Goal: Task Accomplishment & Management: Complete application form

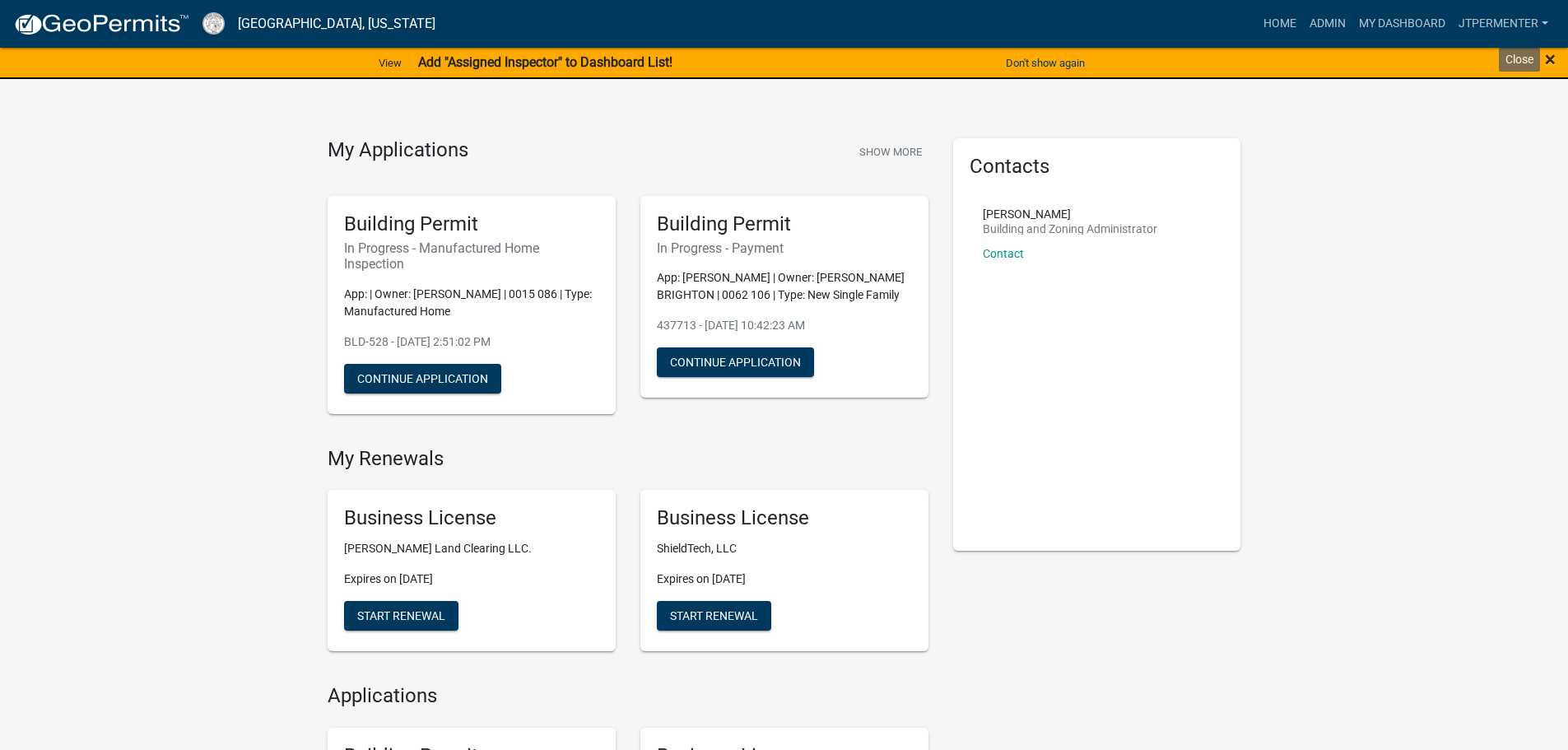
click at [1553, 57] on span "×" at bounding box center [1550, 59] width 10 height 23
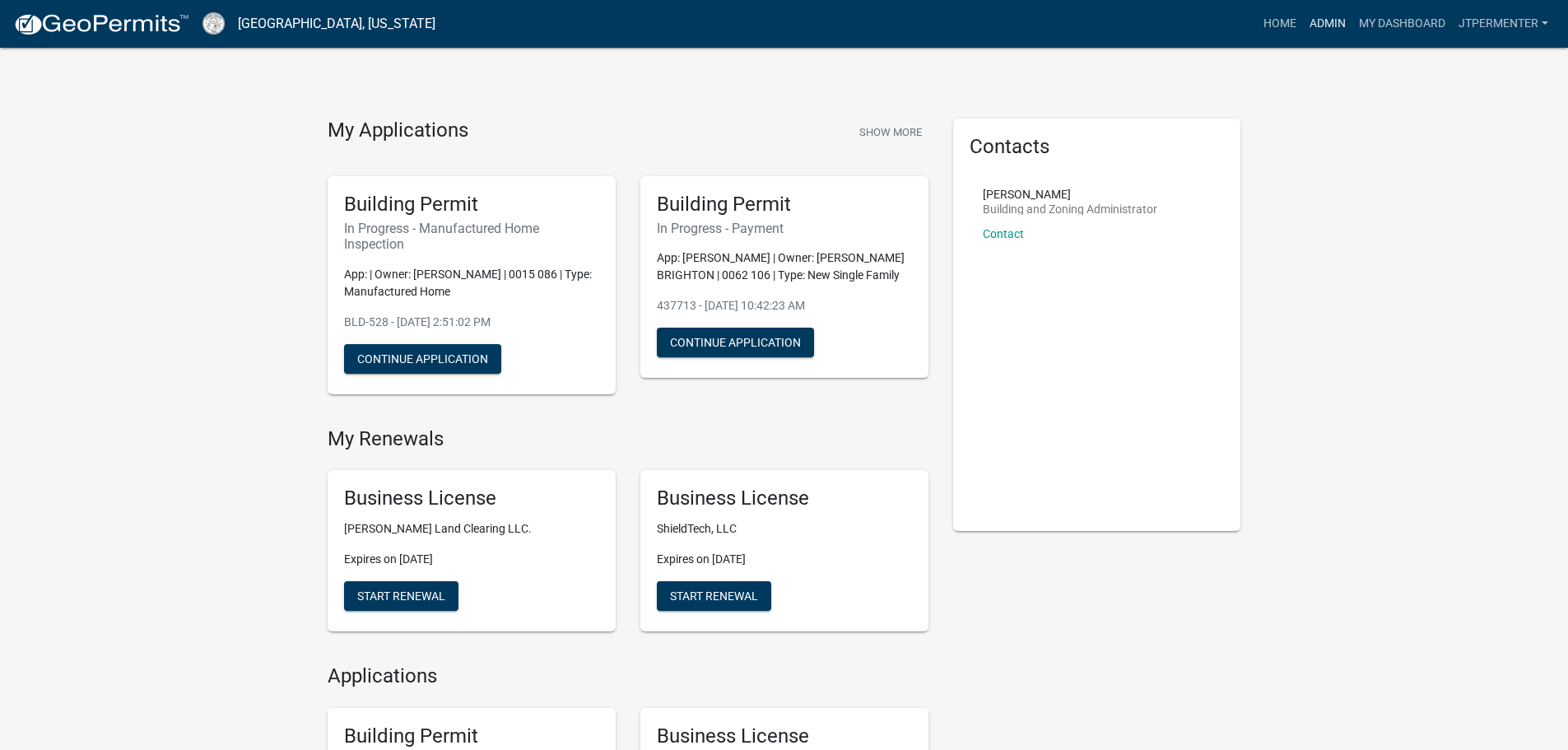
click at [1325, 29] on link "Admin" at bounding box center [1328, 24] width 50 height 31
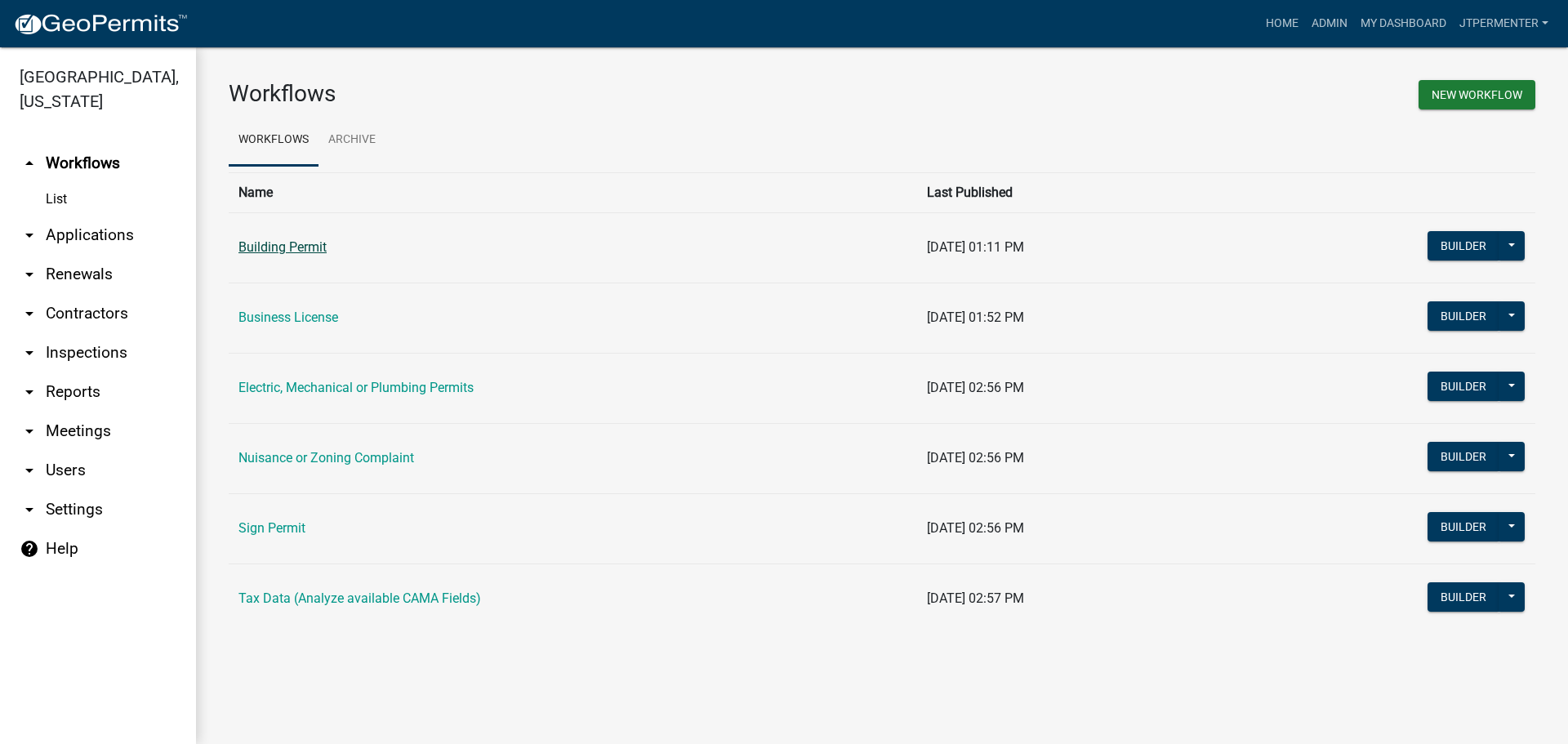
click at [317, 243] on link "Building Permit" at bounding box center [282, 247] width 88 height 15
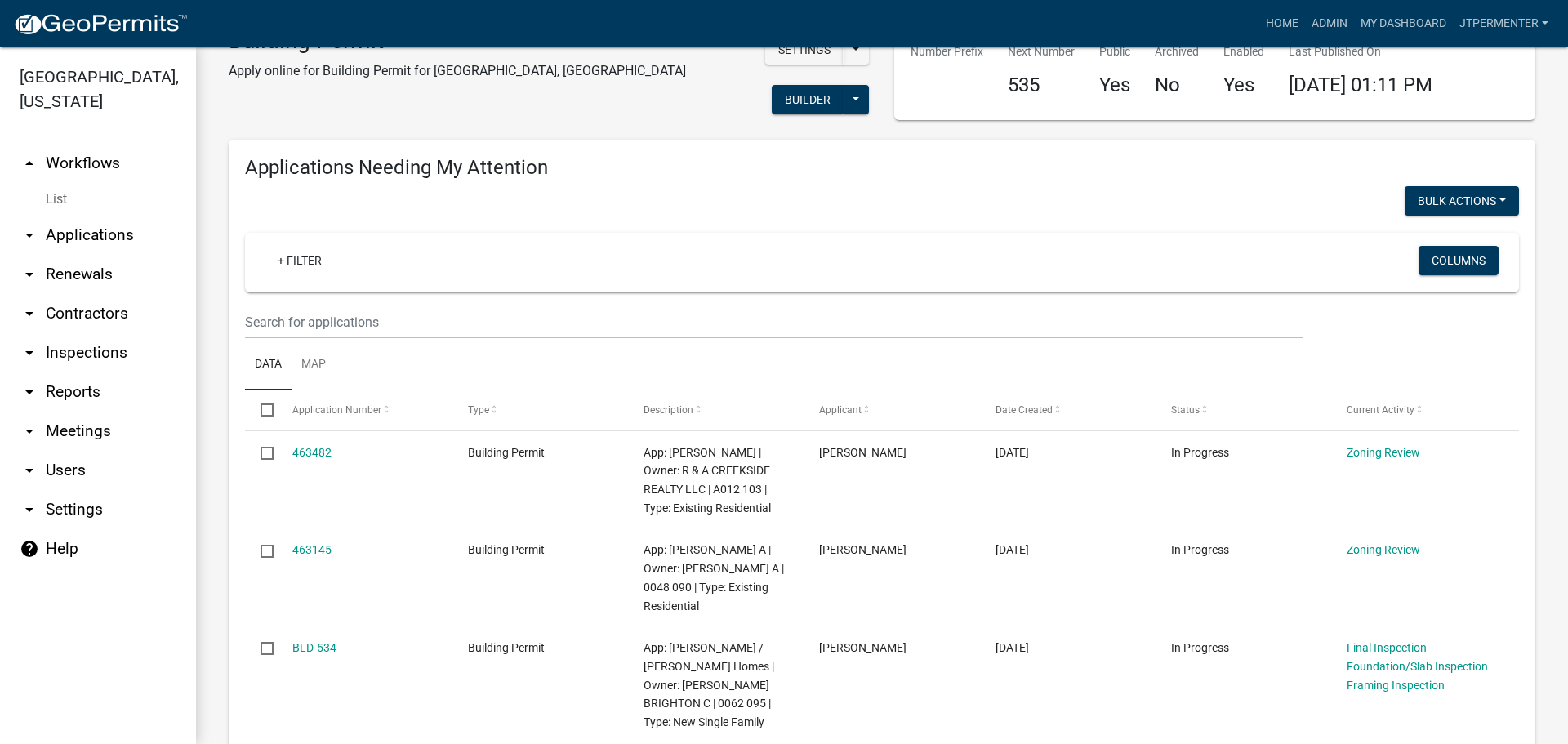
scroll to position [81, 0]
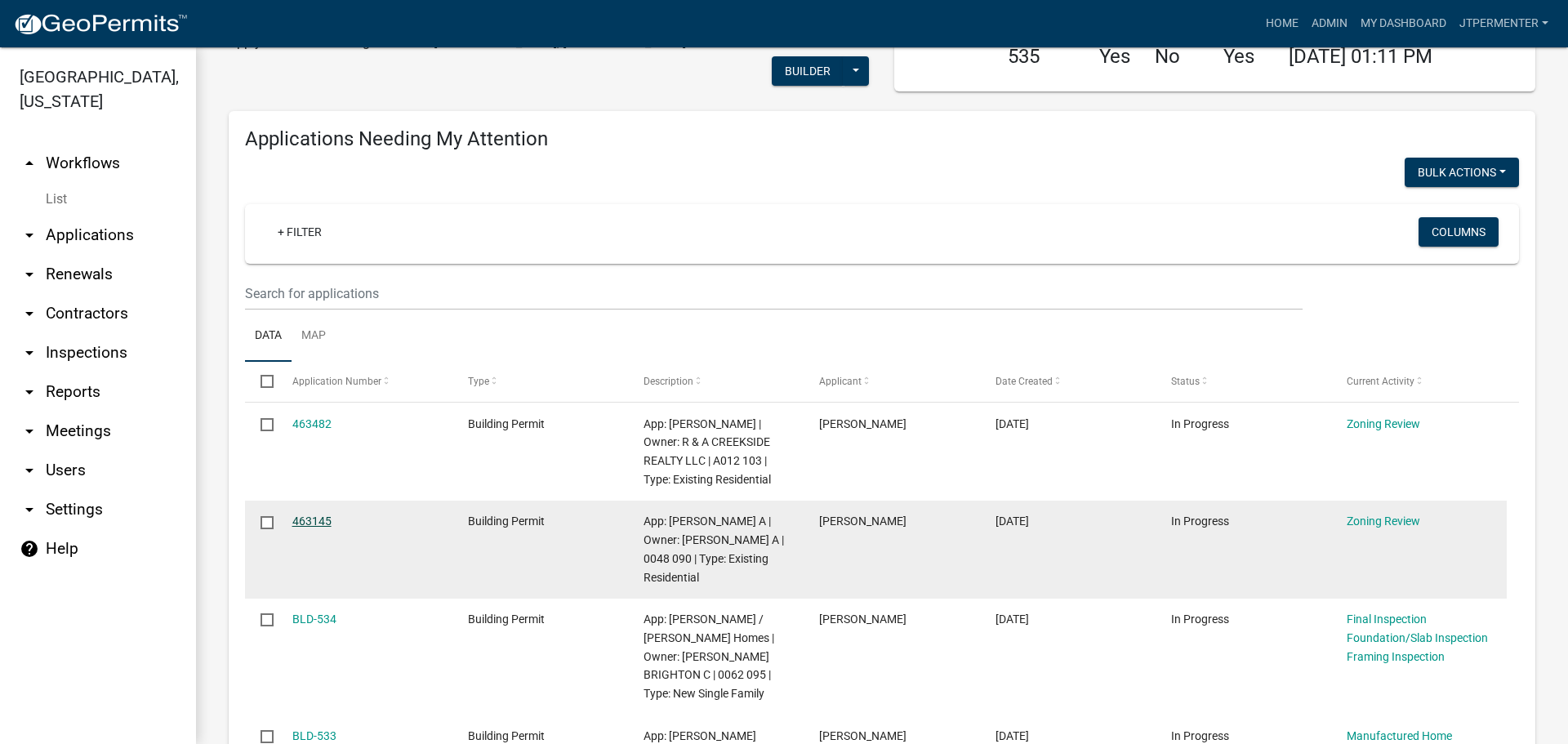
click at [304, 514] on link "463145" at bounding box center [312, 521] width 39 height 13
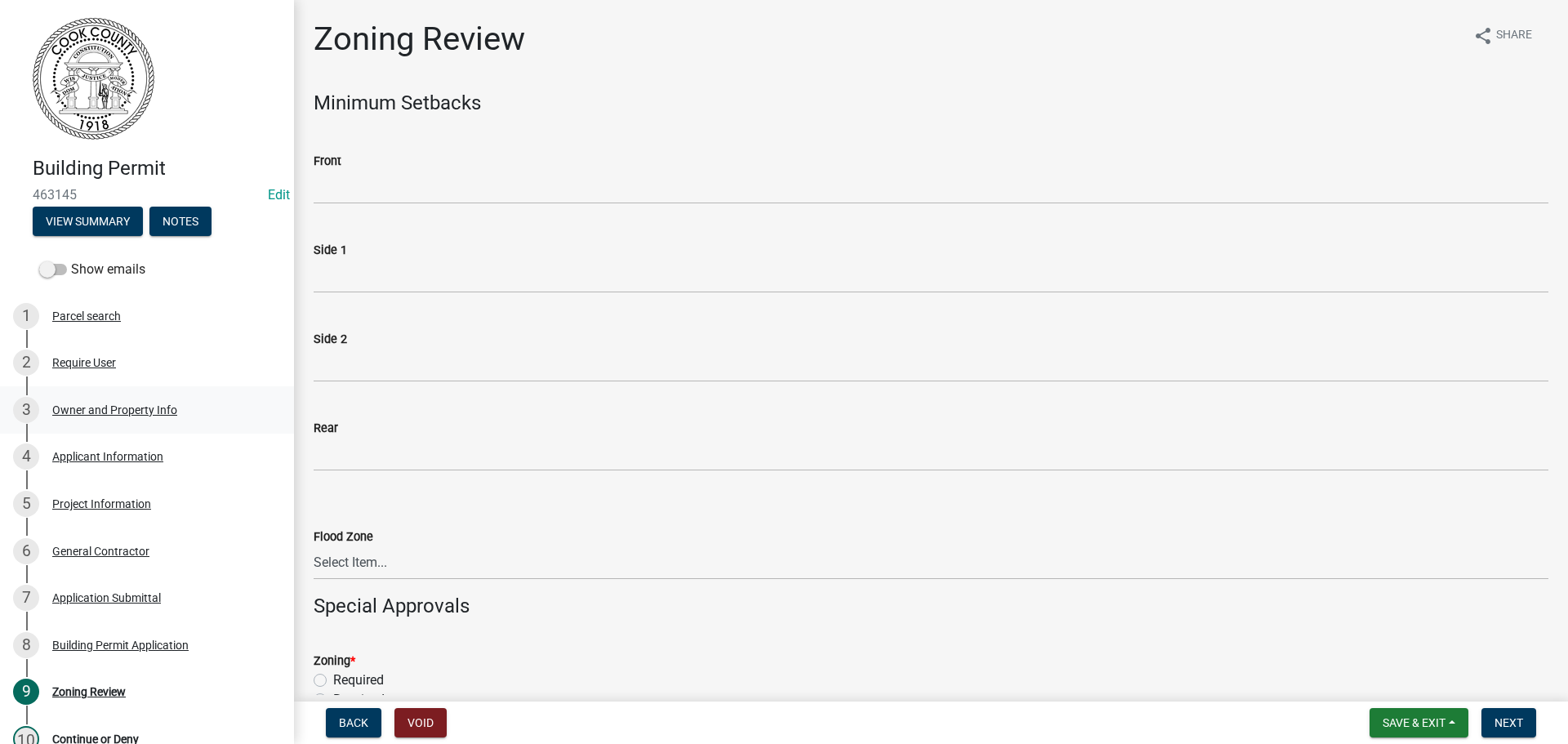
click at [92, 413] on div "Owner and Property Info" at bounding box center [115, 410] width 125 height 11
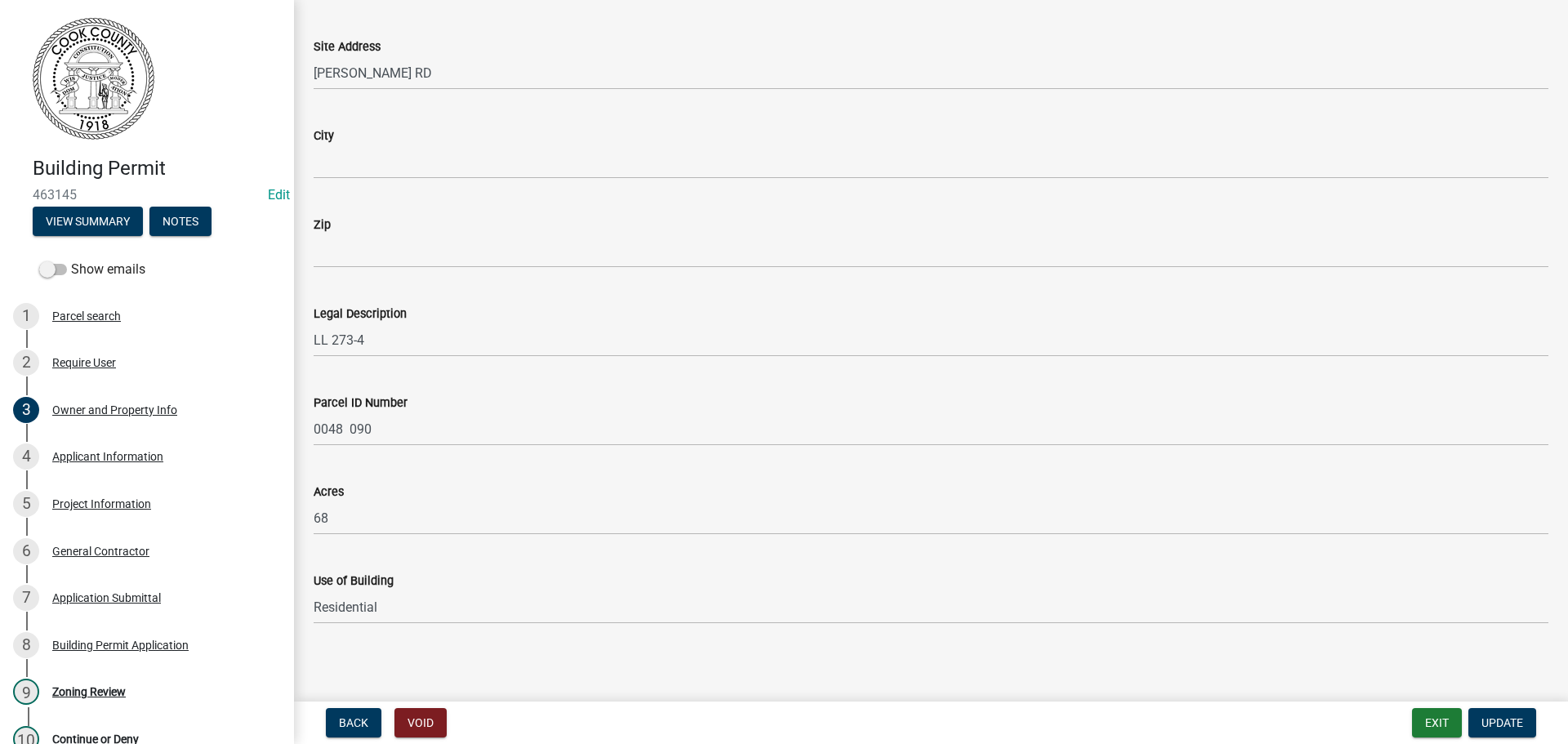
scroll to position [799, 0]
click at [141, 458] on div "Applicant Information" at bounding box center [107, 456] width 111 height 11
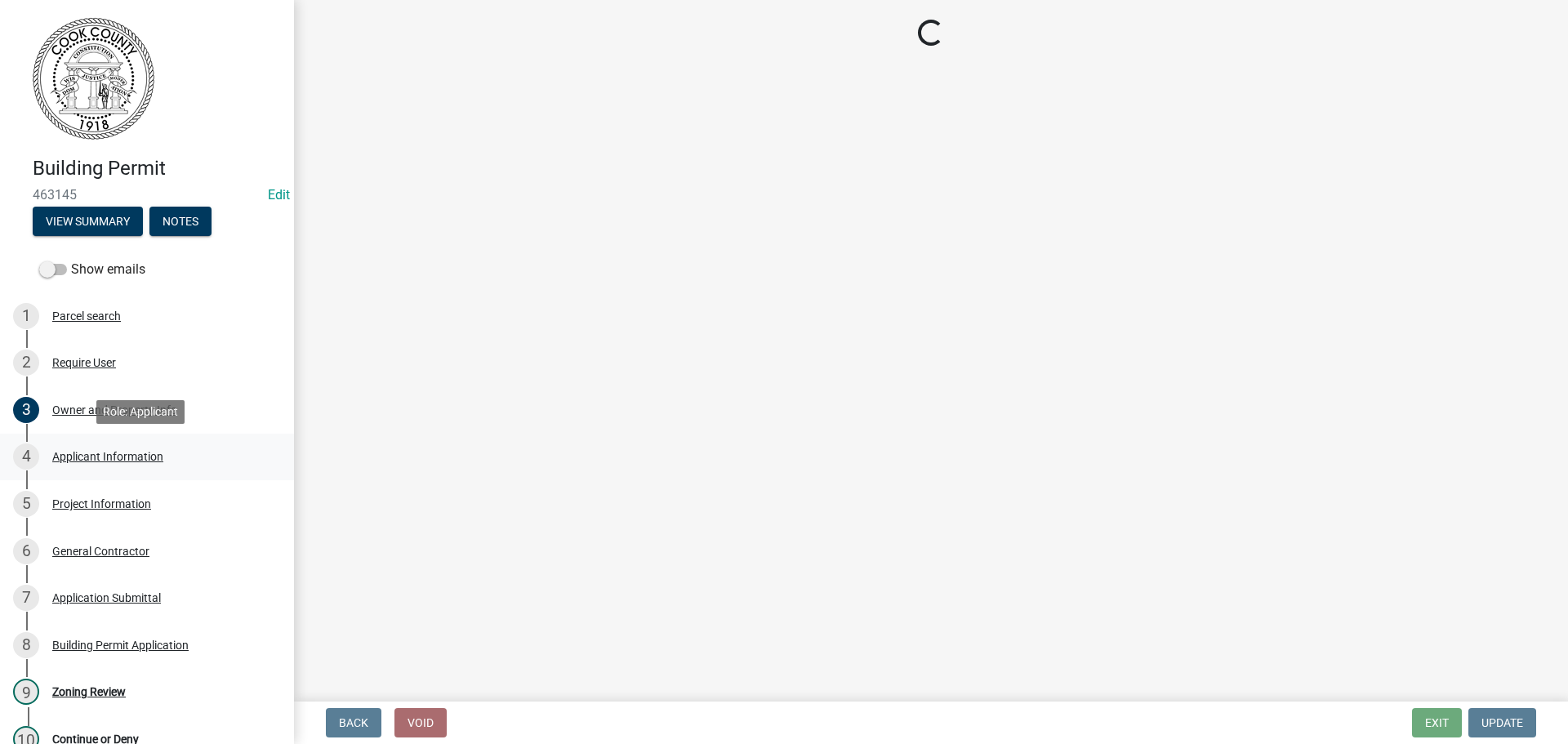
scroll to position [0, 0]
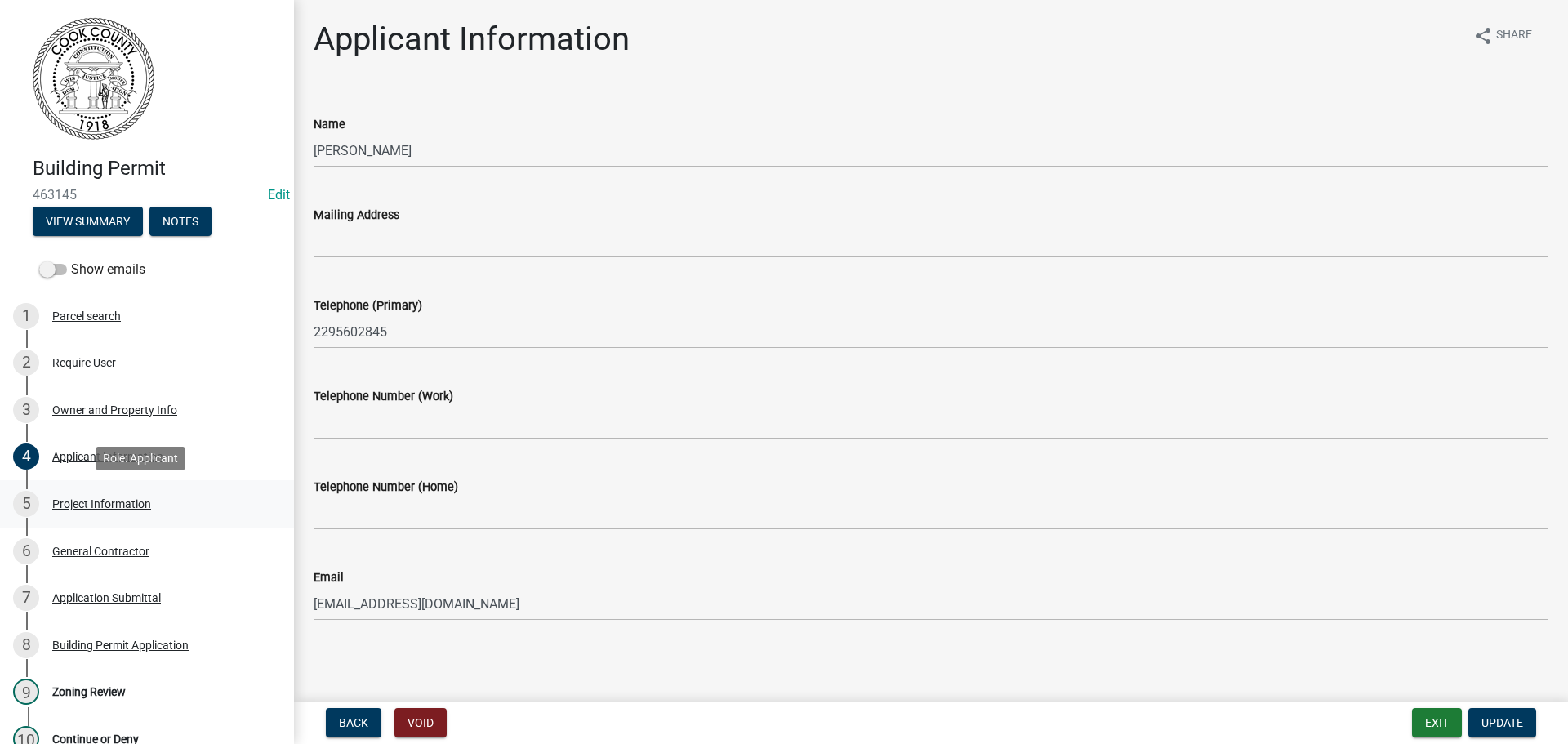
click at [98, 498] on div "Project Information" at bounding box center [101, 504] width 98 height 11
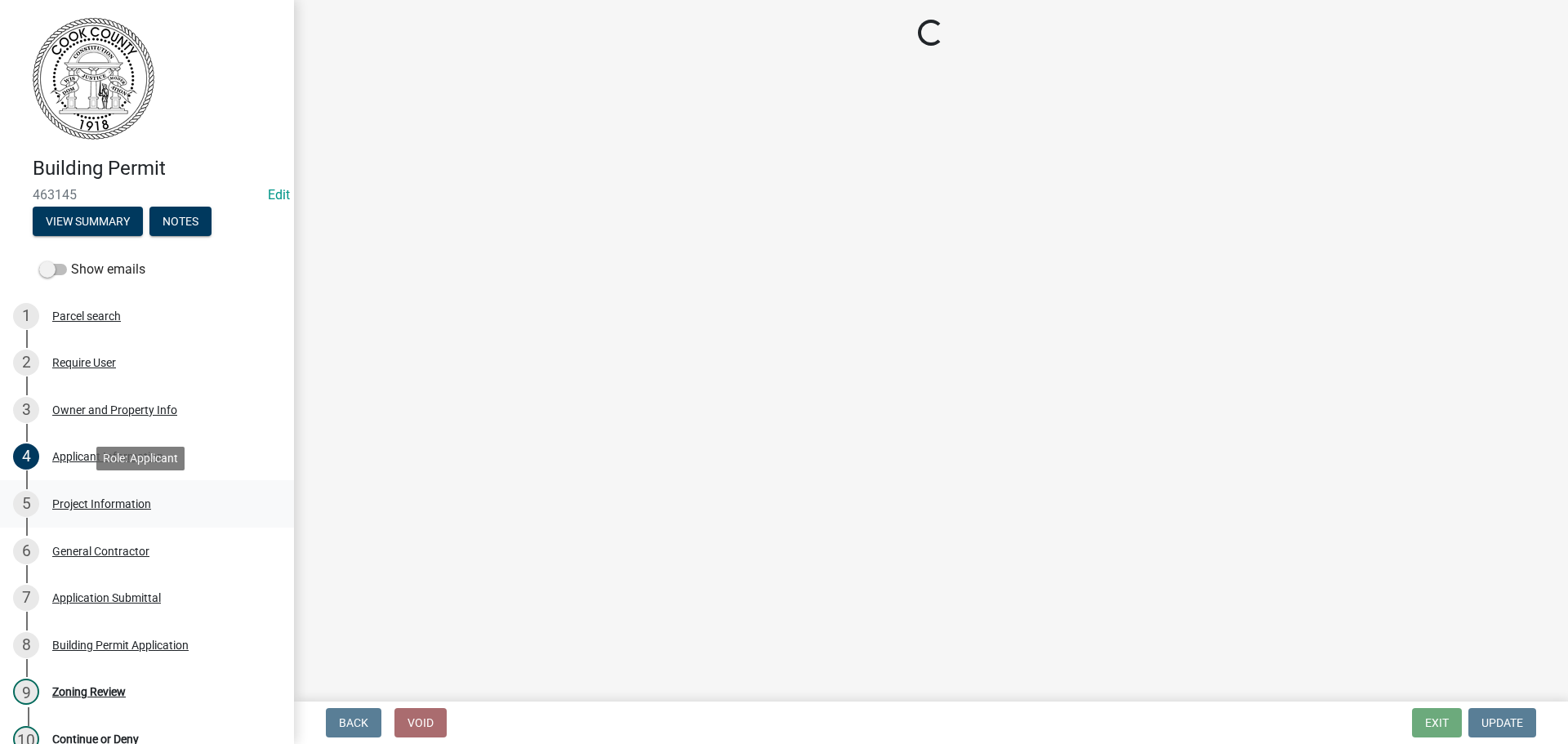
select select "4b7d28f2-ad6d-4146-a007-9cde64d4e27b"
select select "ac44dbd2-ed4d-4a0c-b9f1-24d531eaee1a"
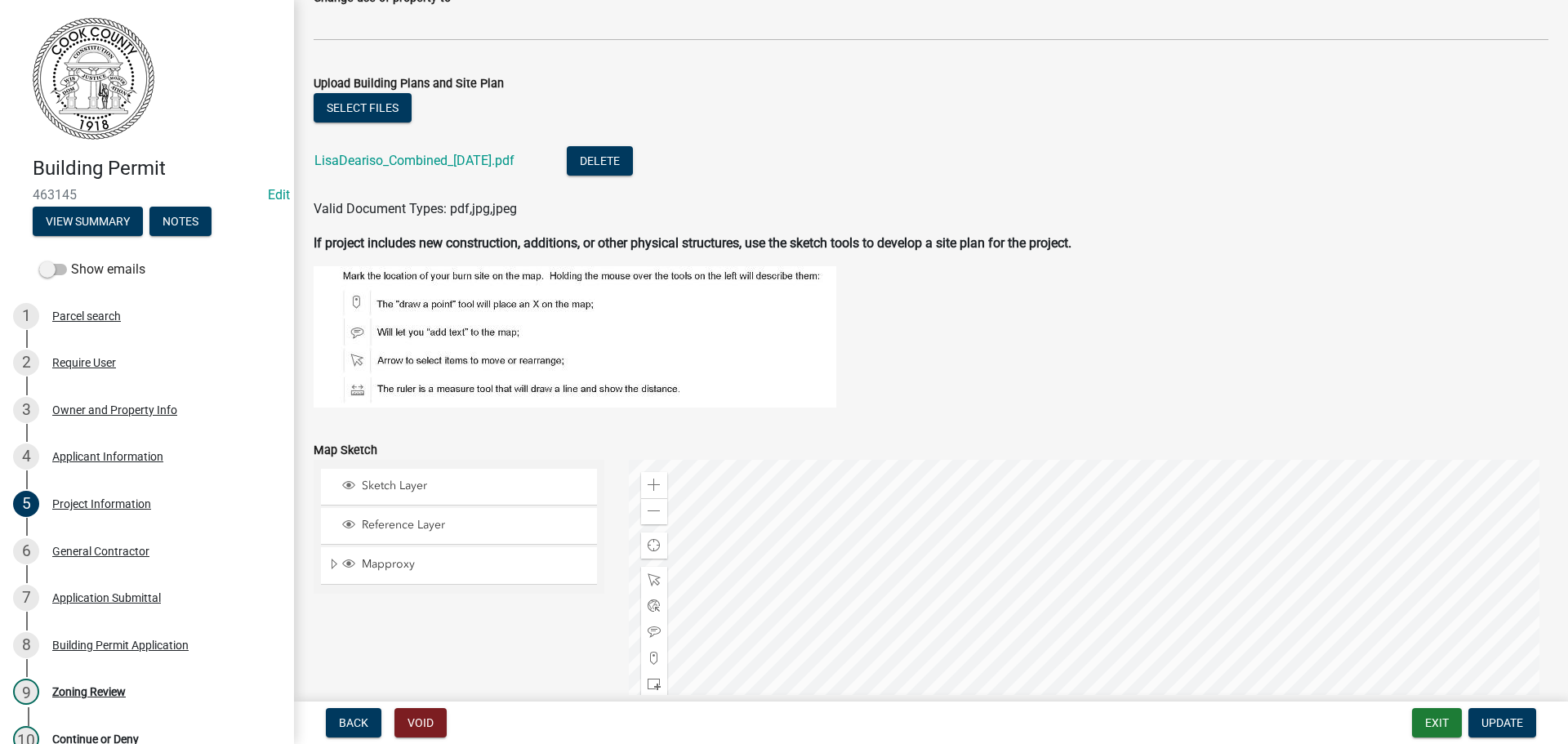
scroll to position [1388, 0]
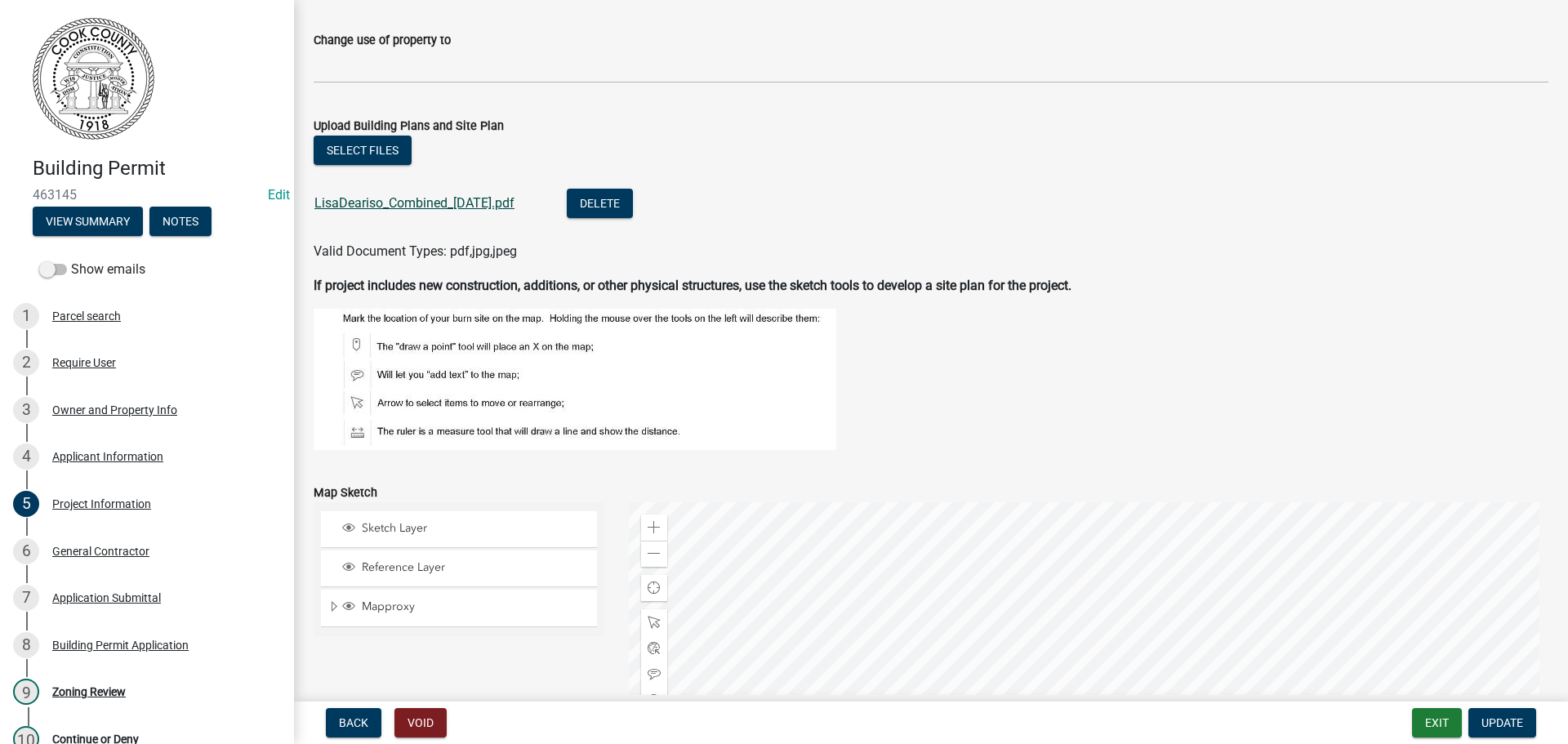
click at [339, 204] on link "LisaDeariso_Combined_06-21-23.pdf" at bounding box center [414, 203] width 200 height 15
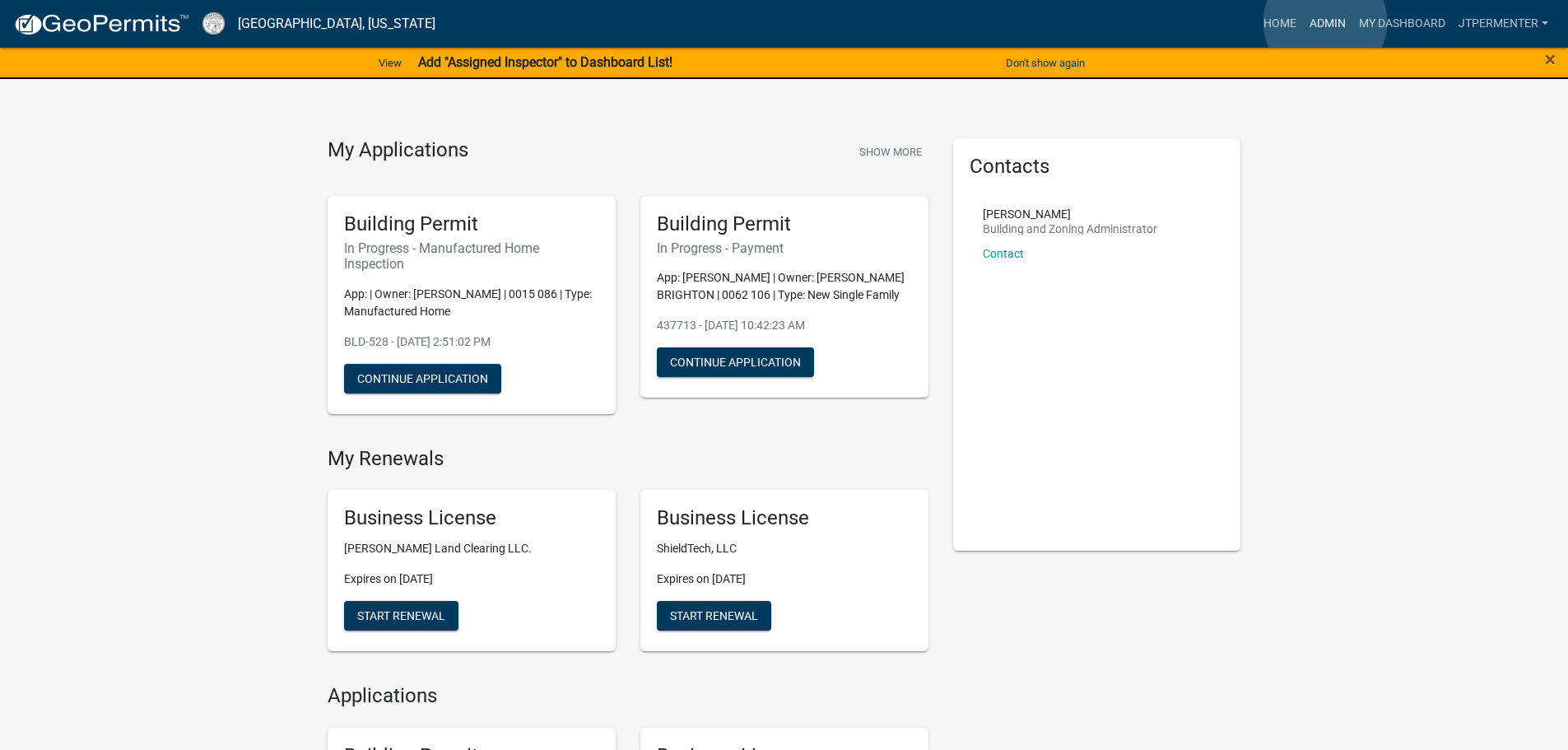
click at [1326, 22] on link "Admin" at bounding box center [1328, 24] width 50 height 31
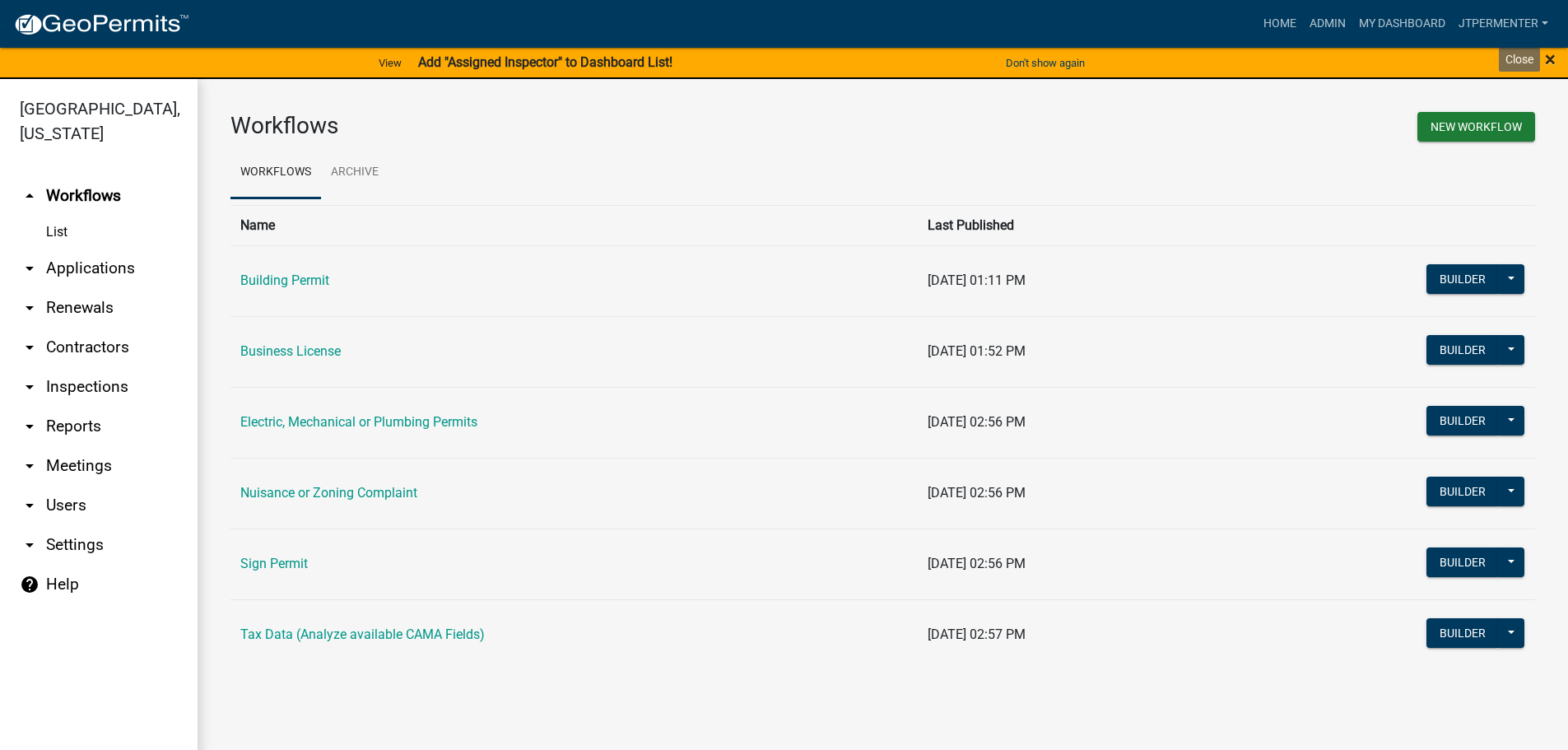
click at [1549, 58] on span "×" at bounding box center [1550, 59] width 10 height 23
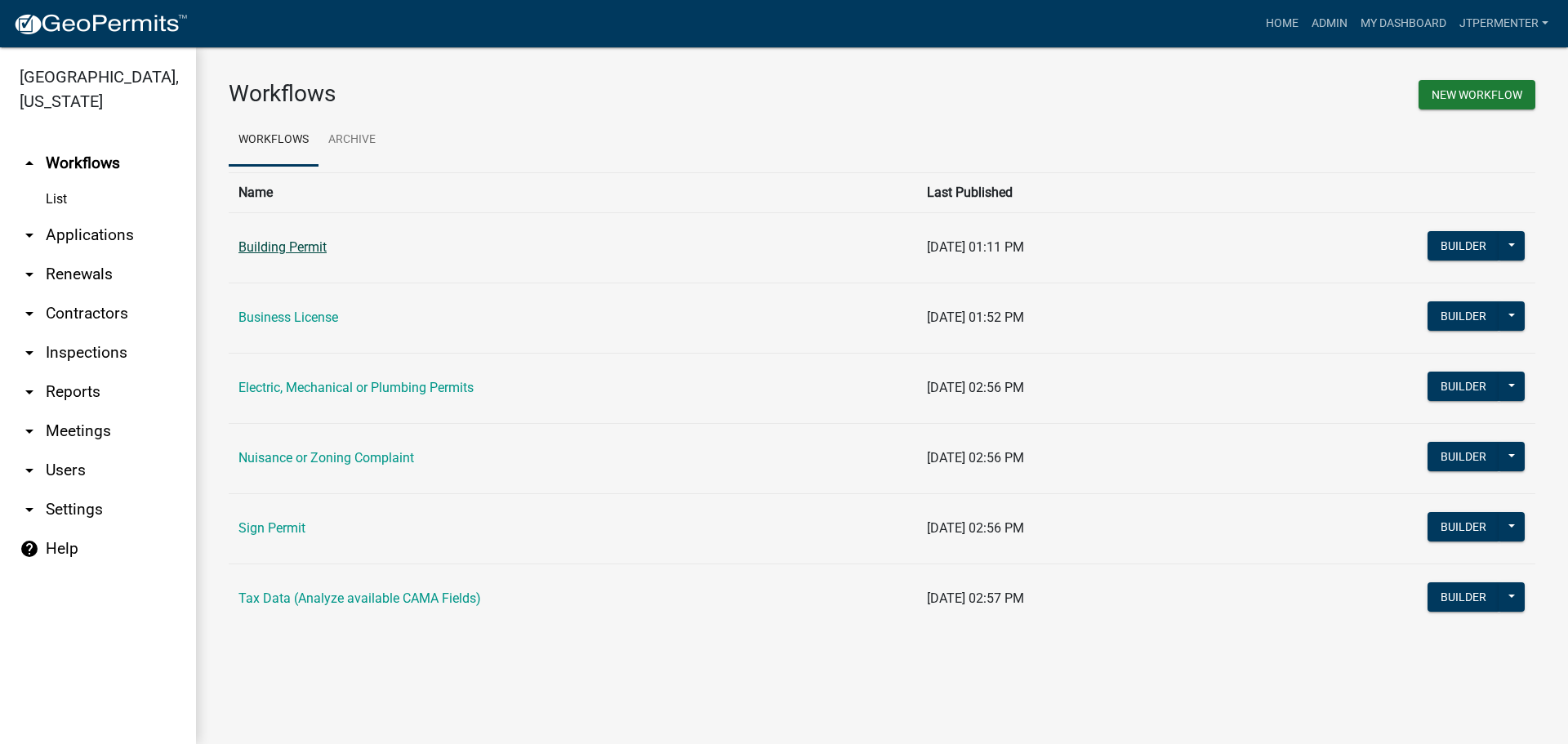
click at [295, 246] on link "Building Permit" at bounding box center [282, 247] width 88 height 15
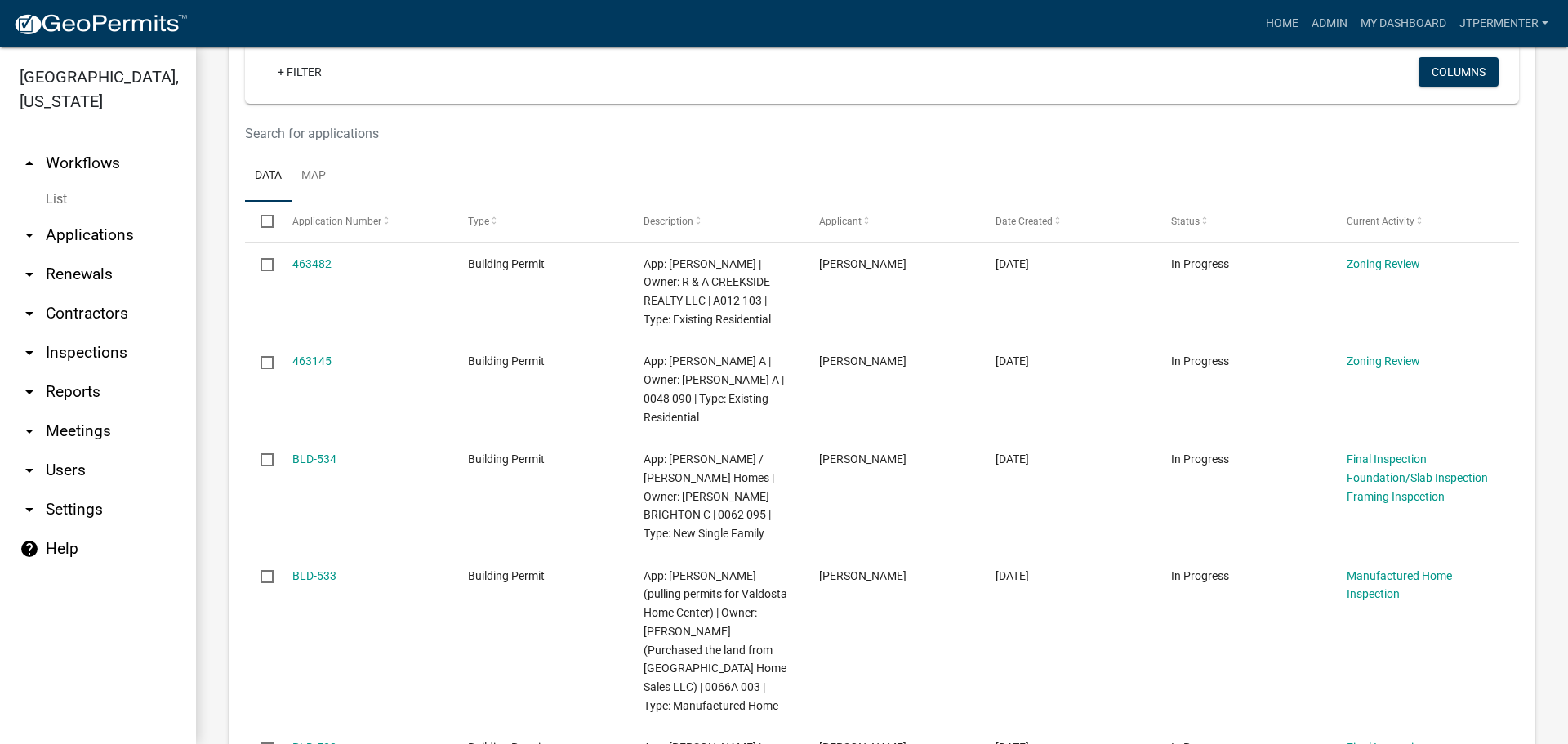
scroll to position [245, 0]
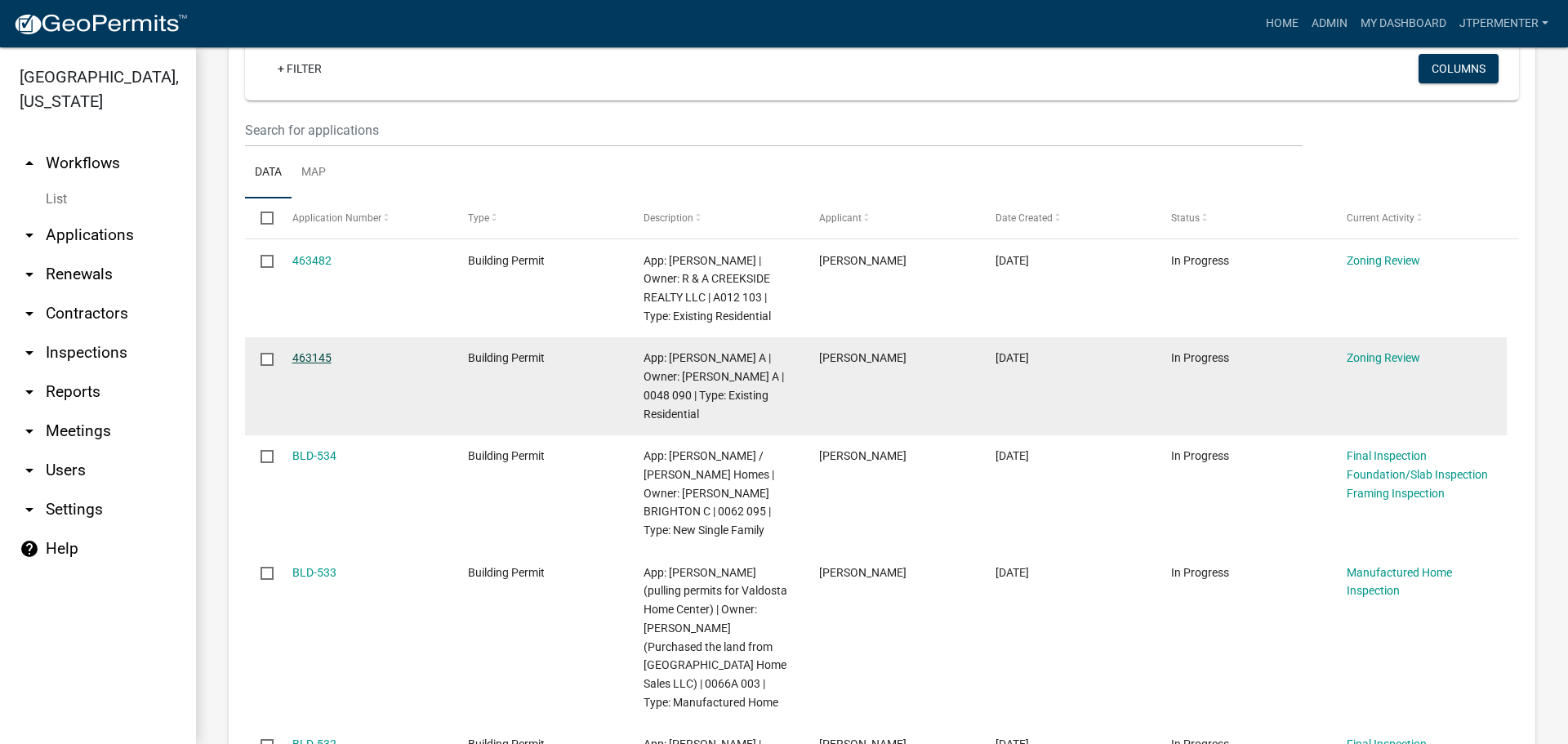
click at [315, 353] on link "463145" at bounding box center [312, 358] width 39 height 13
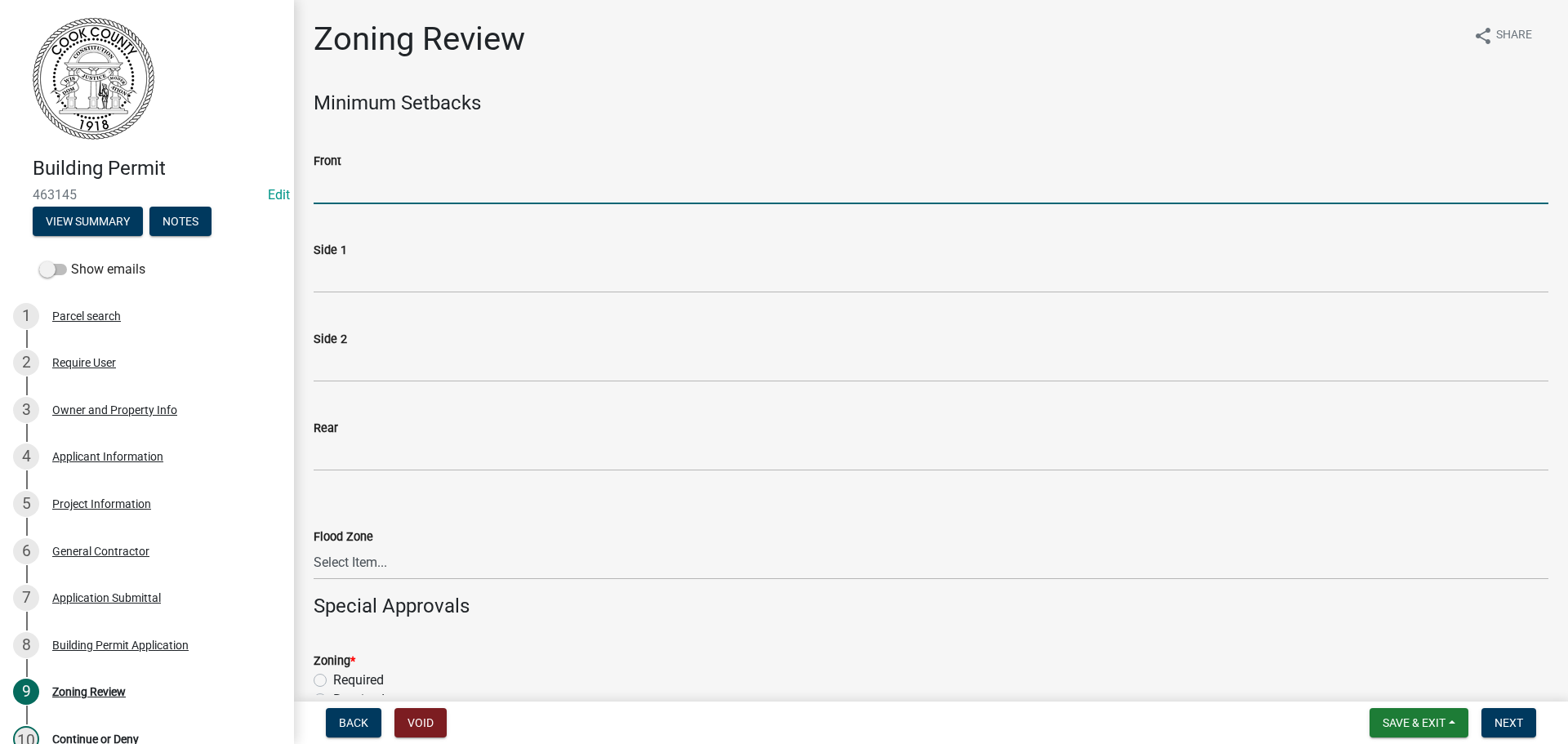
click at [335, 199] on input "Front" at bounding box center [931, 186] width 1235 height 33
type input "70"
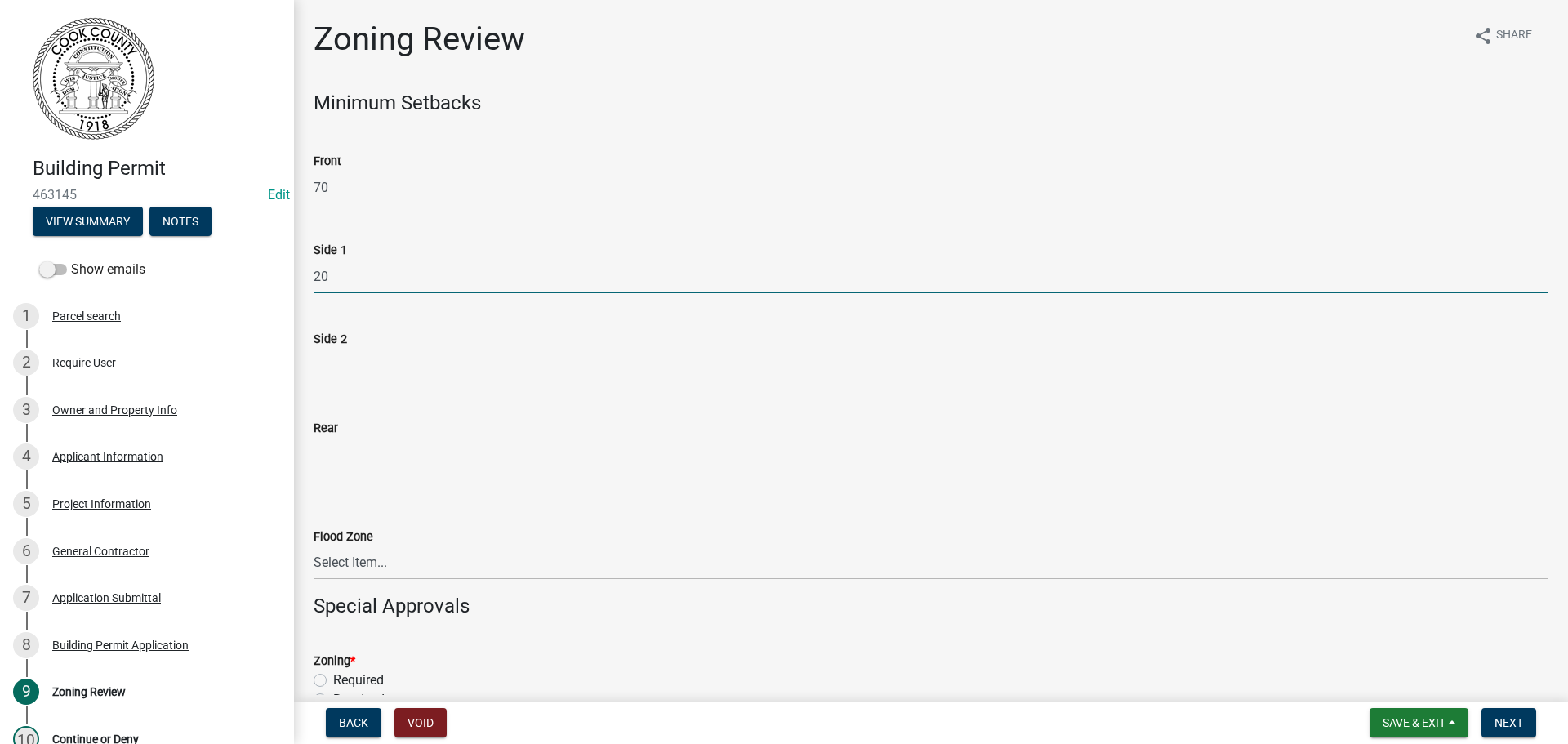
type input "20"
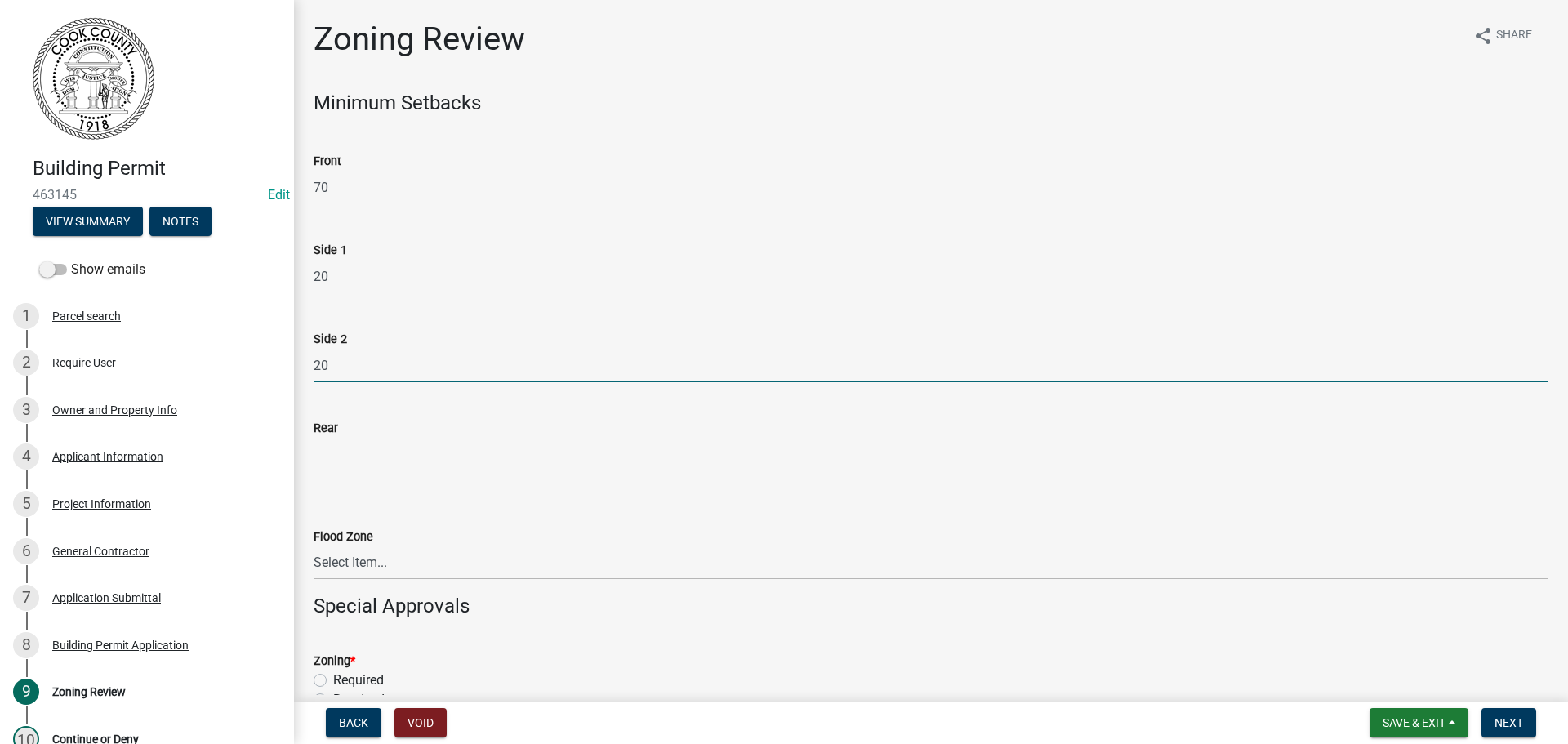
type input "20"
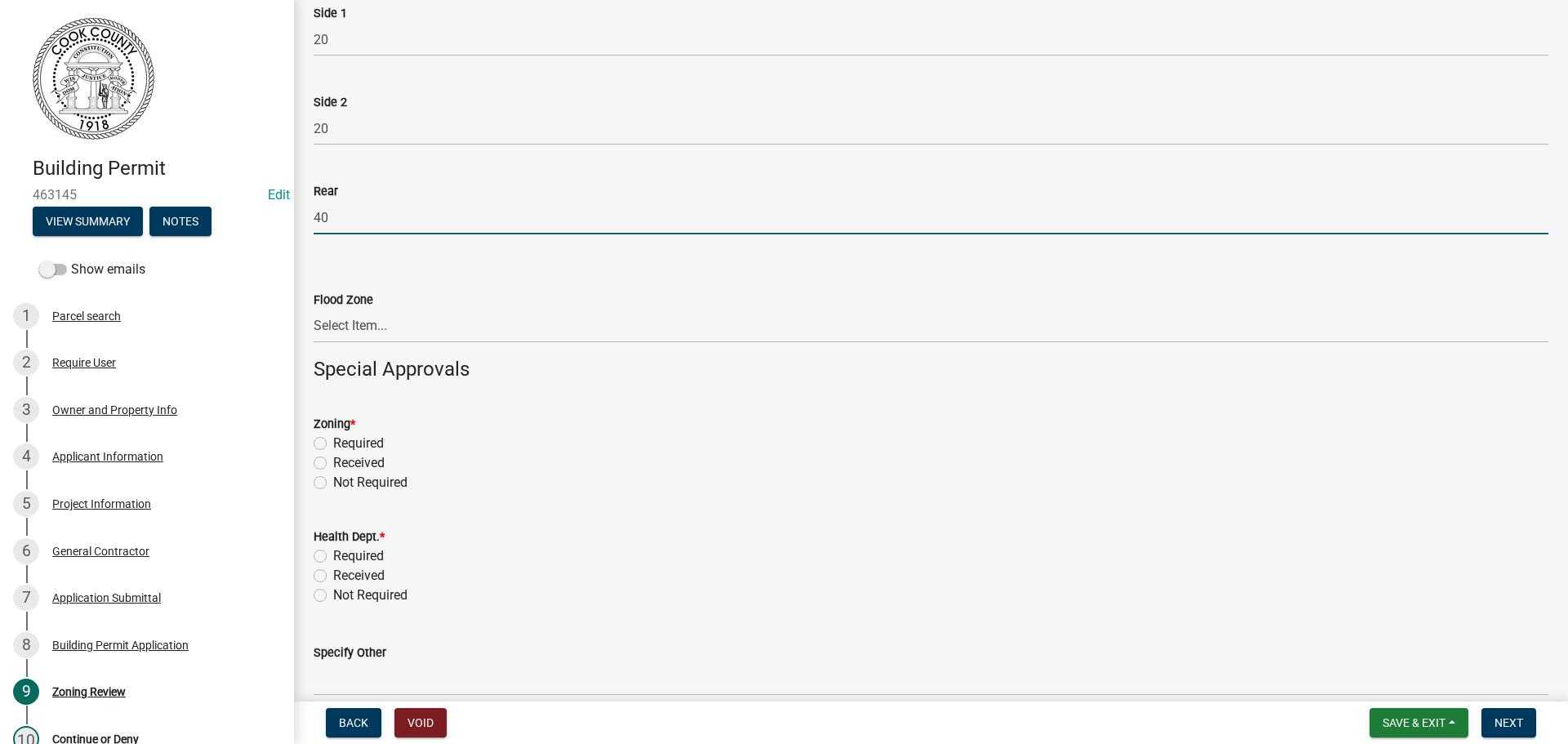
scroll to position [245, 0]
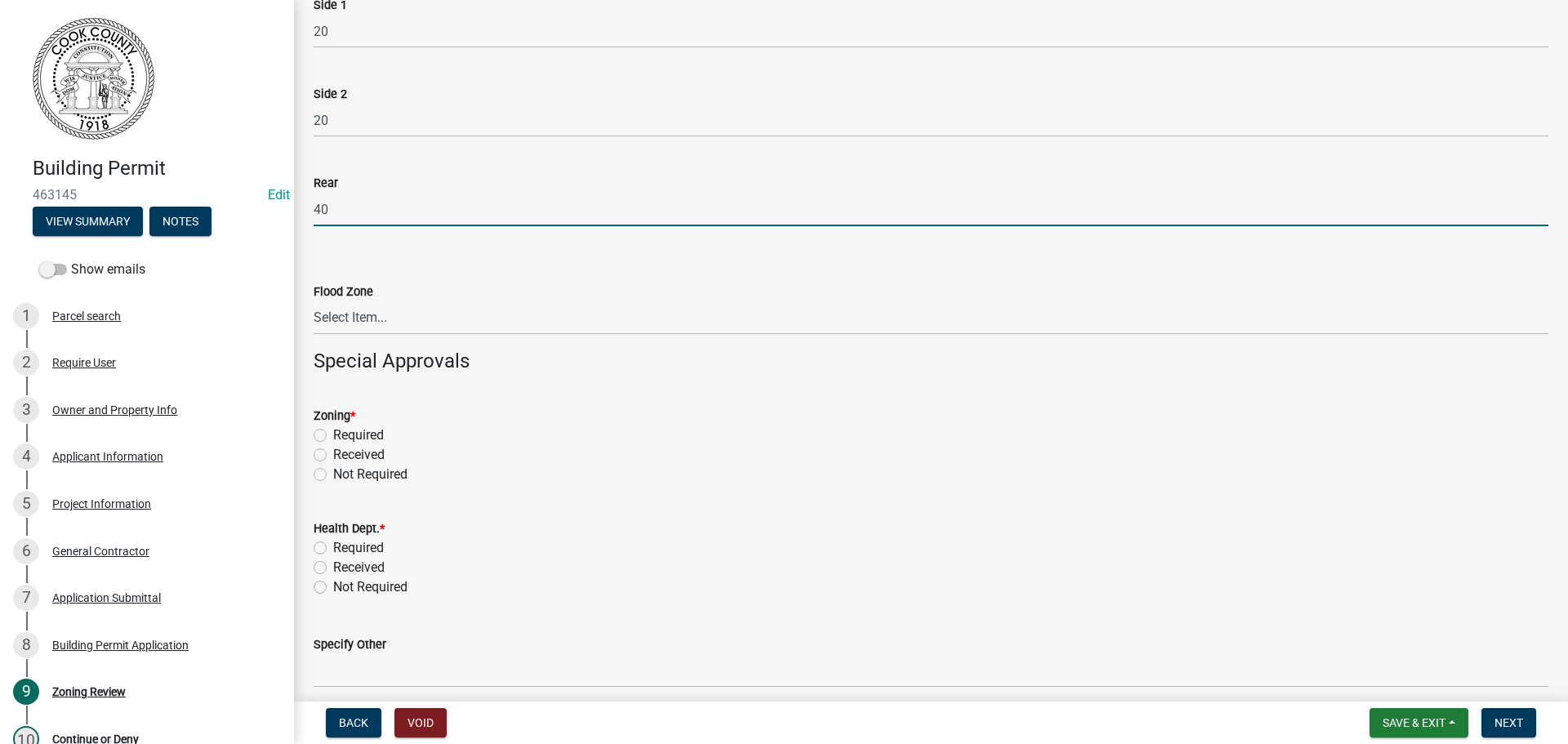
type input "40"
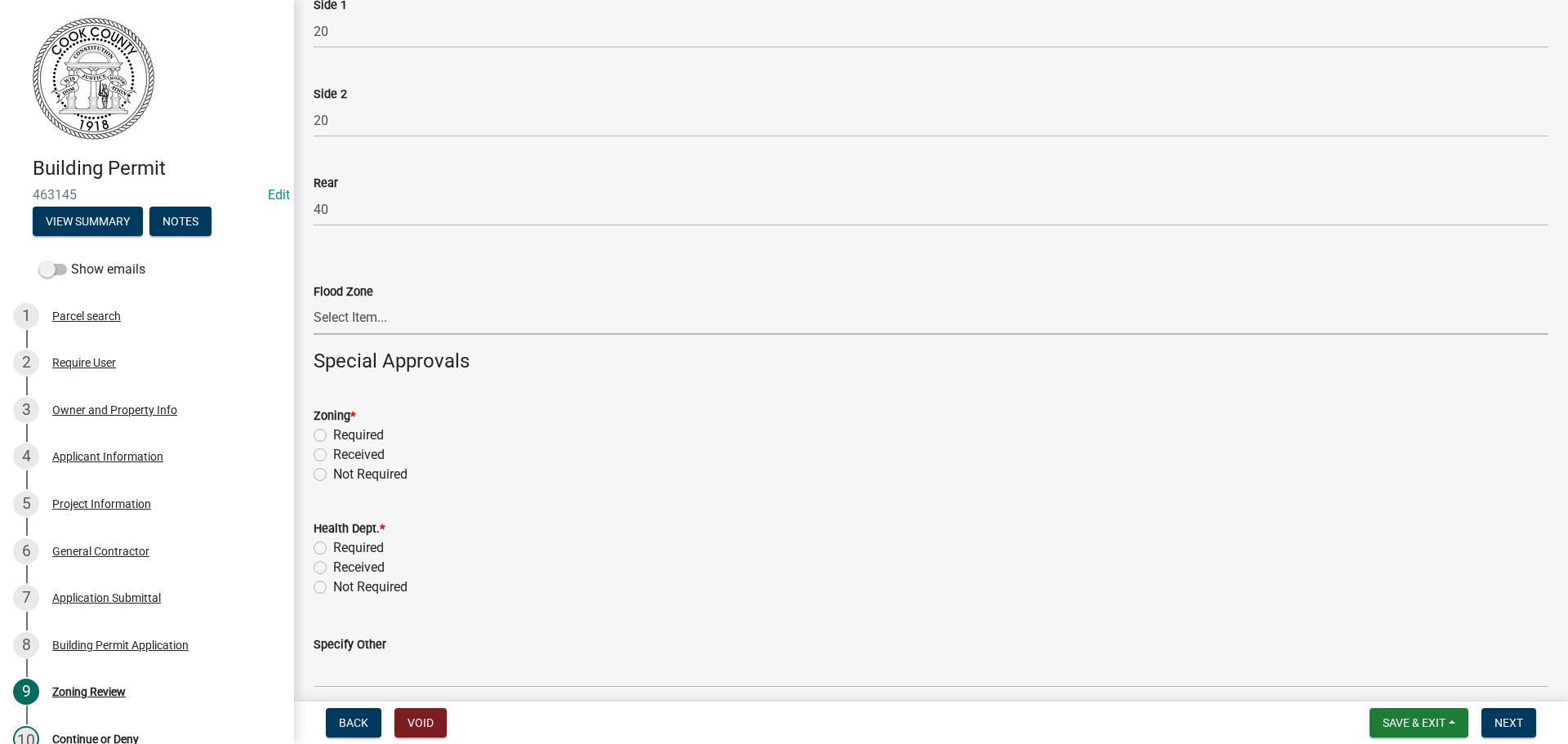
click at [402, 320] on select "Select Item... In Flood Zone Not In Flood Zone" at bounding box center [931, 317] width 1235 height 33
click at [313, 301] on select "Select Item... In Flood Zone Not In Flood Zone" at bounding box center [931, 317] width 1235 height 33
select select "15c07a4b-bbe1-4e02-bfa8-0d747ace02e2"
click at [333, 437] on label "Required" at bounding box center [358, 434] width 50 height 20
click at [333, 436] on input "Required" at bounding box center [338, 430] width 10 height 10
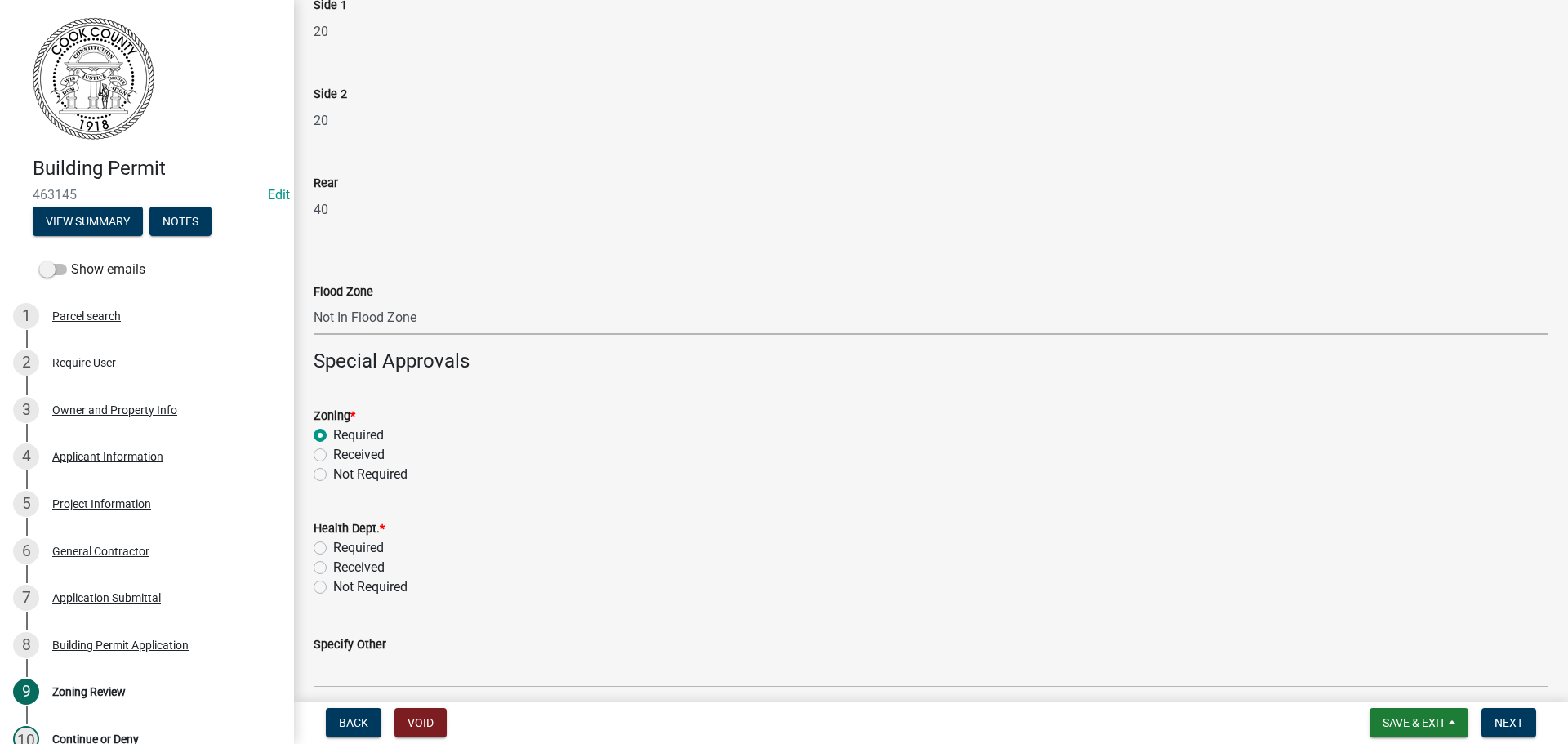
radio input "true"
click at [333, 592] on label "Not Required" at bounding box center [370, 587] width 74 height 20
click at [333, 588] on input "Not Required" at bounding box center [338, 582] width 10 height 10
radio input "true"
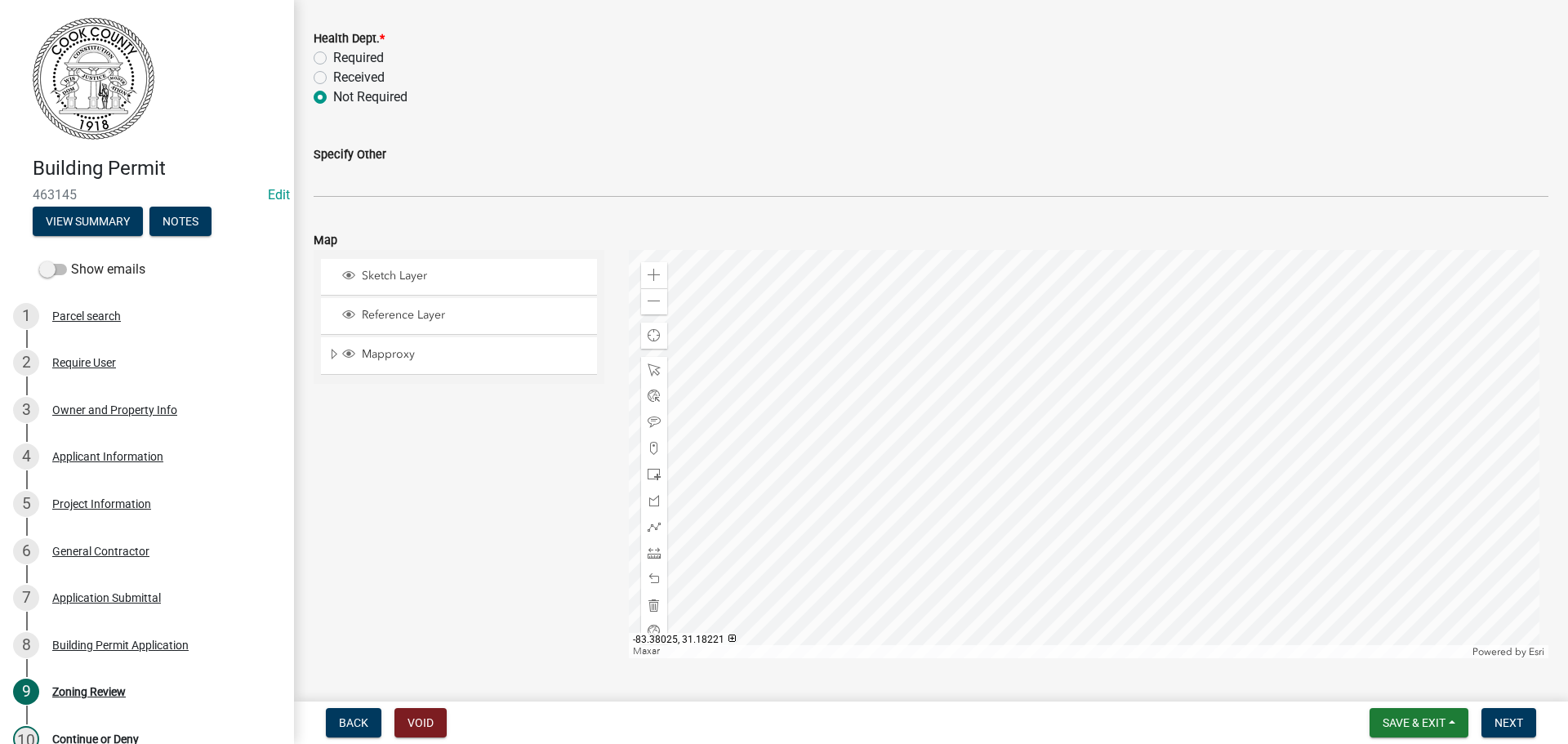
scroll to position [776, 0]
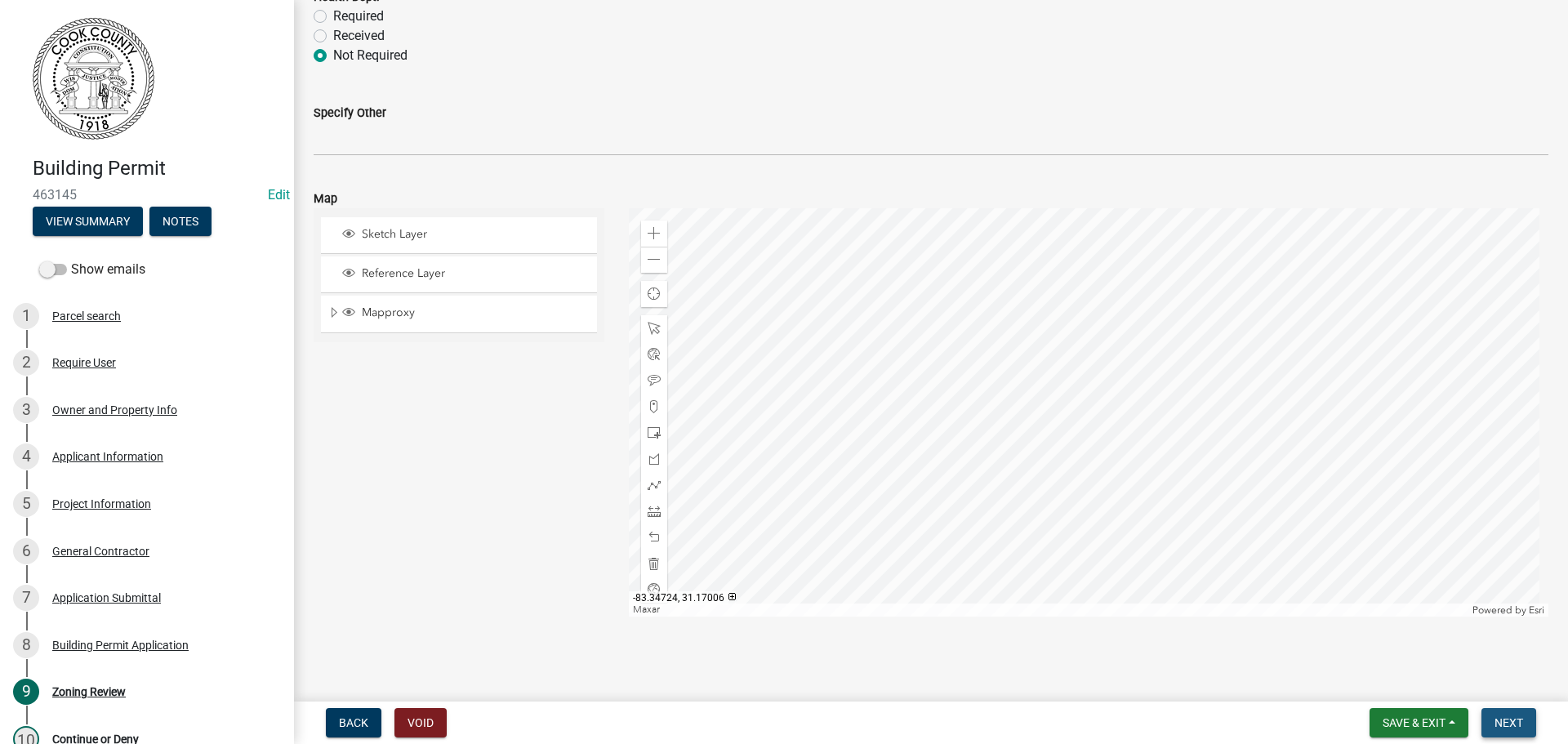
click at [1523, 730] on button "Next" at bounding box center [1509, 722] width 55 height 29
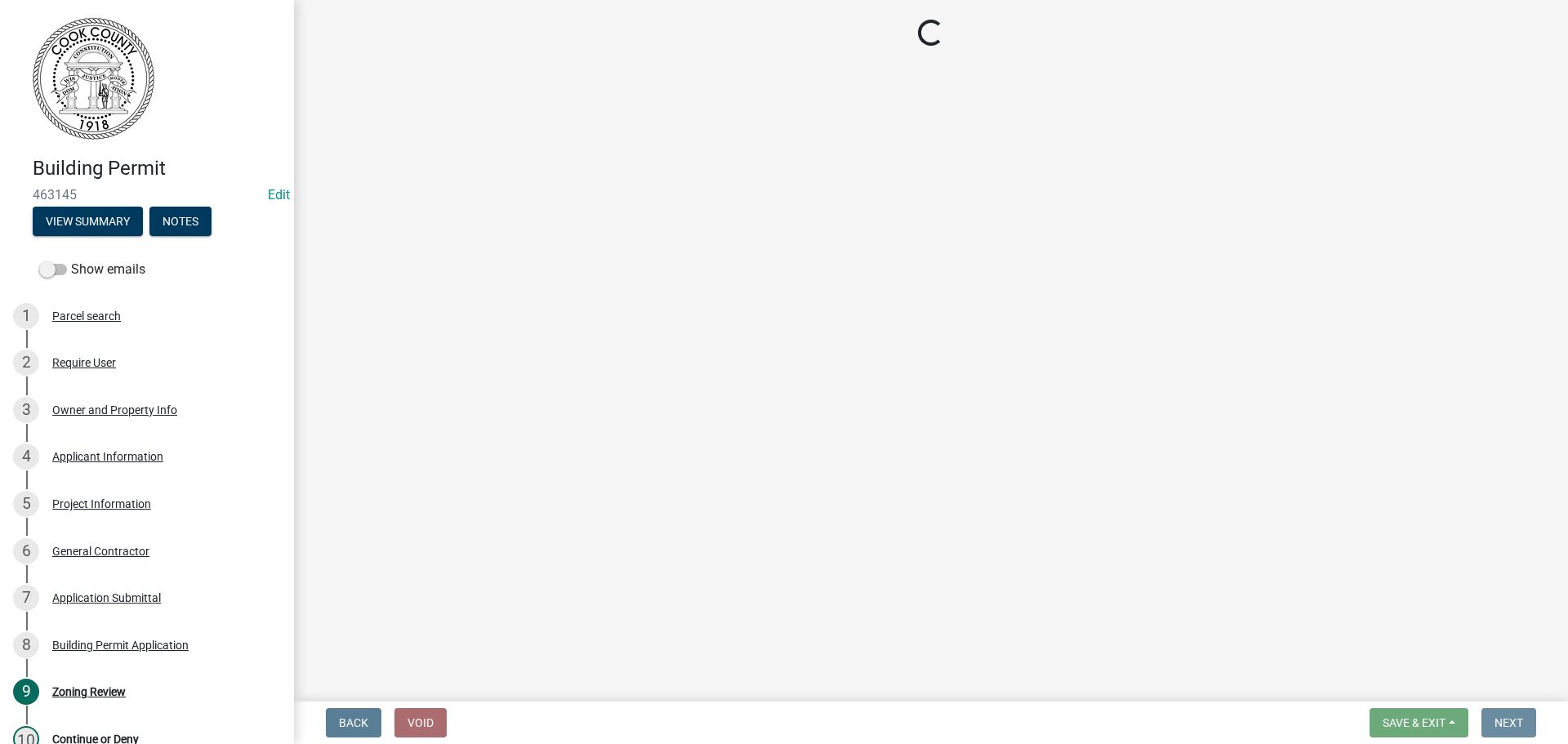
scroll to position [0, 0]
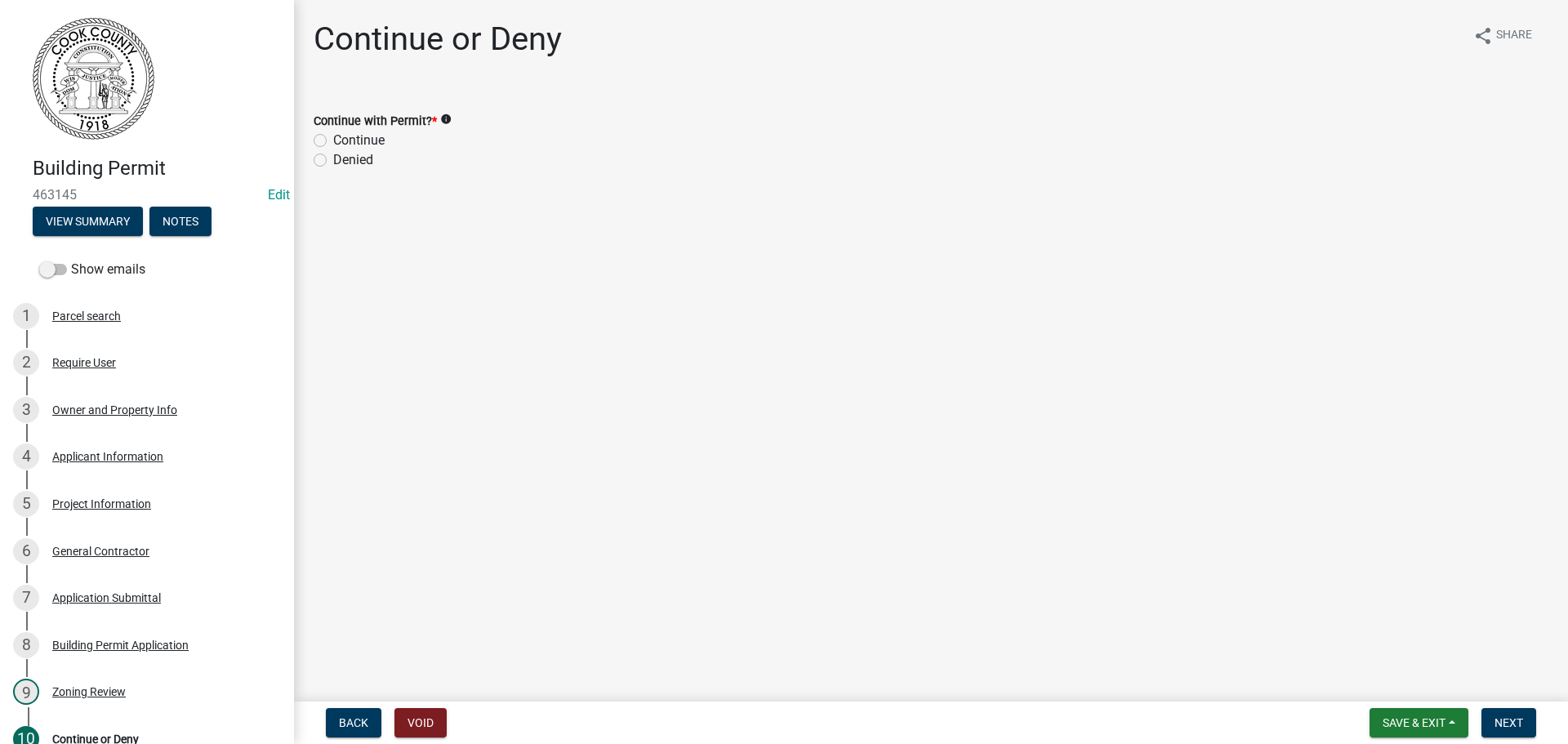
click at [333, 146] on label "Continue" at bounding box center [359, 140] width 51 height 20
click at [333, 141] on input "Continue" at bounding box center [338, 135] width 10 height 10
radio input "true"
click at [1510, 713] on button "Next" at bounding box center [1509, 722] width 55 height 29
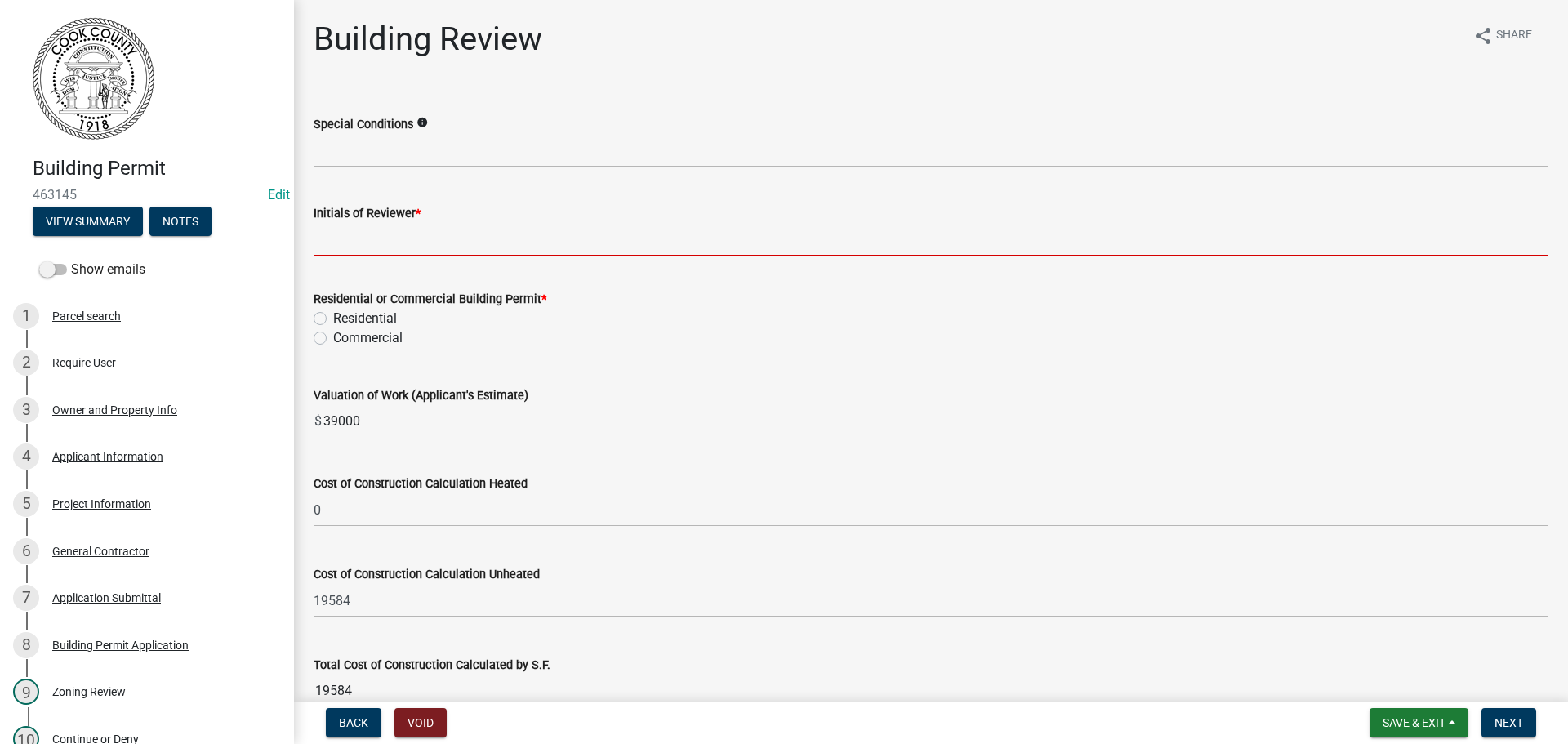
click at [419, 238] on input "Initials of Reviewer *" at bounding box center [931, 239] width 1235 height 33
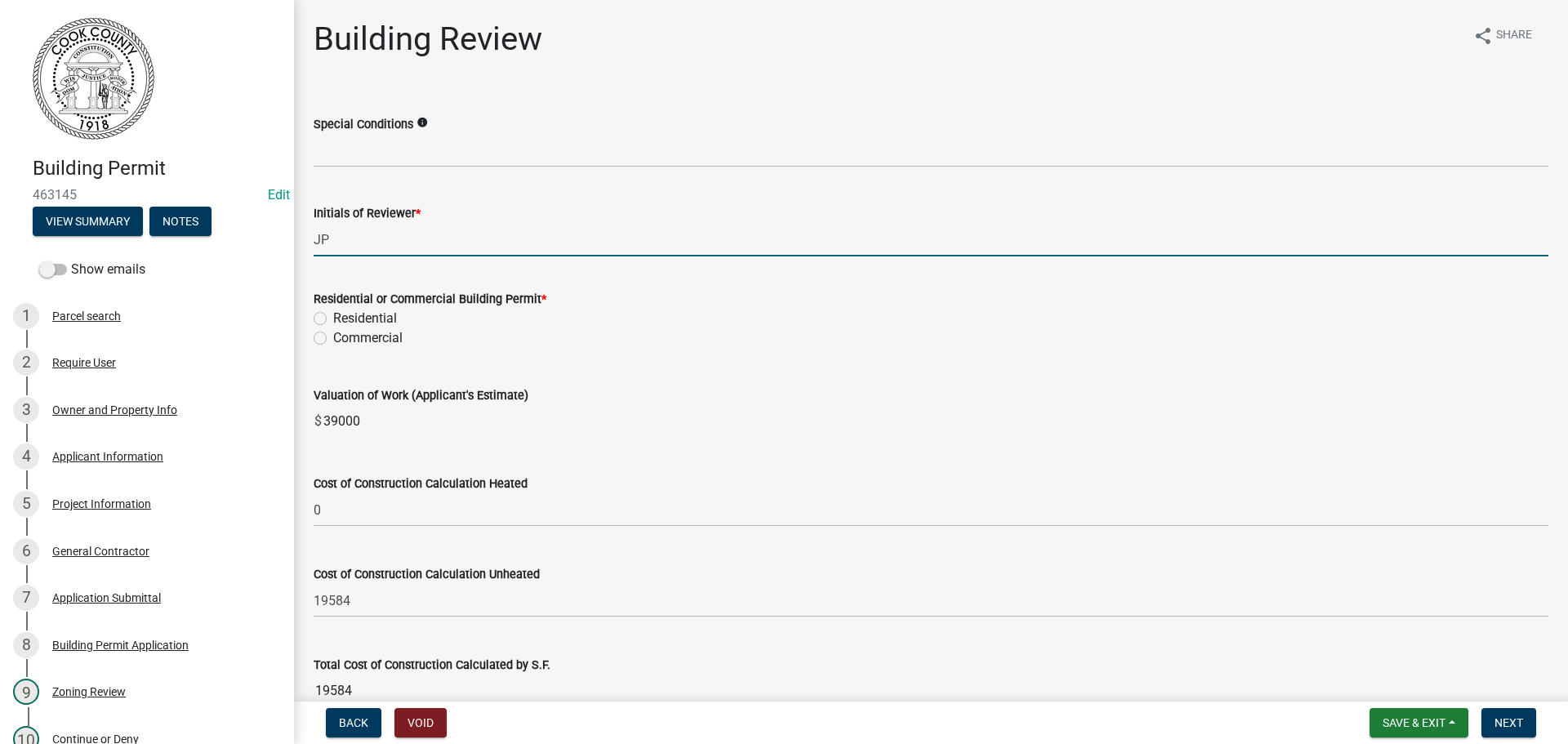
type input "JP"
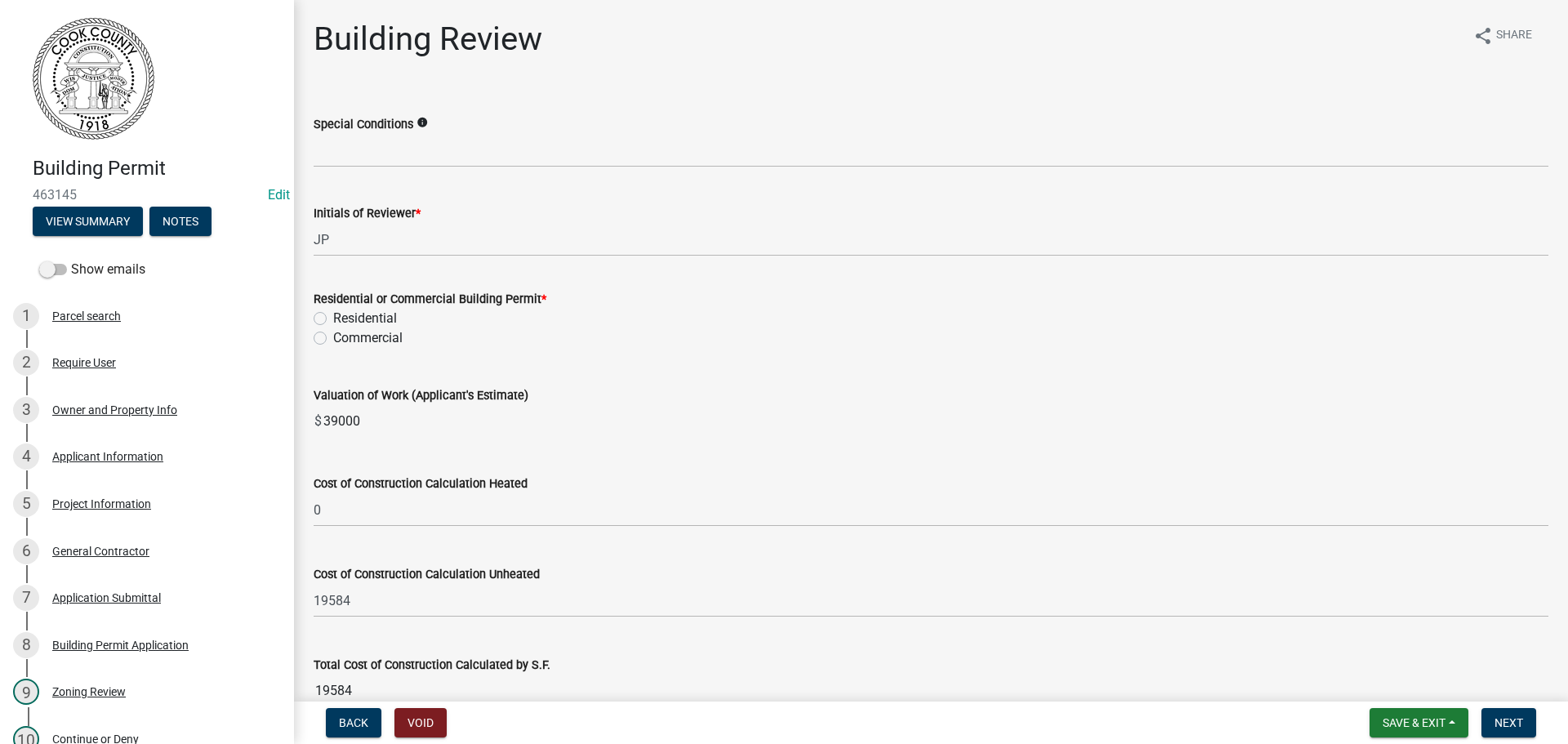
click at [333, 318] on label "Residential" at bounding box center [365, 318] width 63 height 20
click at [333, 318] on input "Residential" at bounding box center [338, 313] width 10 height 10
radio input "true"
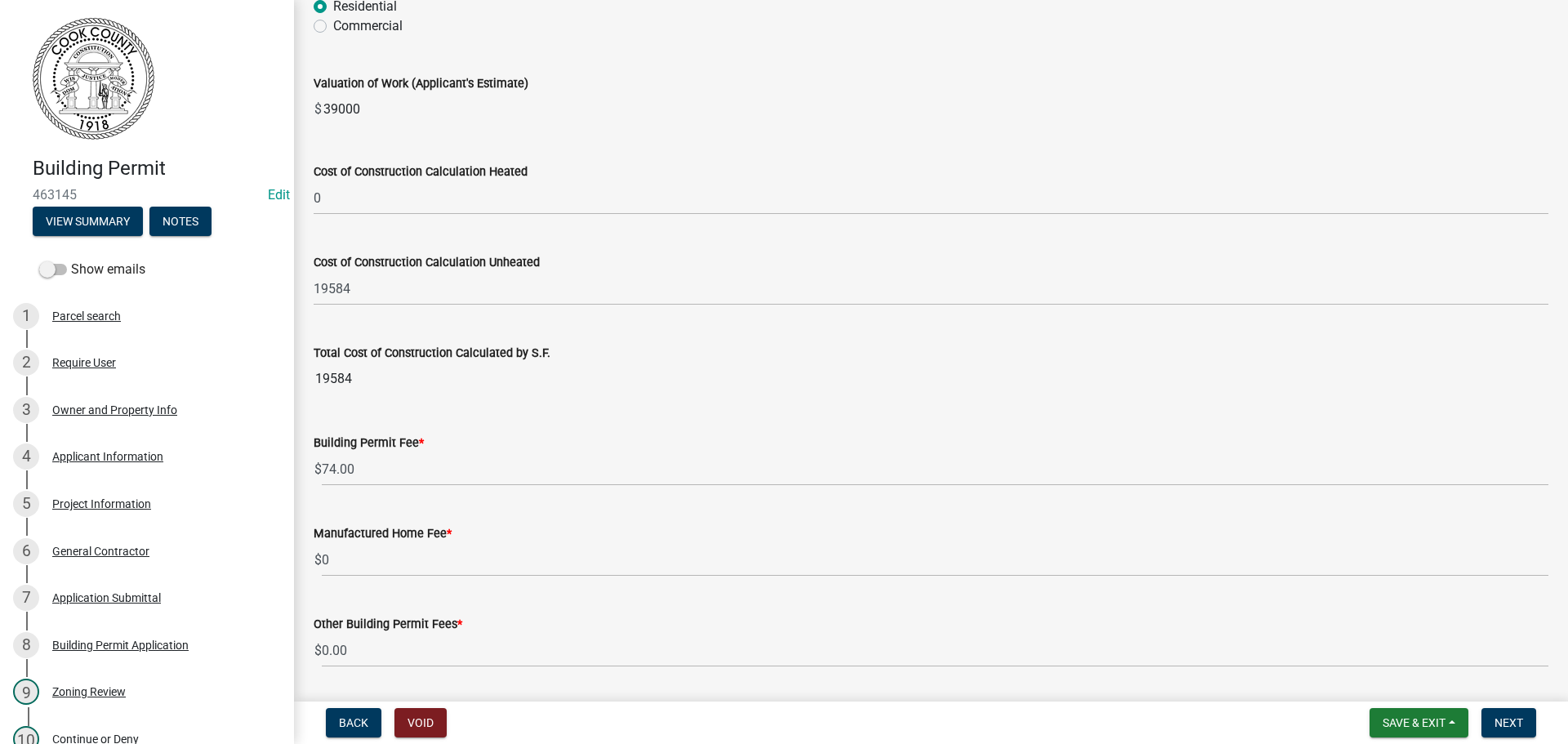
scroll to position [327, 0]
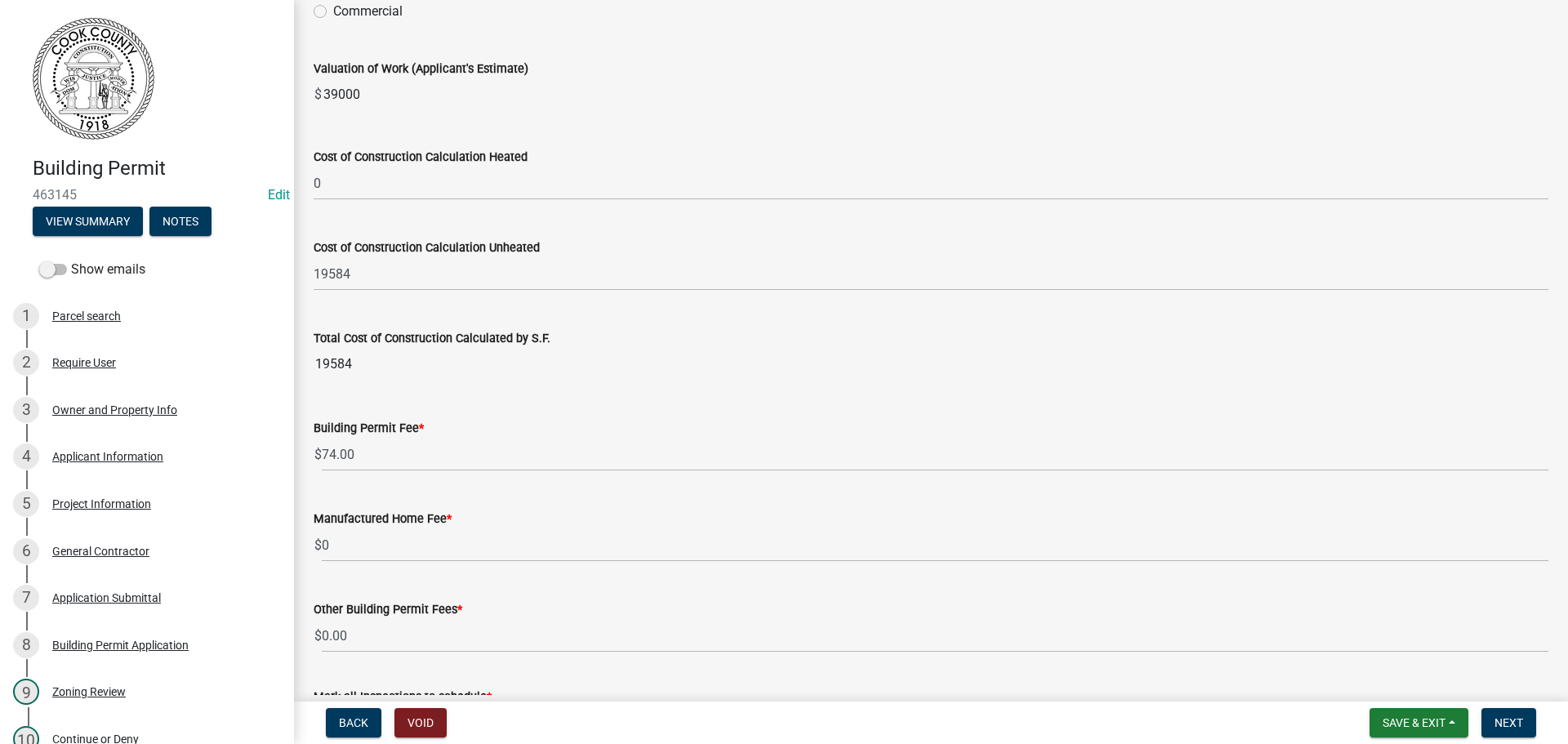
click at [320, 449] on span "$" at bounding box center [317, 453] width 9 height 33
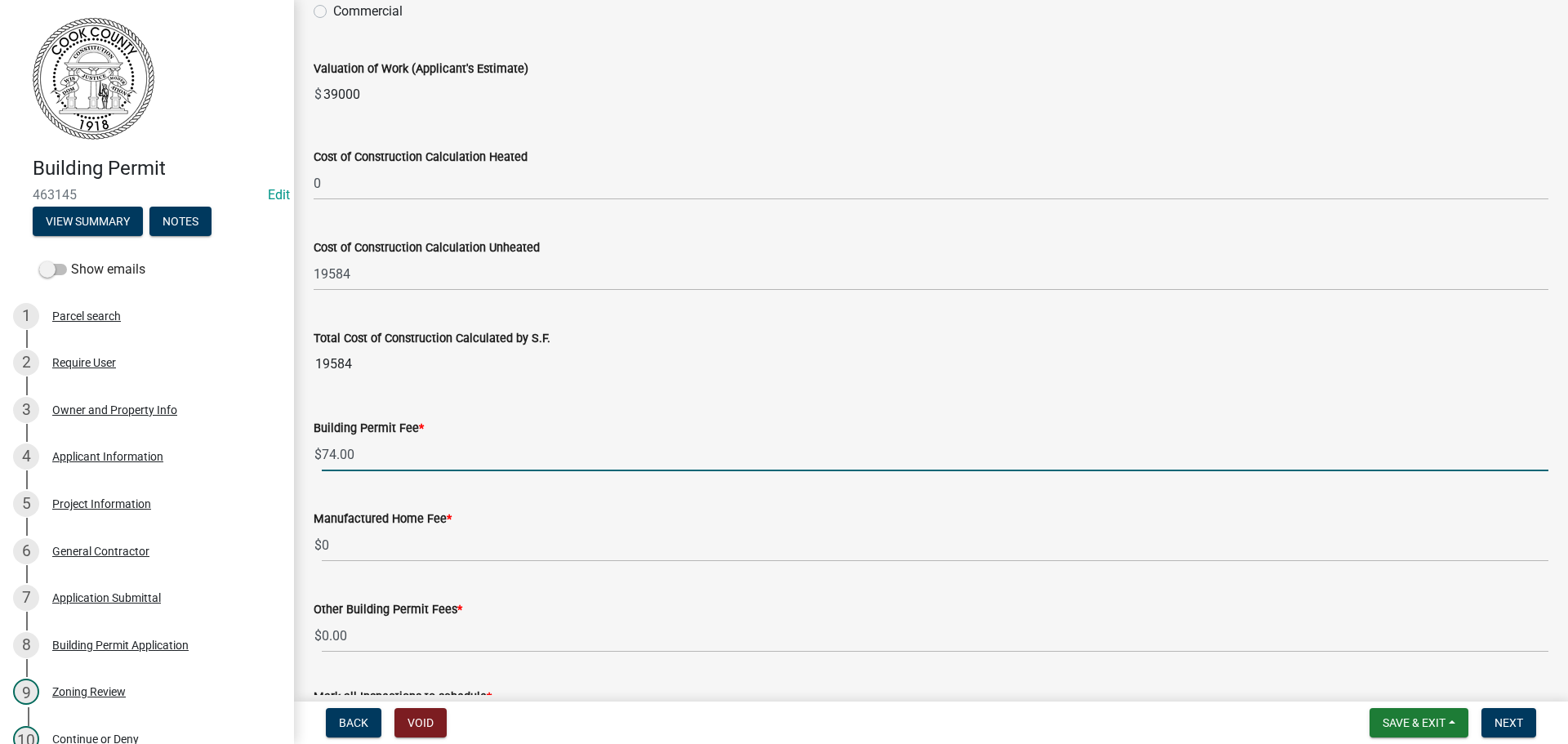
click at [324, 458] on input "74.00" at bounding box center [935, 453] width 1226 height 33
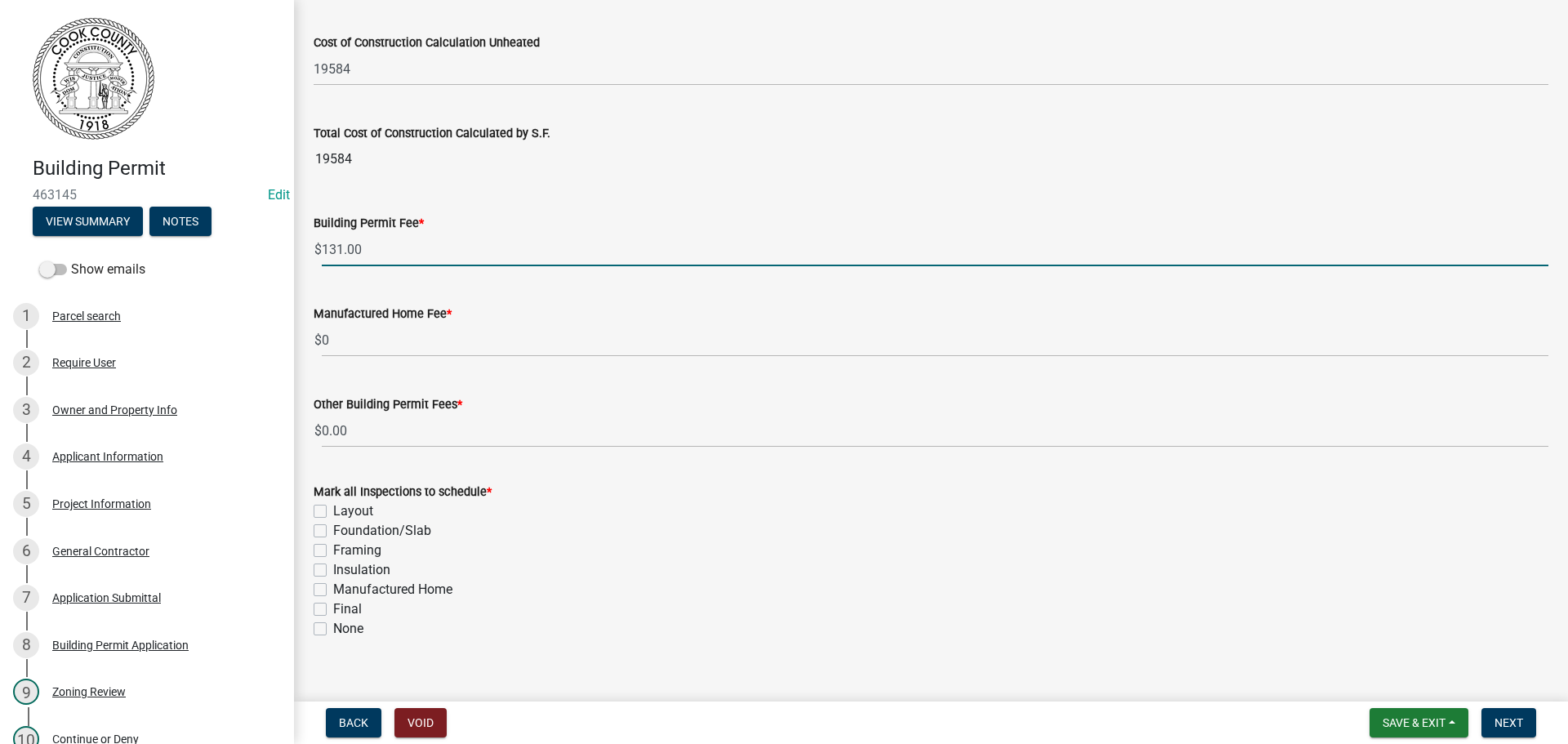
scroll to position [554, 0]
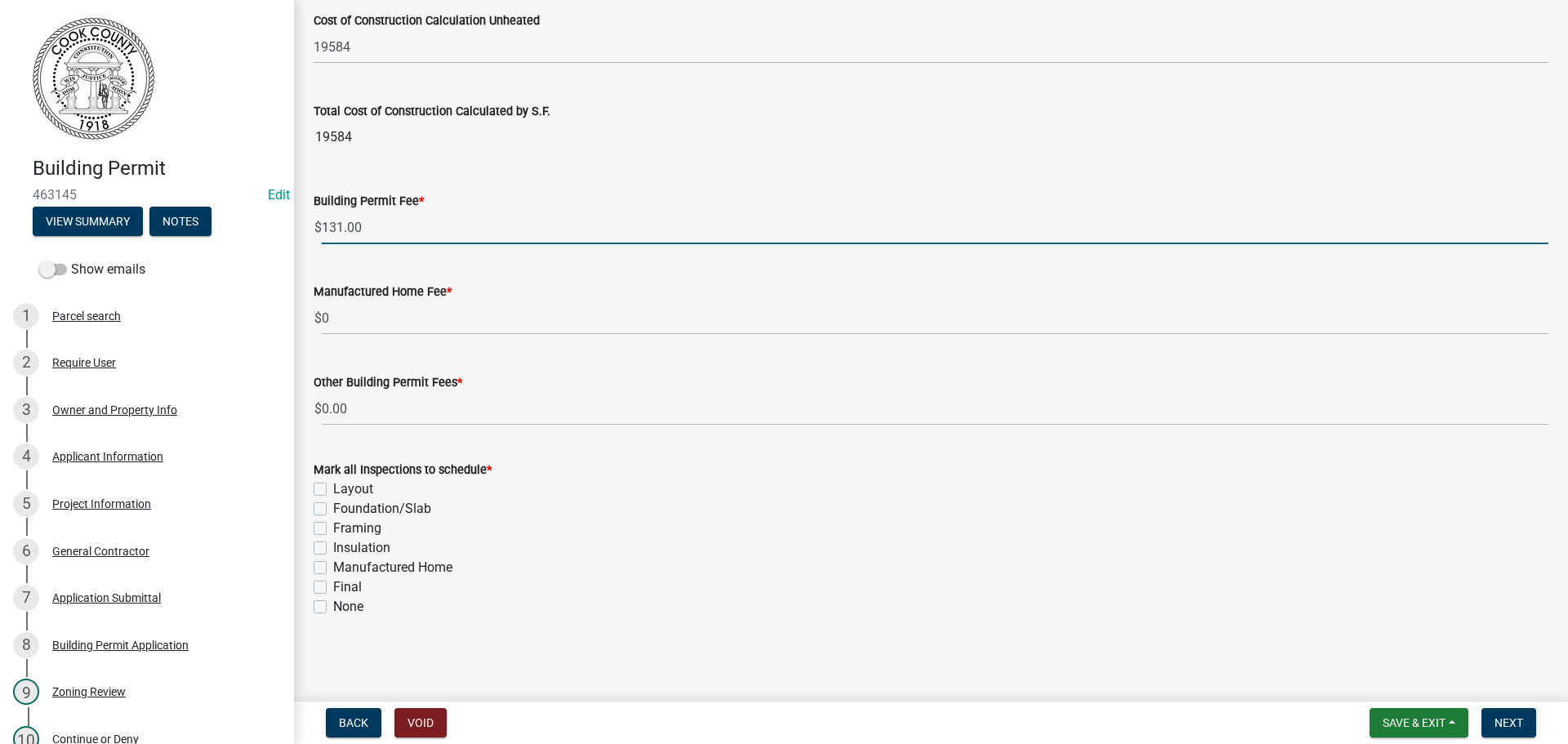
type input "131.00"
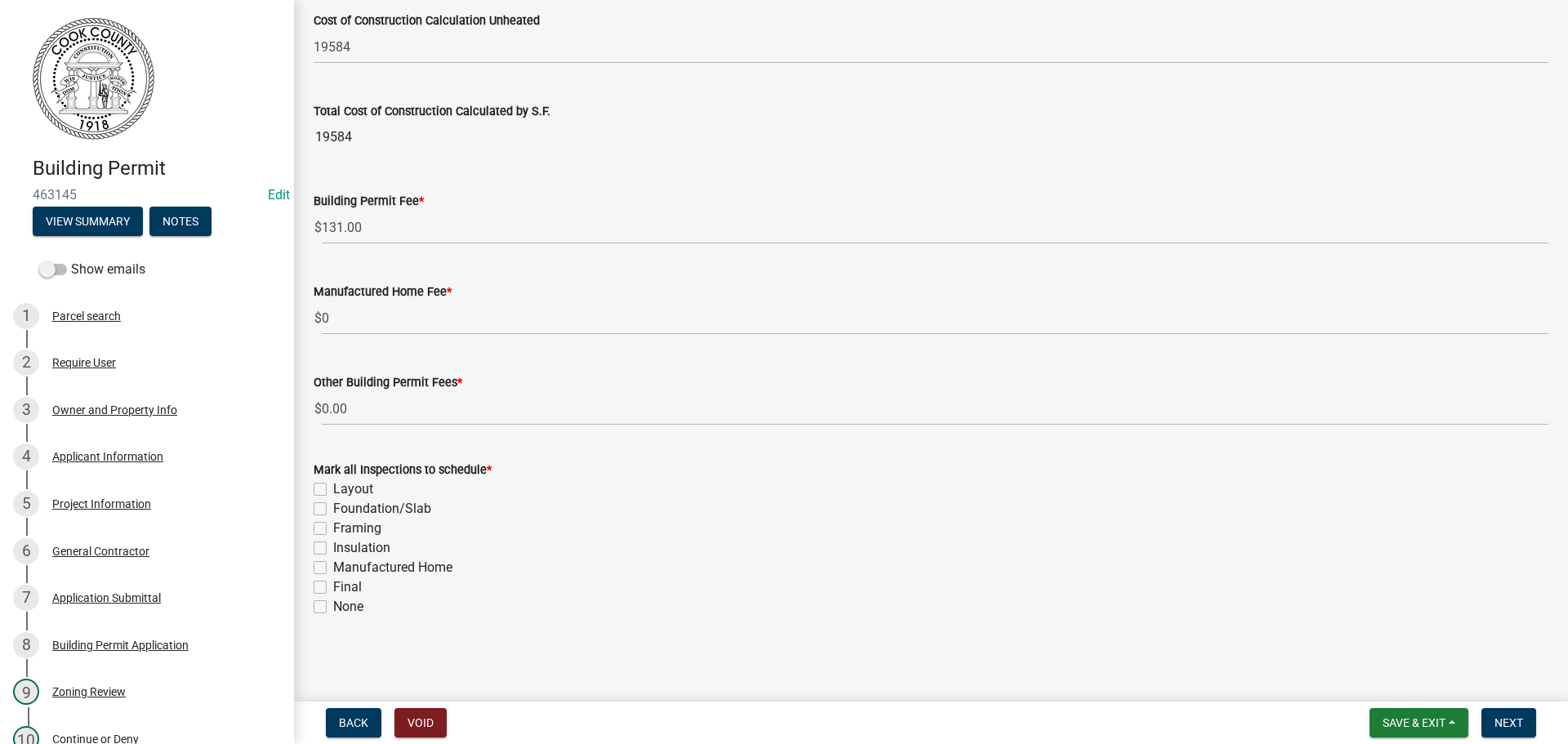
click at [333, 591] on label "Final" at bounding box center [347, 587] width 28 height 20
click at [333, 588] on input "Final" at bounding box center [338, 582] width 10 height 10
checkbox input "true"
checkbox input "false"
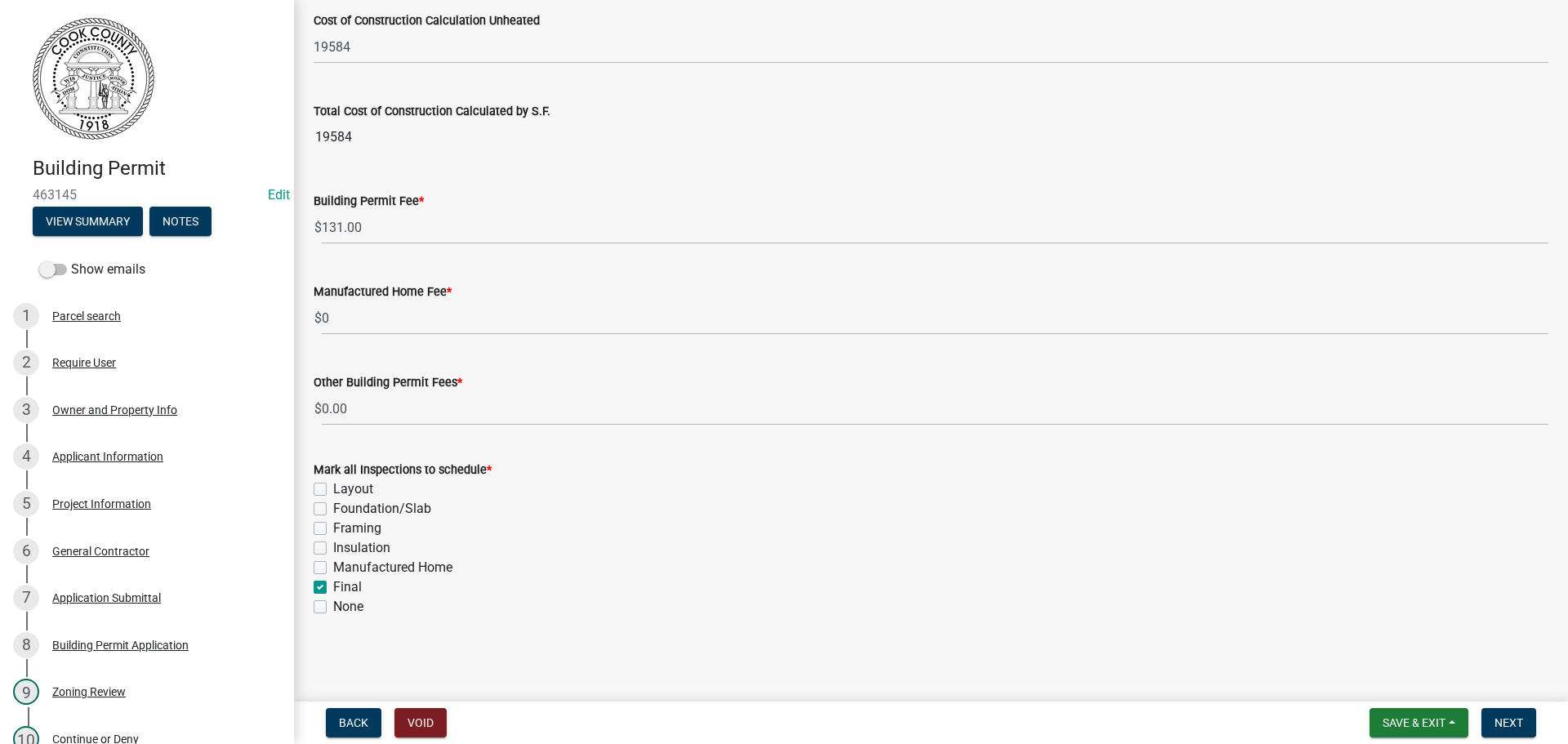
checkbox input "false"
checkbox input "true"
checkbox input "false"
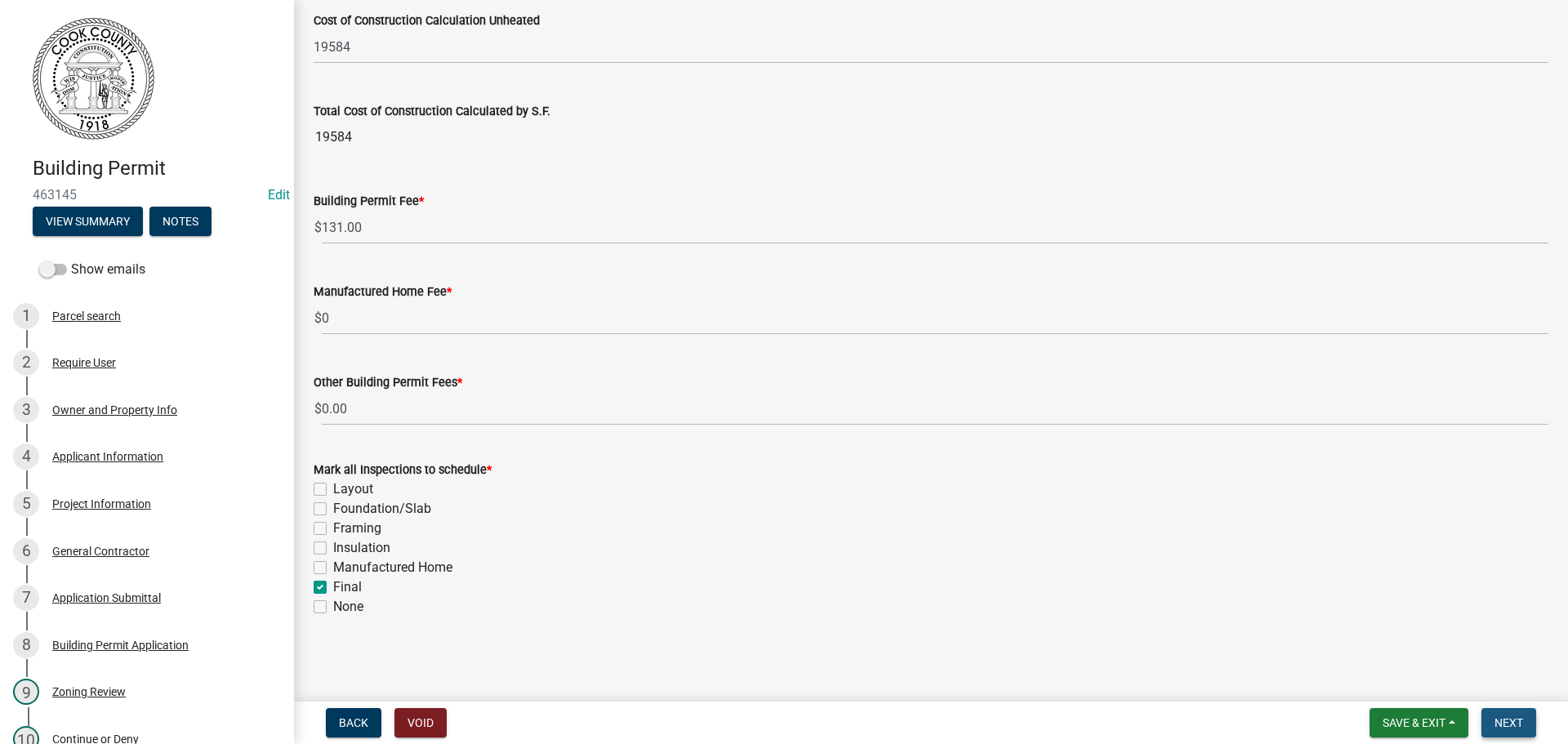
click at [1517, 722] on span "Next" at bounding box center [1508, 722] width 28 height 13
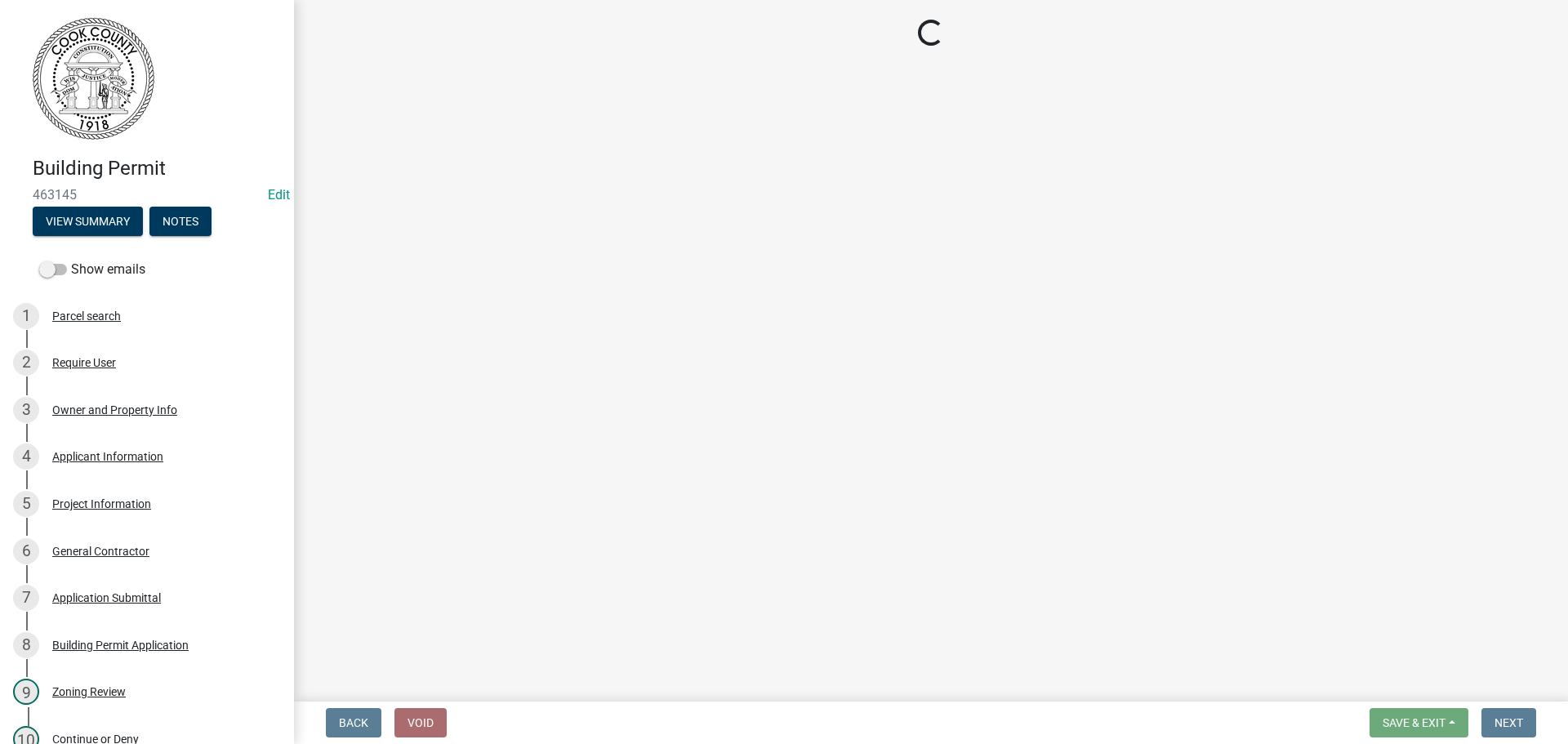
select select "3: 3"
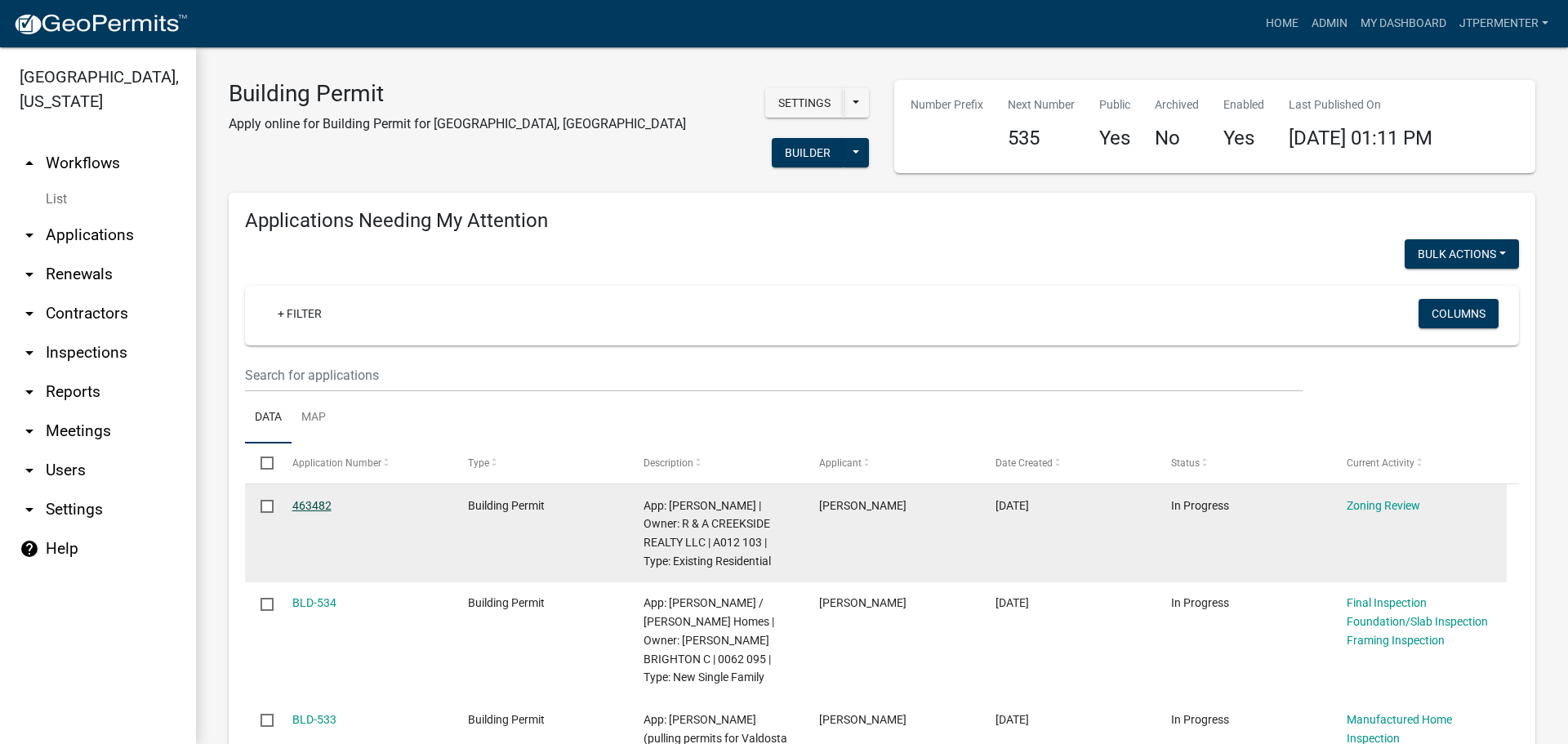
click at [322, 499] on link "463482" at bounding box center [312, 505] width 39 height 13
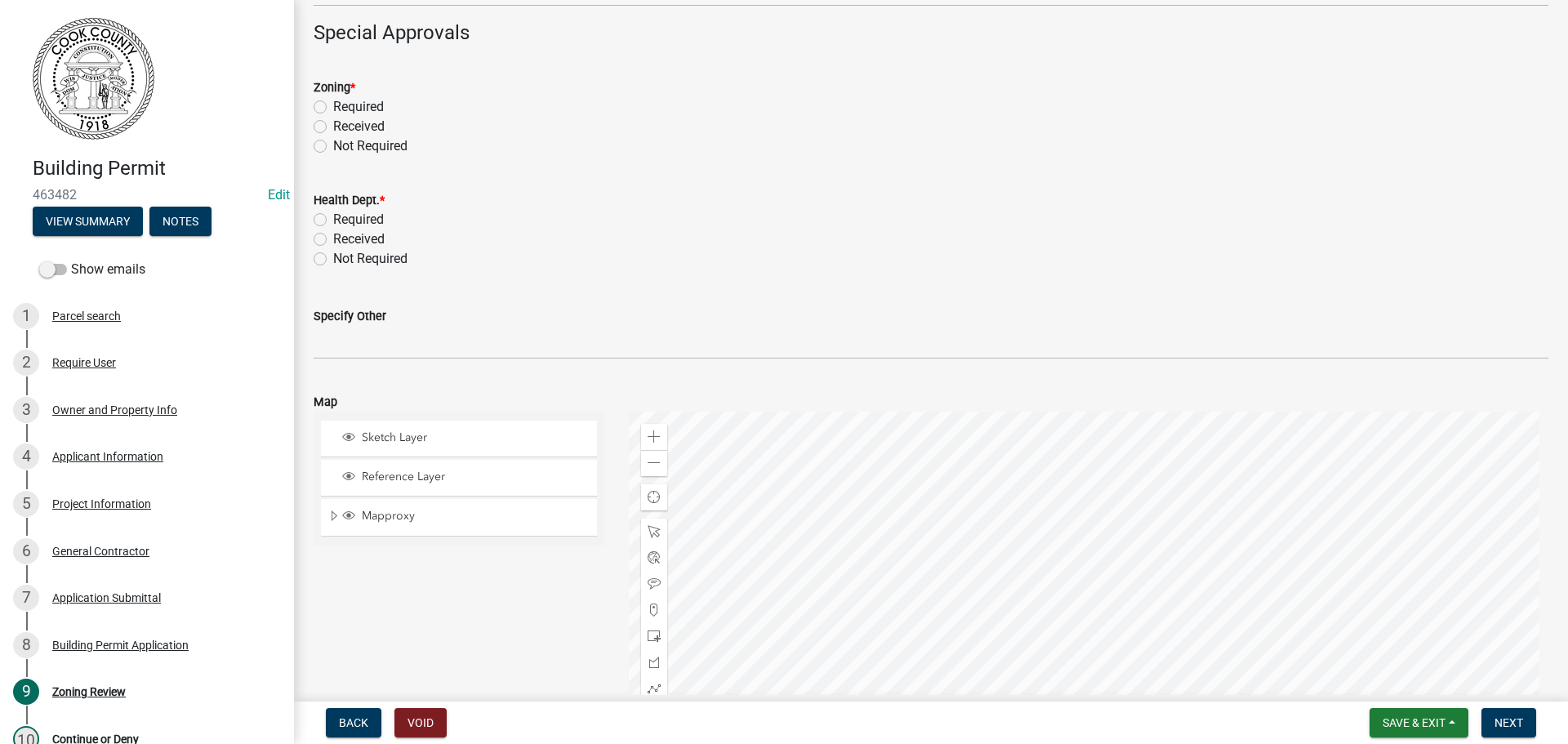
scroll to position [735, 0]
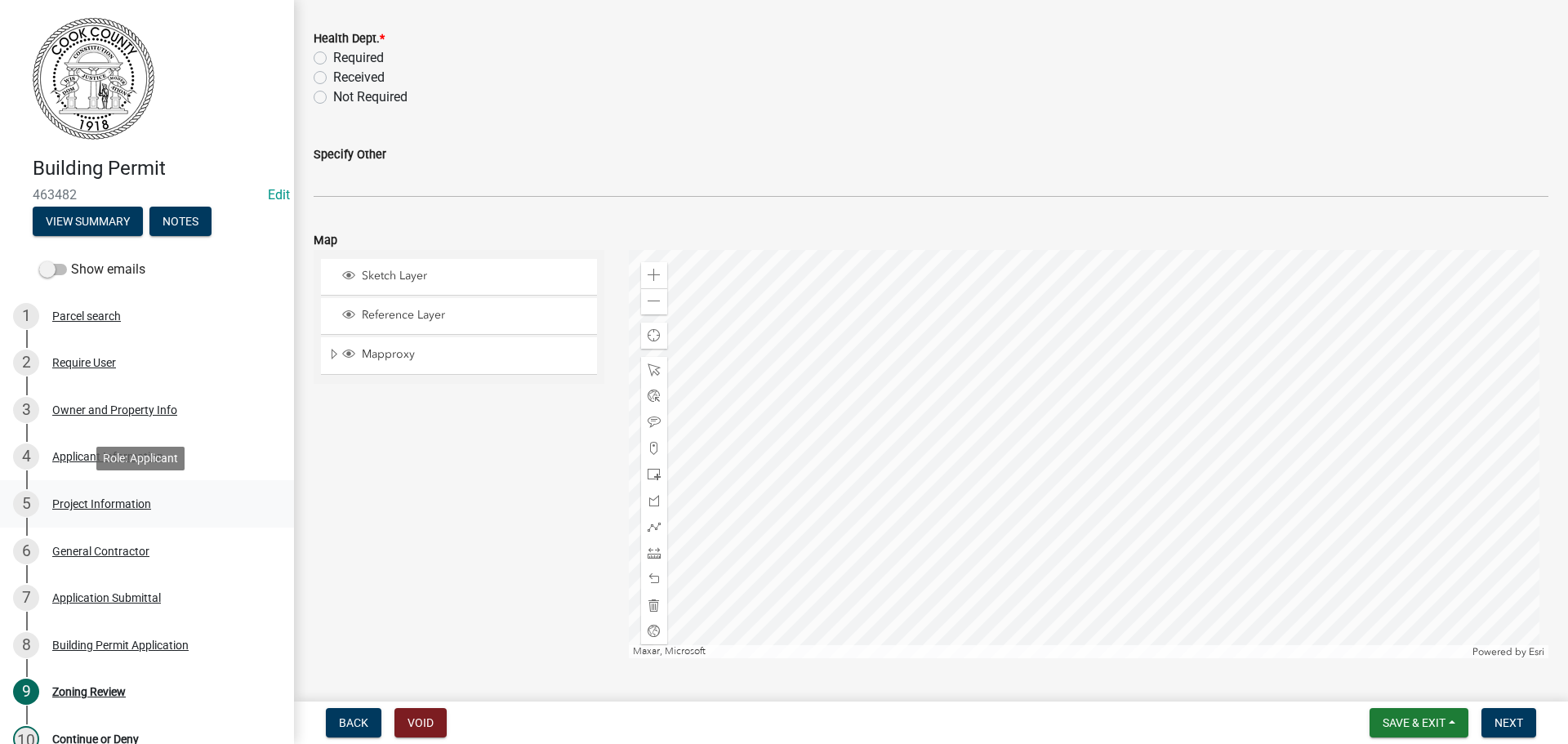
click at [63, 506] on div "Project Information" at bounding box center [101, 504] width 98 height 11
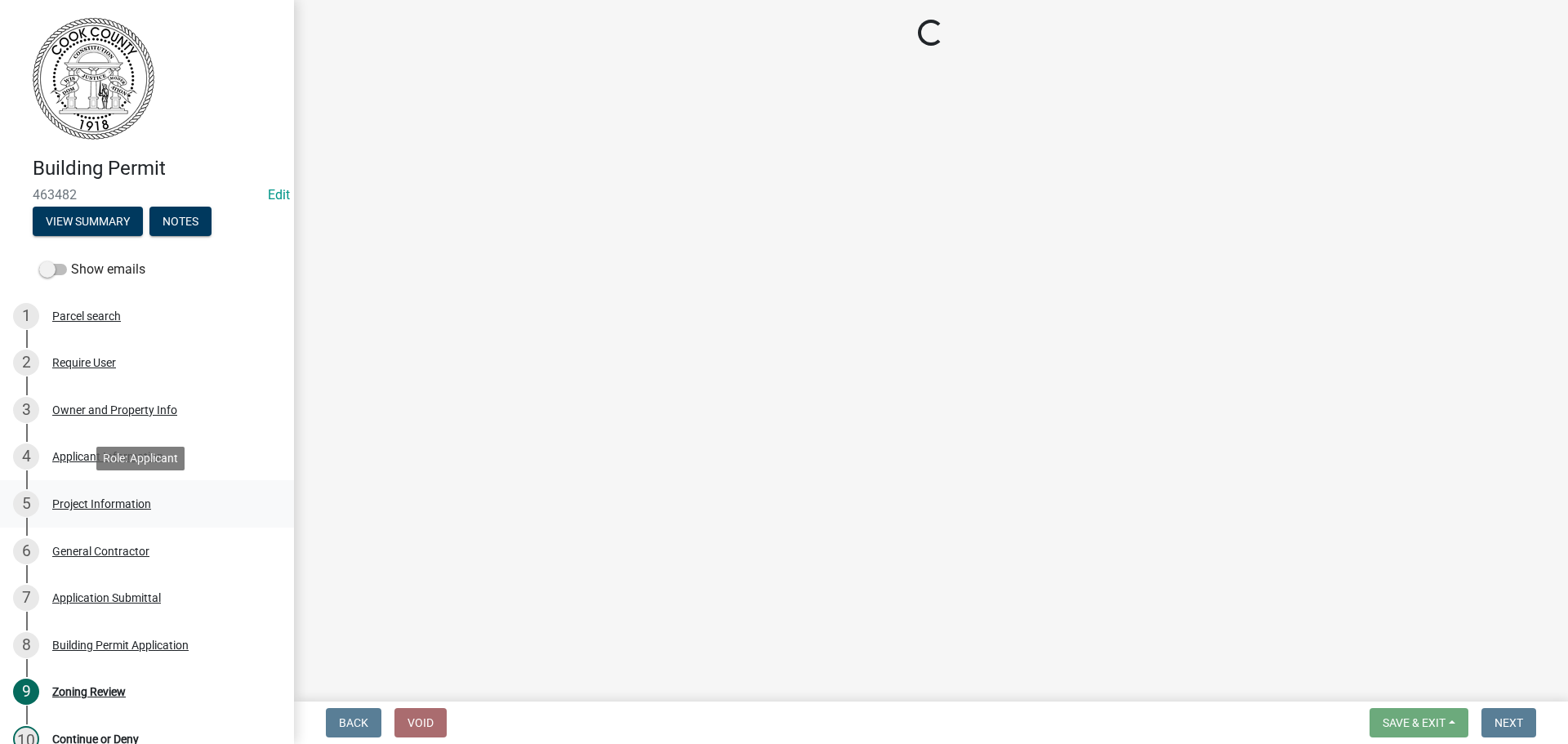
select select "4b7d28f2-ad6d-4146-a007-9cde64d4e27b"
select select "279cb656-ce12-45ba-a673-6b4d84e9f3a3"
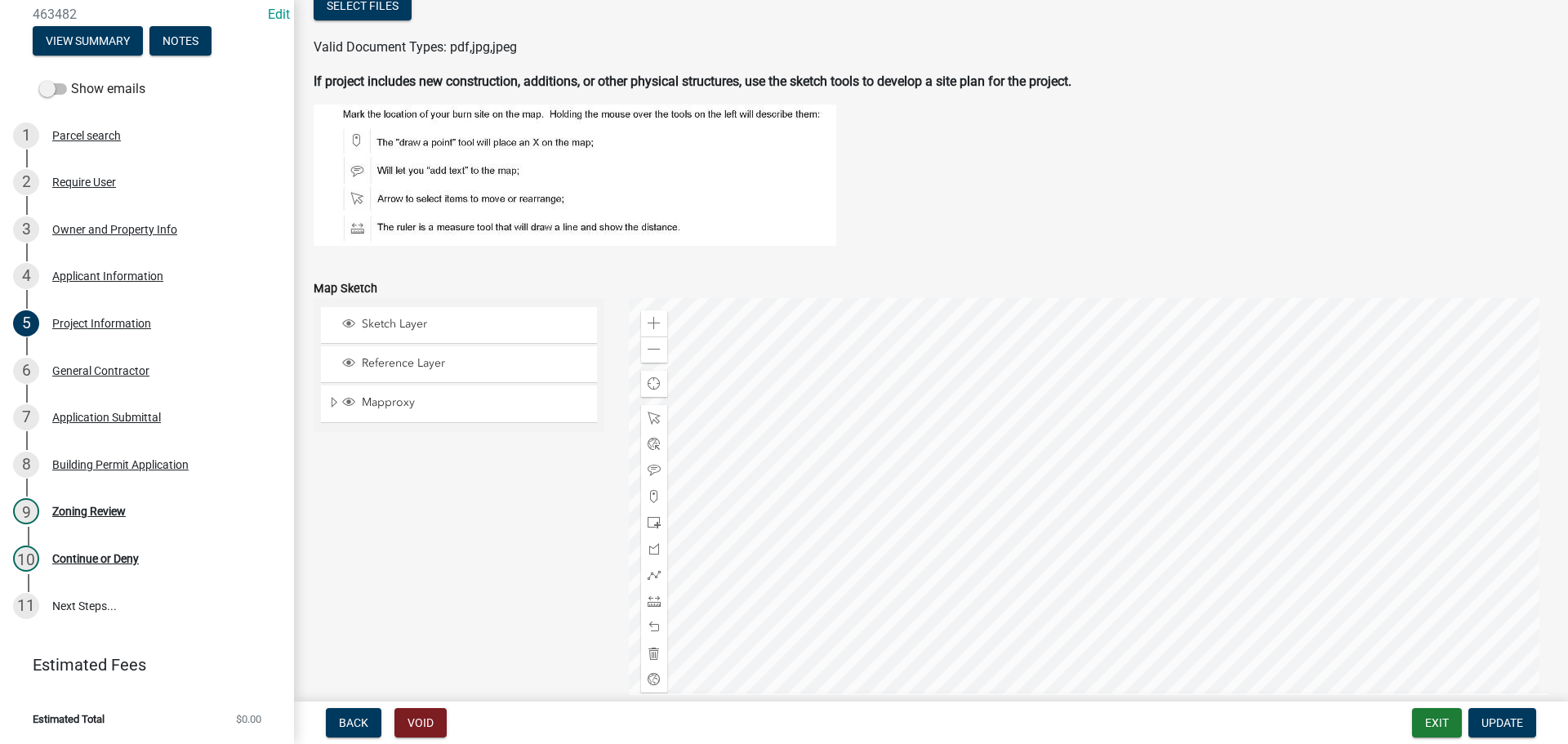
scroll to position [1622, 0]
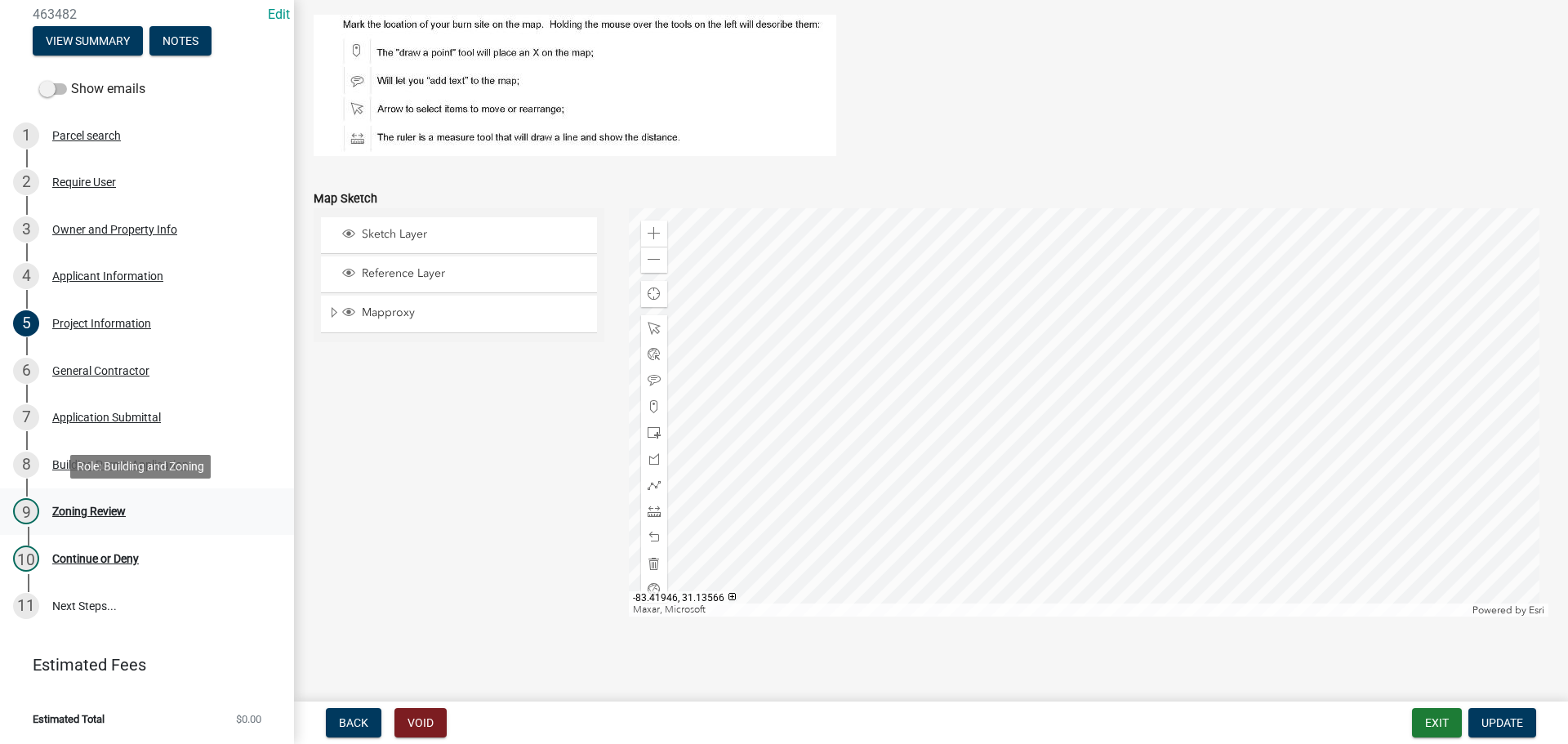
click at [93, 511] on div "Zoning Review" at bounding box center [89, 511] width 74 height 11
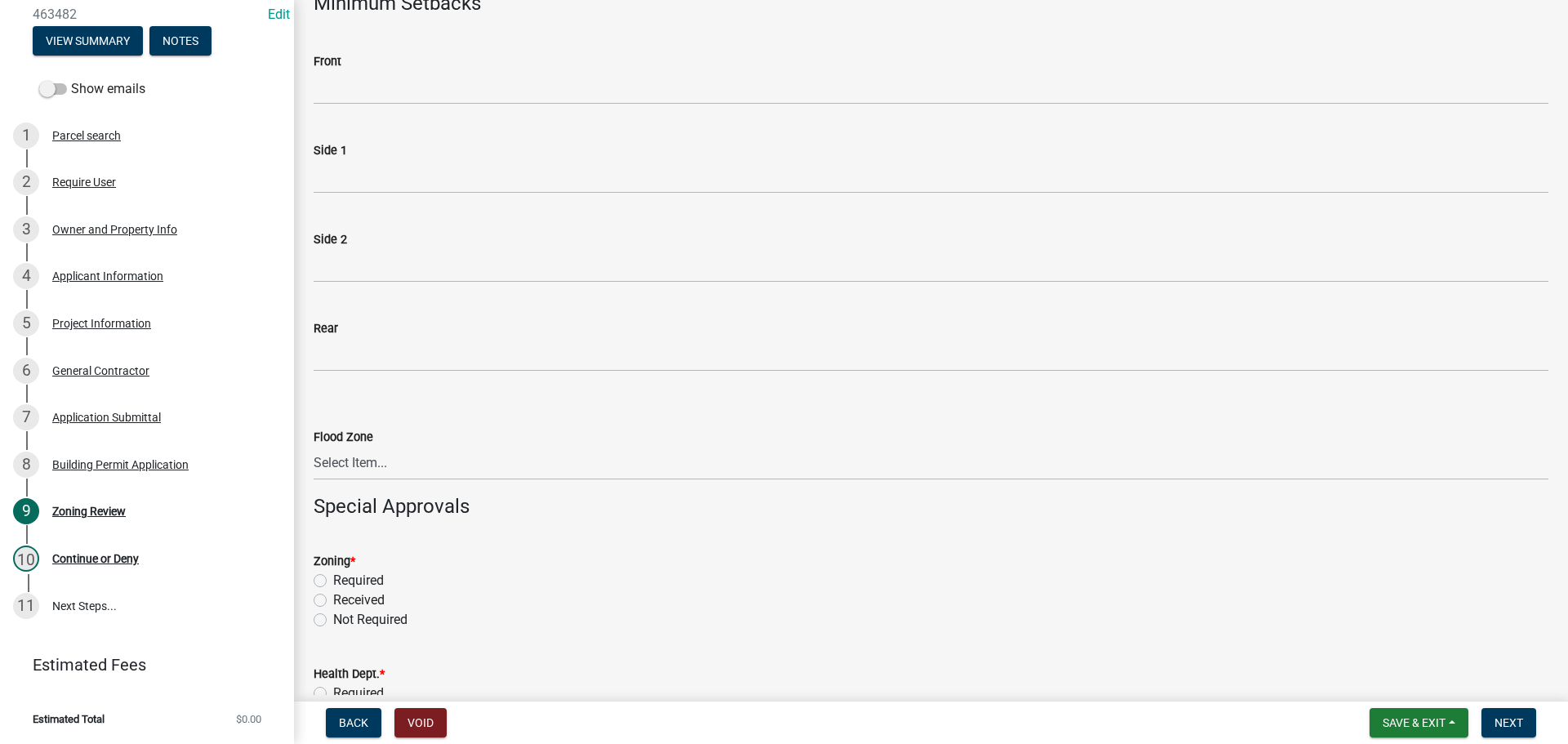
scroll to position [245, 0]
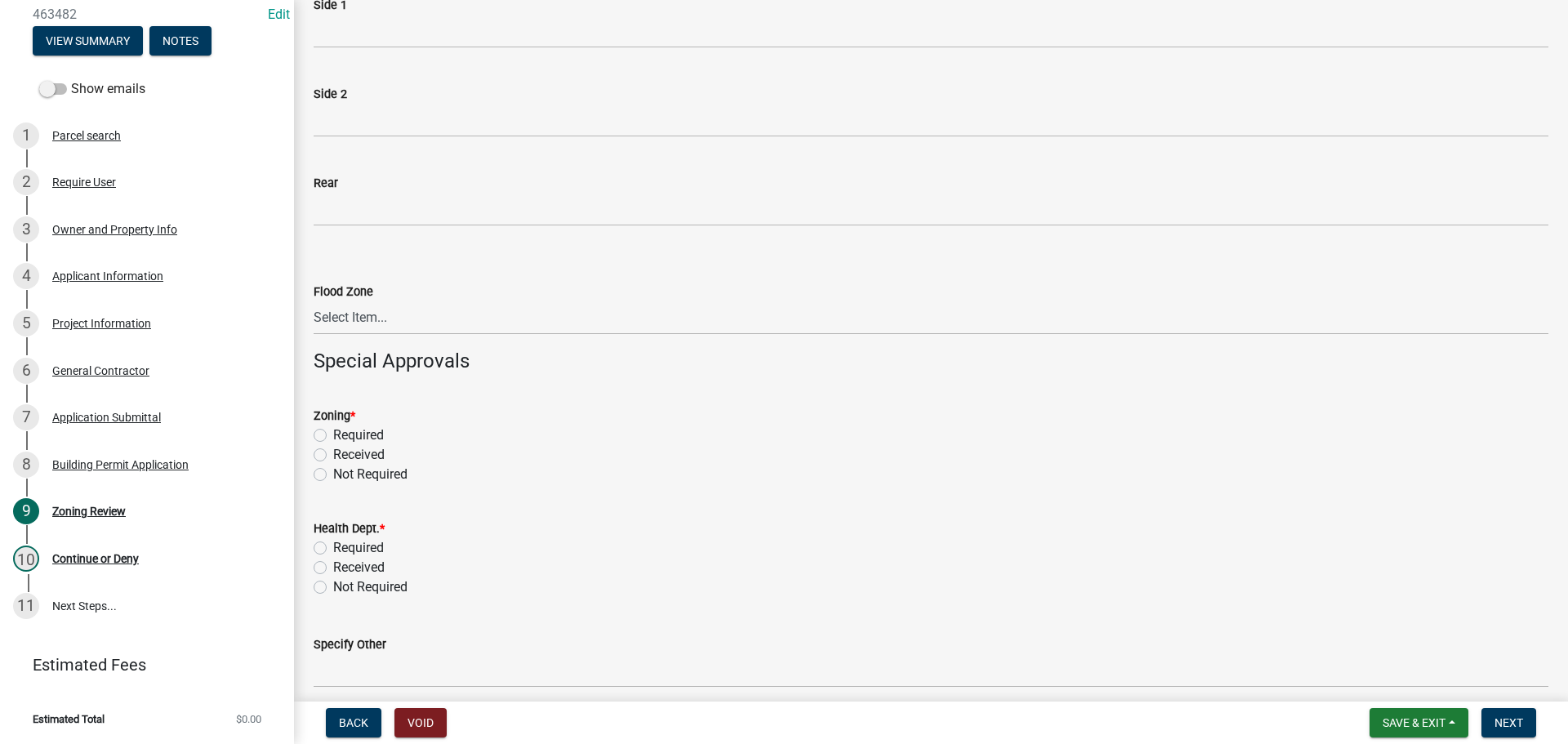
click at [333, 438] on label "Required" at bounding box center [358, 434] width 50 height 20
click at [333, 436] on input "Required" at bounding box center [338, 430] width 10 height 10
radio input "true"
click at [333, 586] on label "Not Required" at bounding box center [370, 587] width 74 height 20
click at [333, 586] on input "Not Required" at bounding box center [338, 582] width 10 height 10
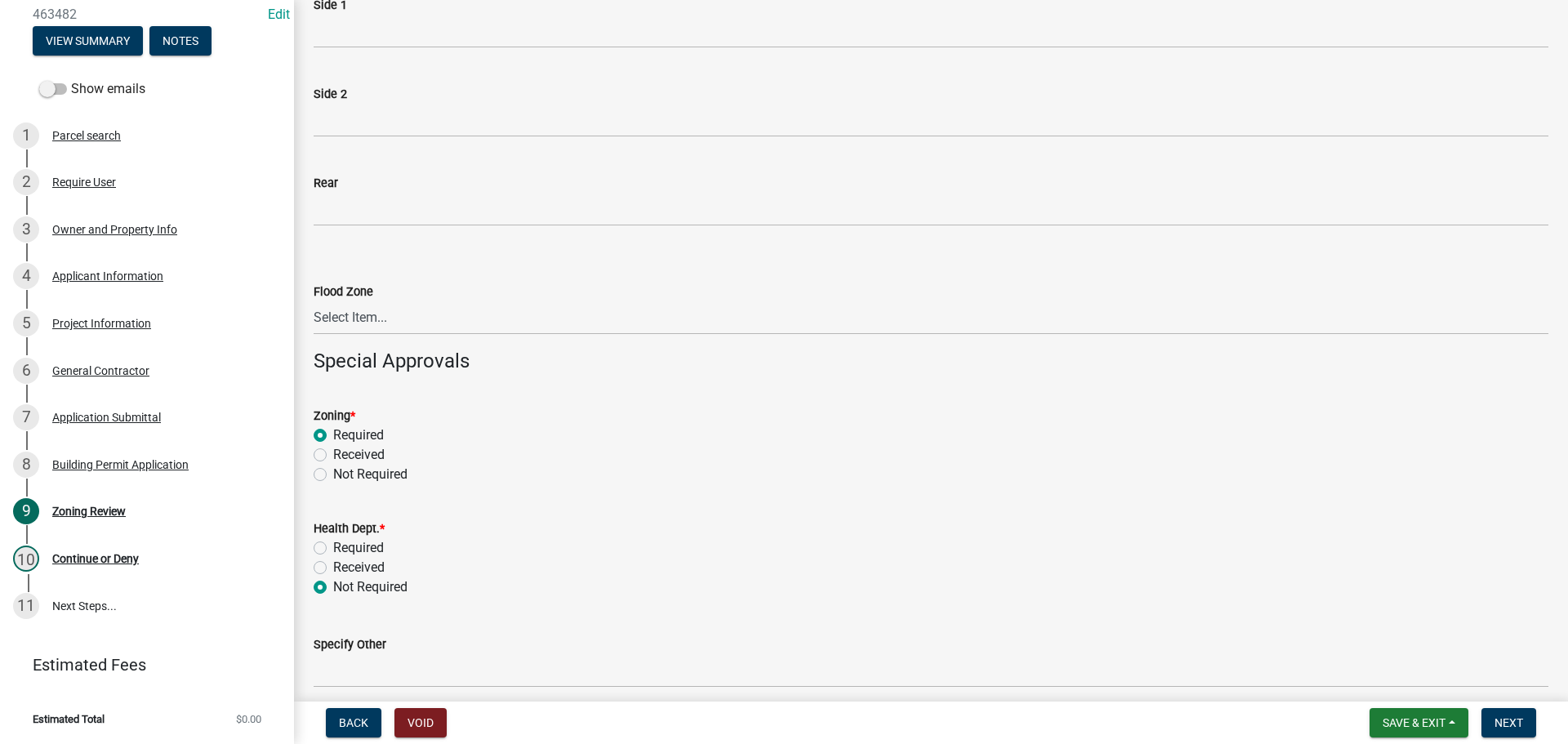
radio input "true"
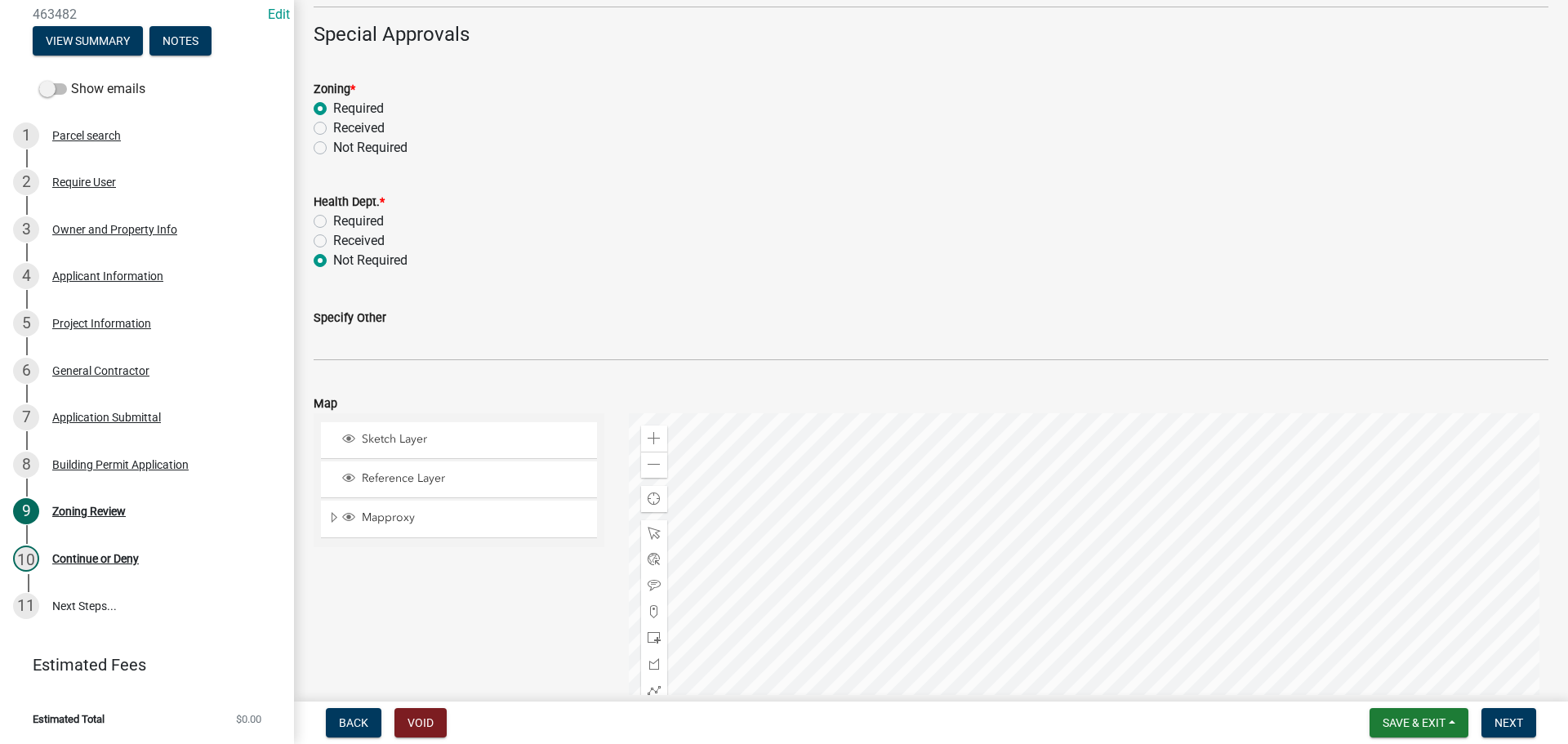
scroll to position [776, 0]
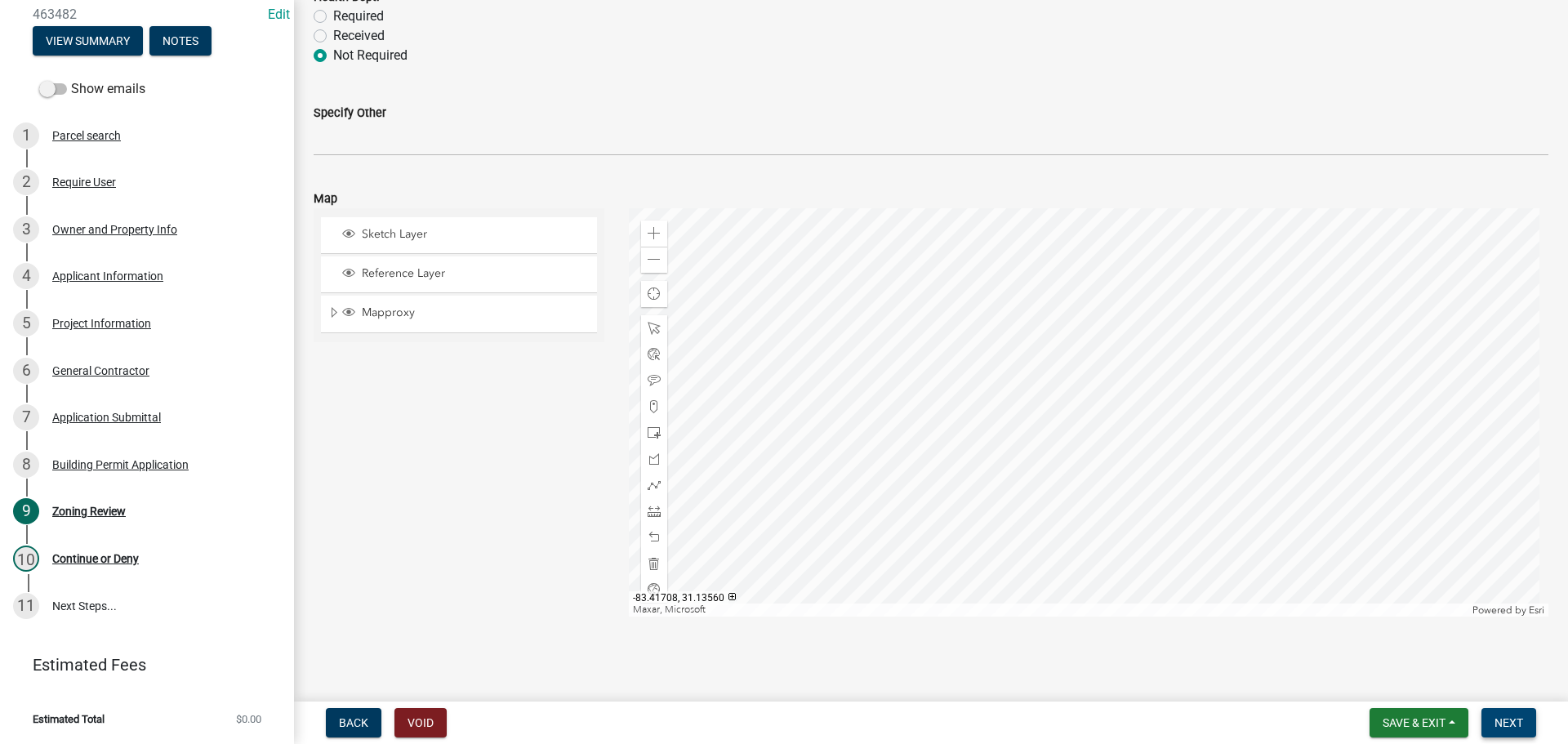
click at [1513, 718] on span "Next" at bounding box center [1508, 722] width 28 height 13
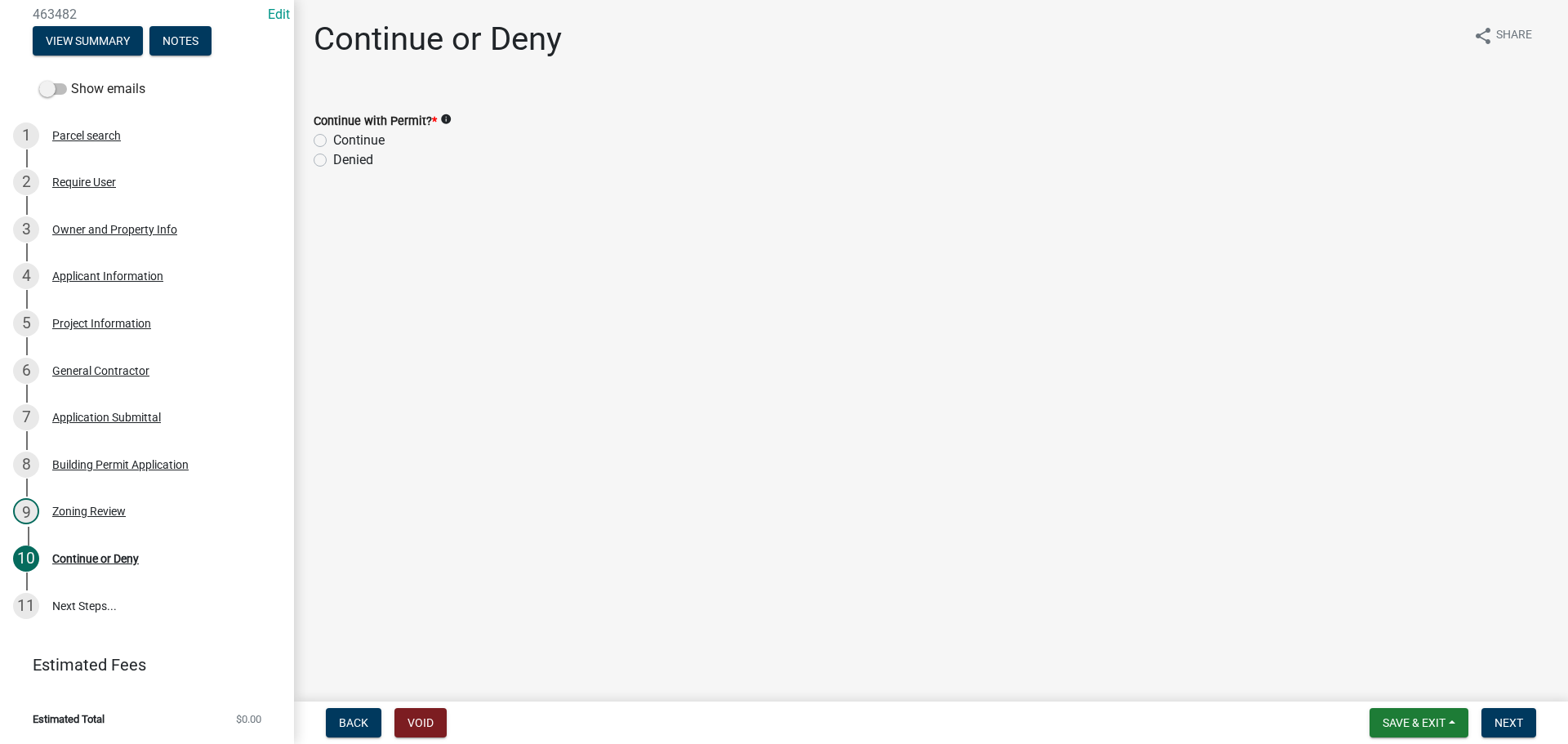
click at [333, 135] on label "Continue" at bounding box center [359, 140] width 51 height 20
click at [333, 135] on input "Continue" at bounding box center [338, 135] width 10 height 10
radio input "true"
click at [1511, 715] on button "Next" at bounding box center [1509, 722] width 55 height 29
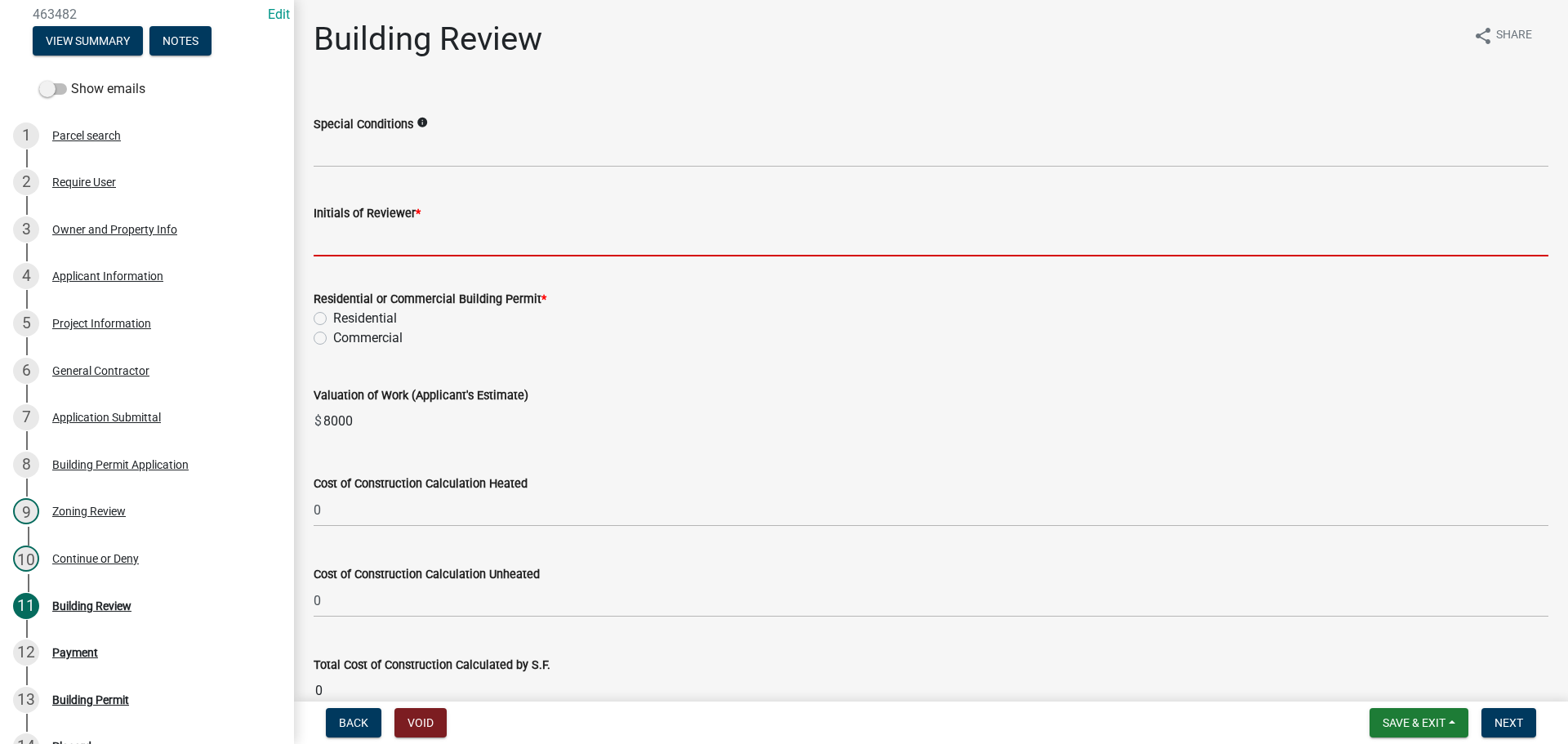
click at [388, 235] on input "Initials of Reviewer *" at bounding box center [931, 239] width 1235 height 33
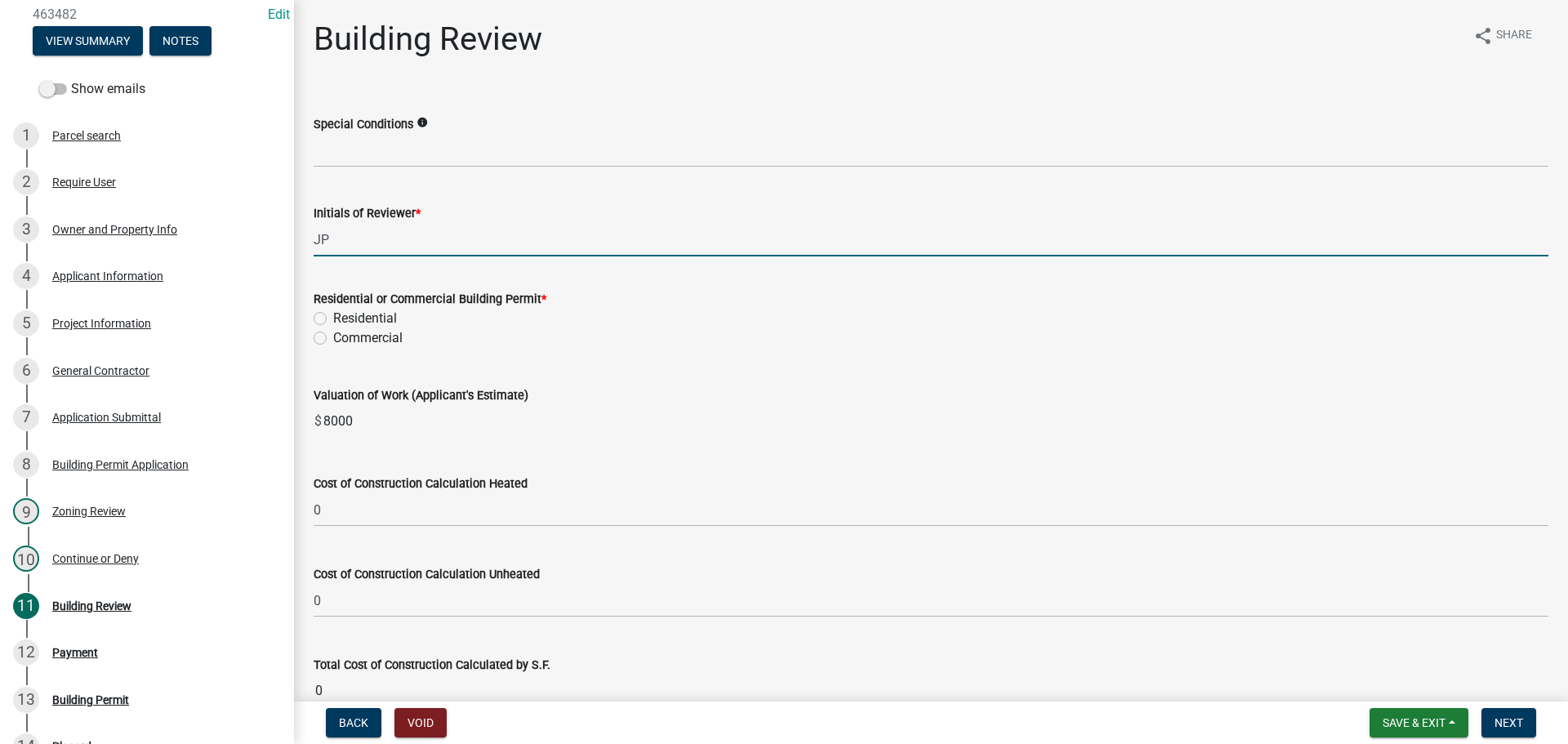
type input "JP"
click at [333, 315] on label "Residential" at bounding box center [365, 318] width 63 height 20
click at [333, 315] on input "Residential" at bounding box center [338, 313] width 10 height 10
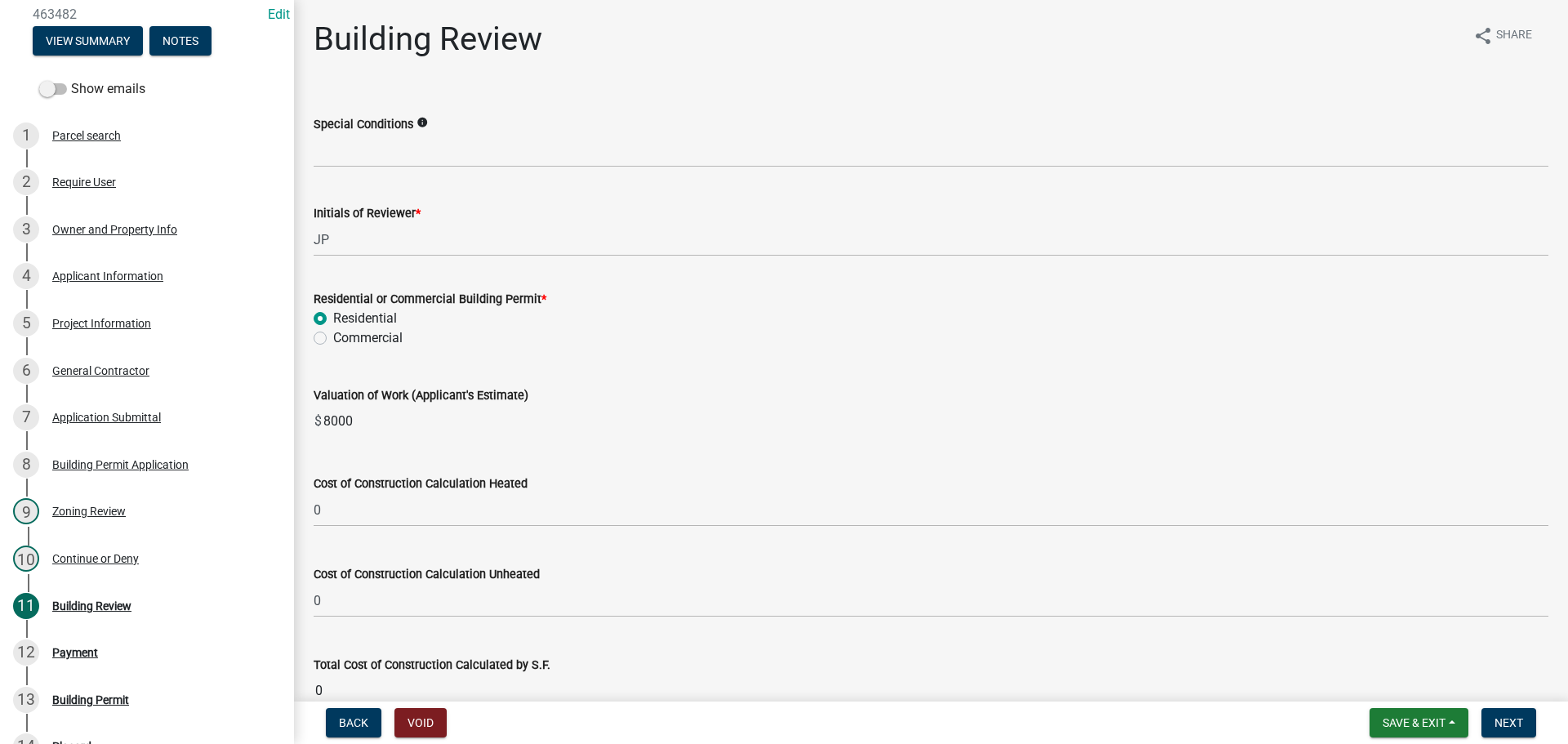
radio input "true"
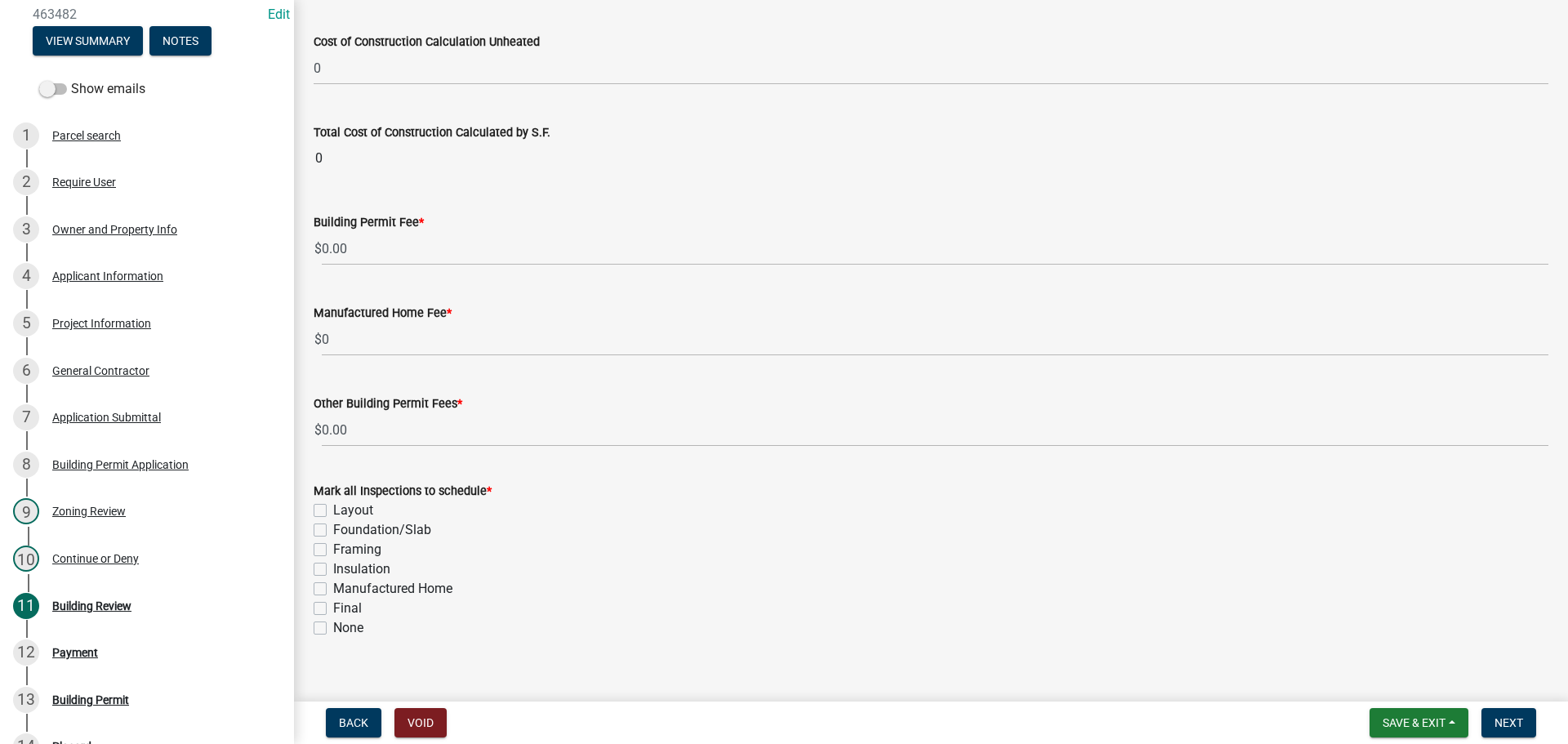
scroll to position [554, 0]
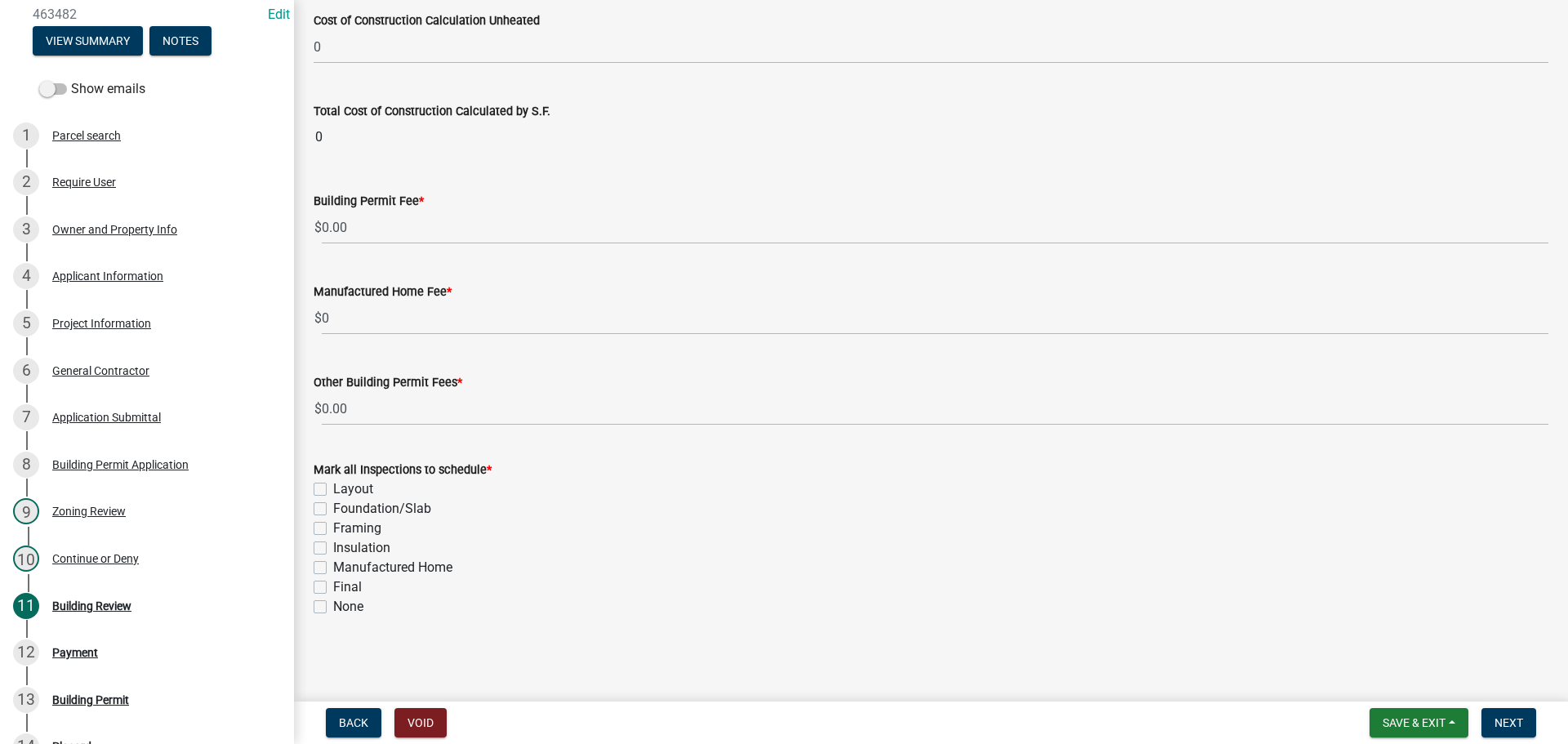
click at [315, 593] on div "Final" at bounding box center [931, 587] width 1235 height 20
click at [330, 586] on div "Final" at bounding box center [931, 587] width 1235 height 20
click at [333, 593] on label "Final" at bounding box center [347, 587] width 28 height 20
click at [333, 588] on input "Final" at bounding box center [338, 582] width 10 height 10
checkbox input "true"
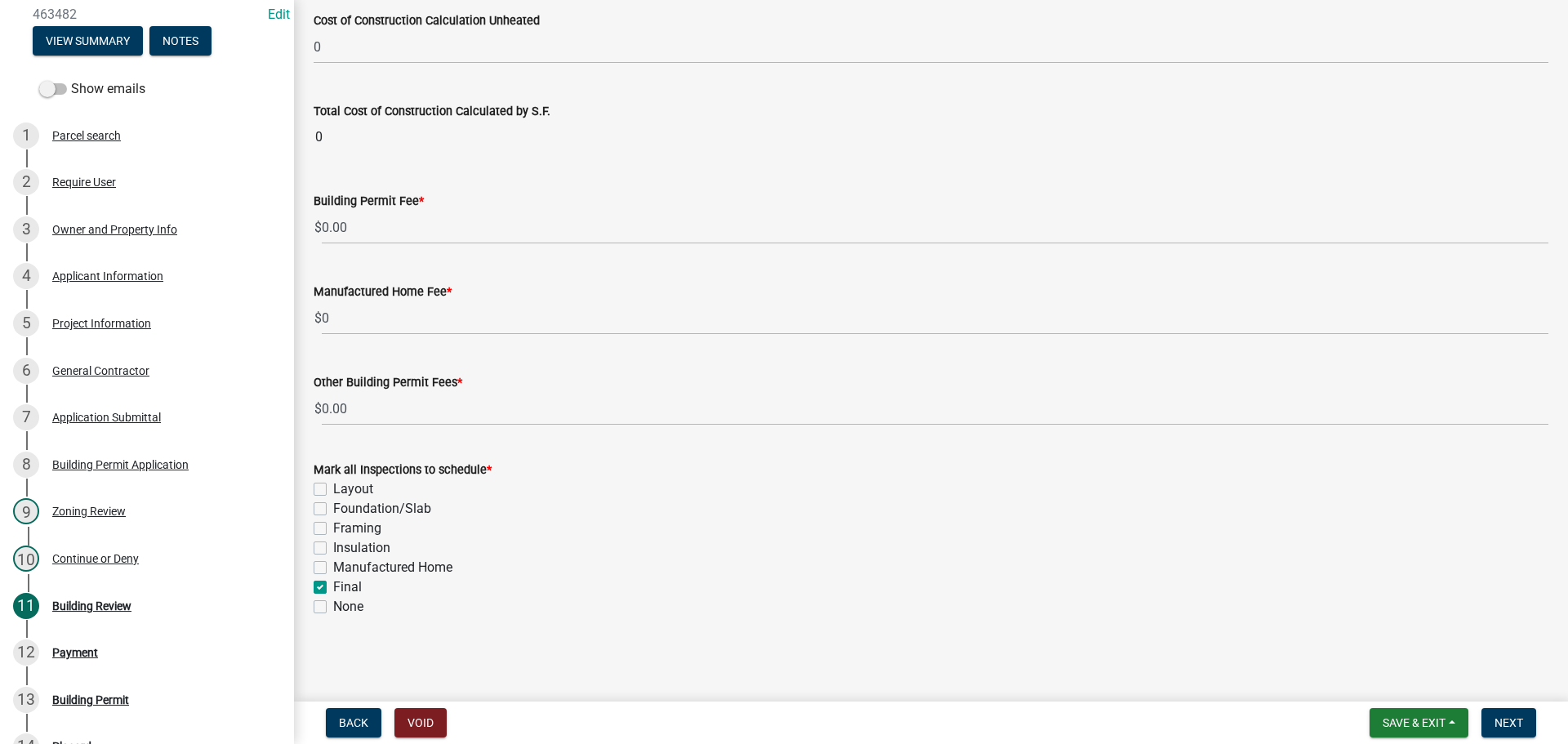
checkbox input "false"
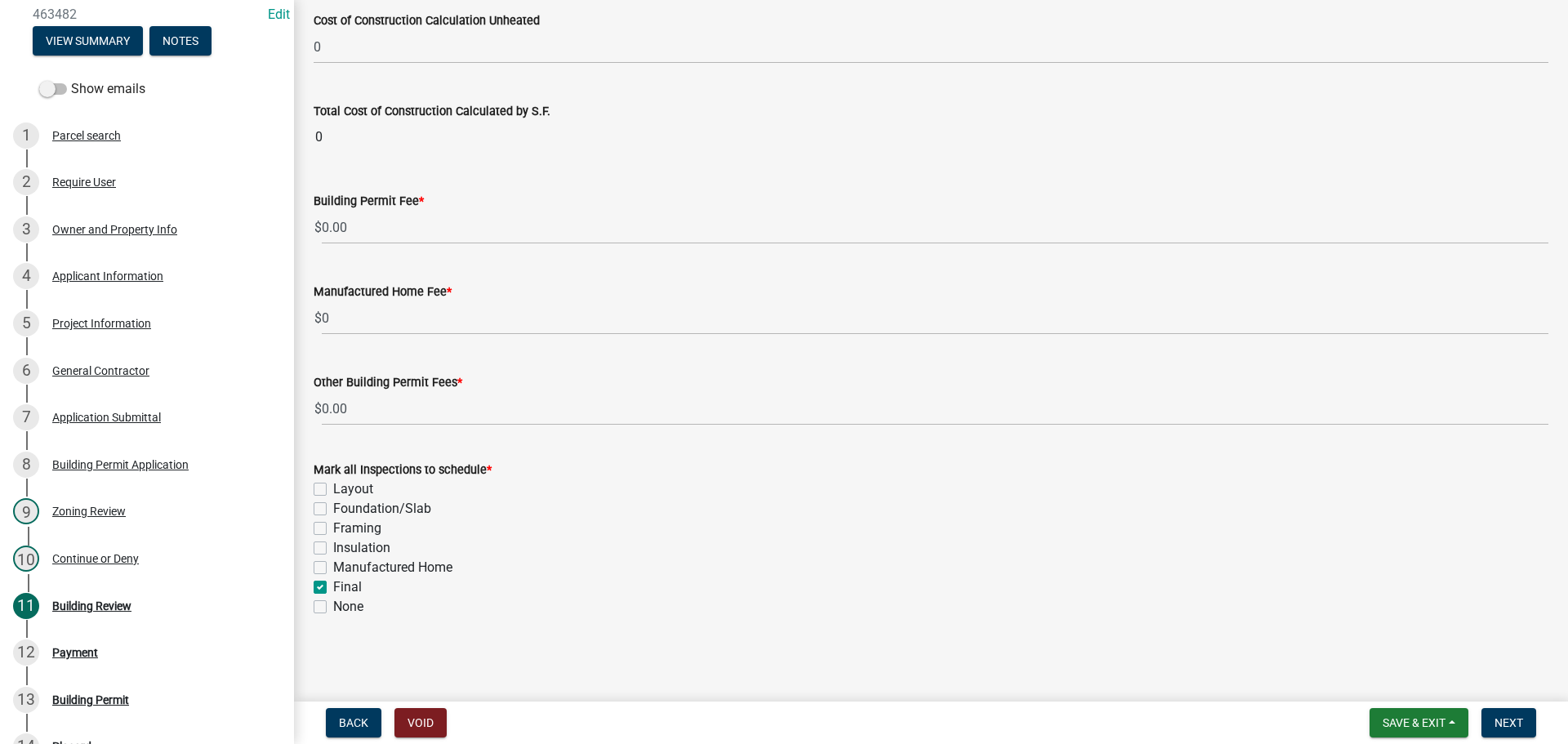
checkbox input "true"
checkbox input "false"
click at [1517, 721] on span "Next" at bounding box center [1508, 722] width 28 height 13
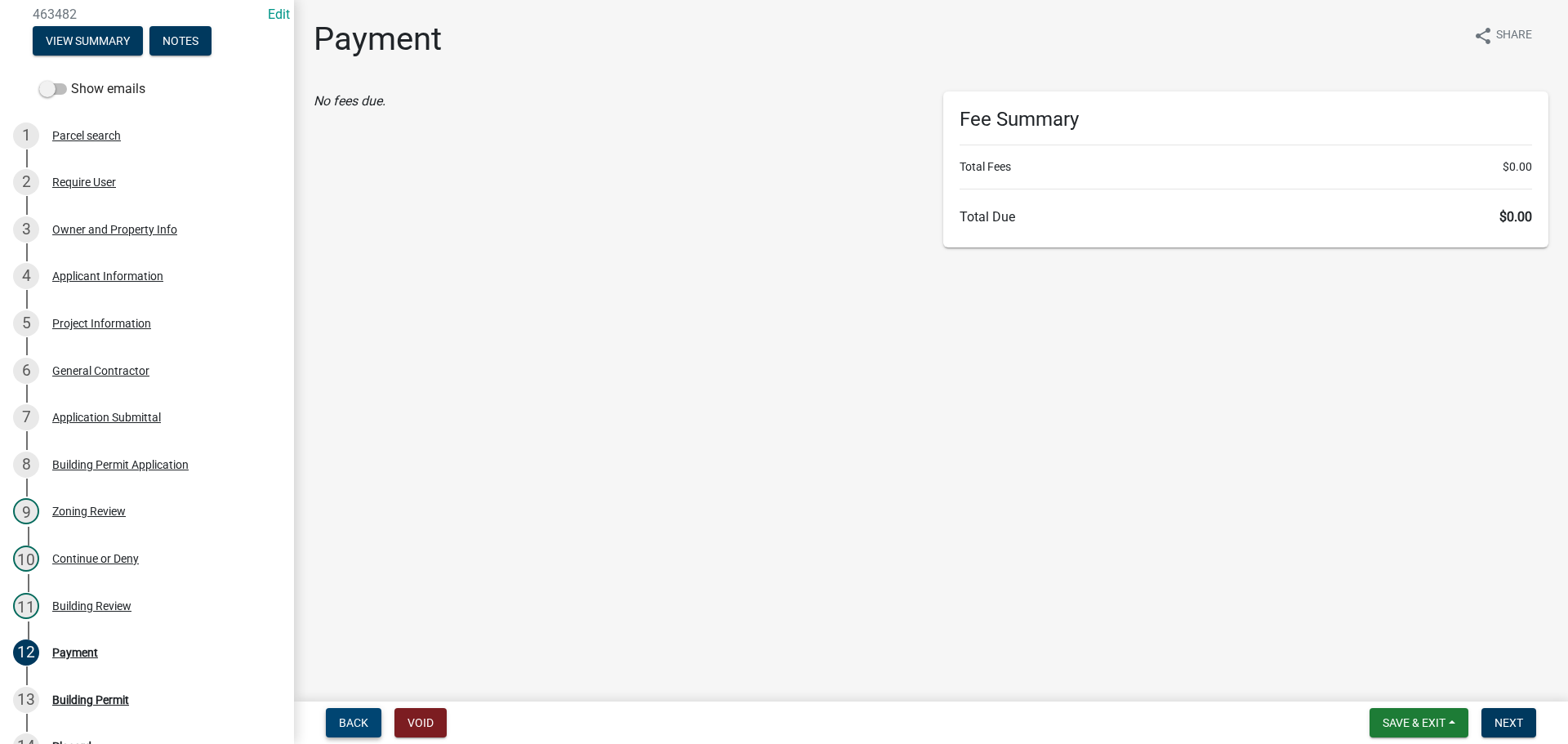
click at [358, 726] on span "Back" at bounding box center [353, 722] width 29 height 13
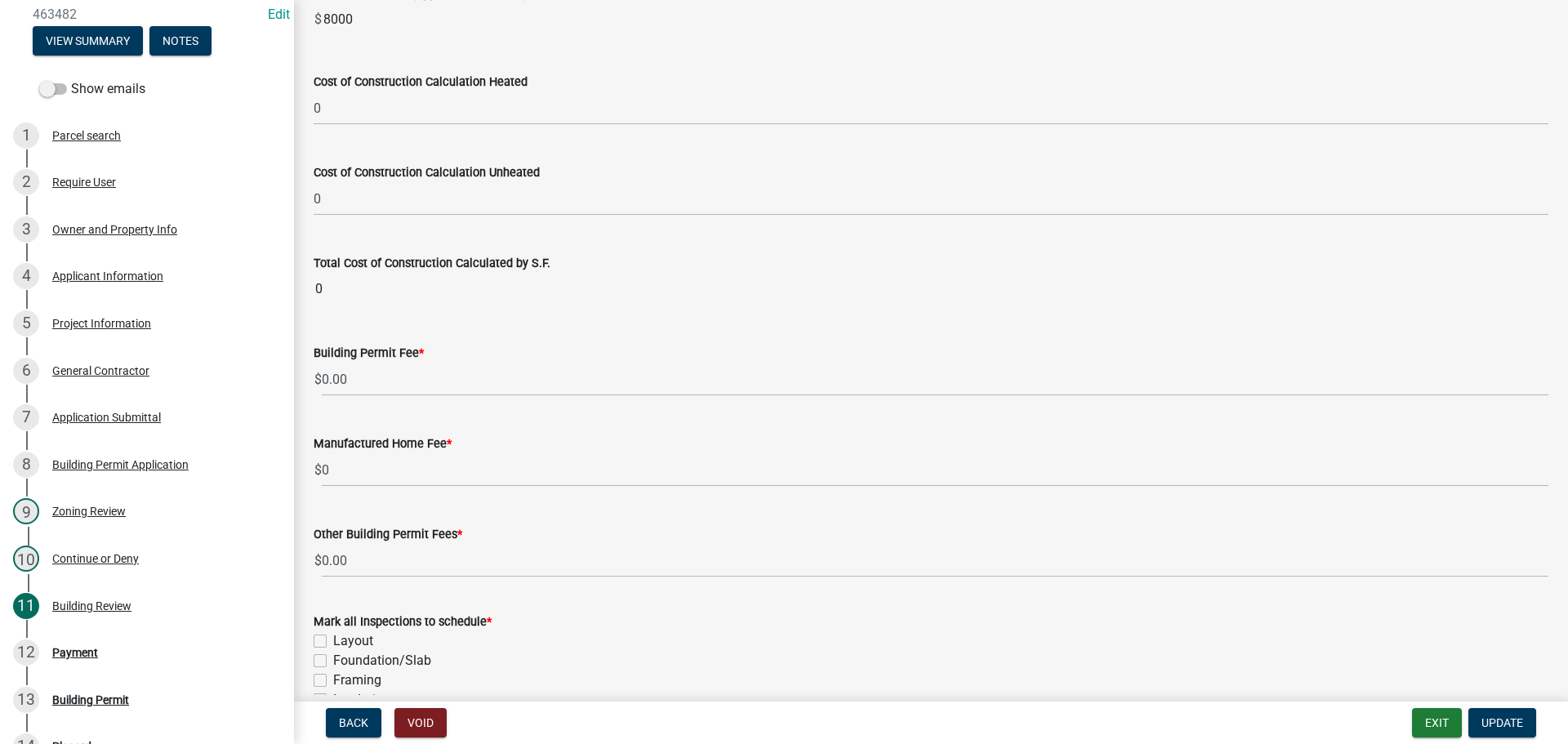
scroll to position [408, 0]
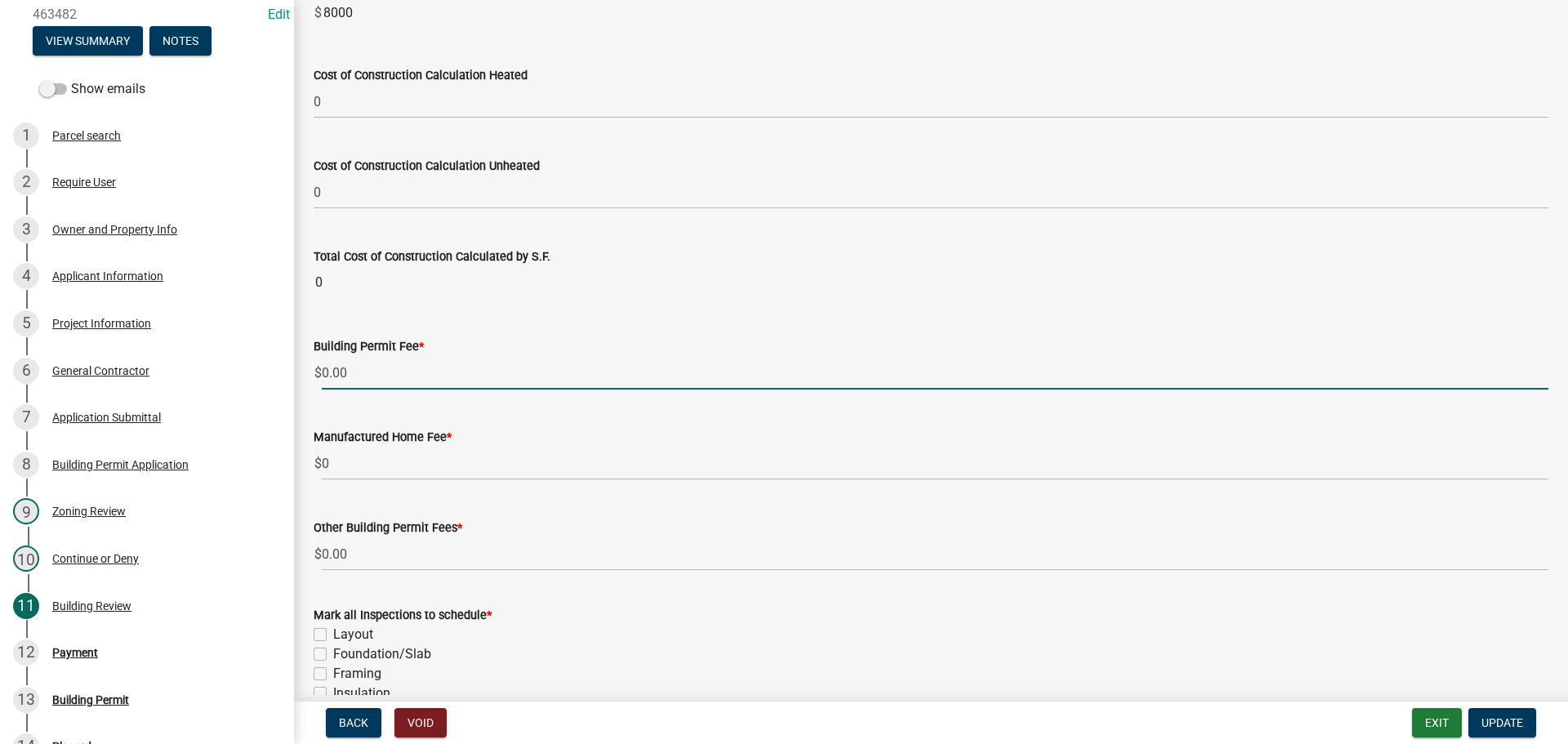
click at [322, 370] on input "0.00" at bounding box center [935, 372] width 1226 height 33
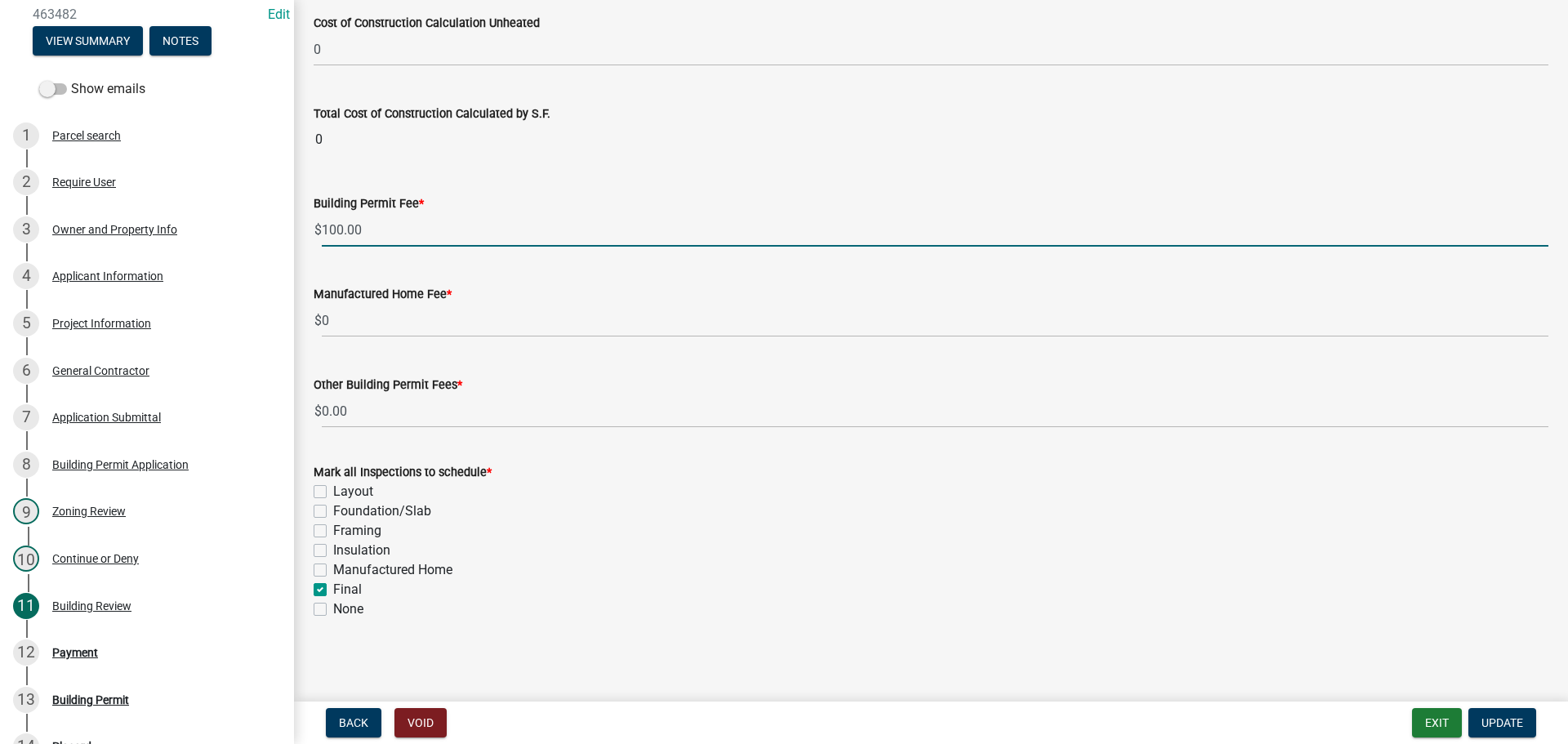
scroll to position [554, 0]
type input "100.00"
click at [1500, 724] on span "Update" at bounding box center [1503, 722] width 42 height 13
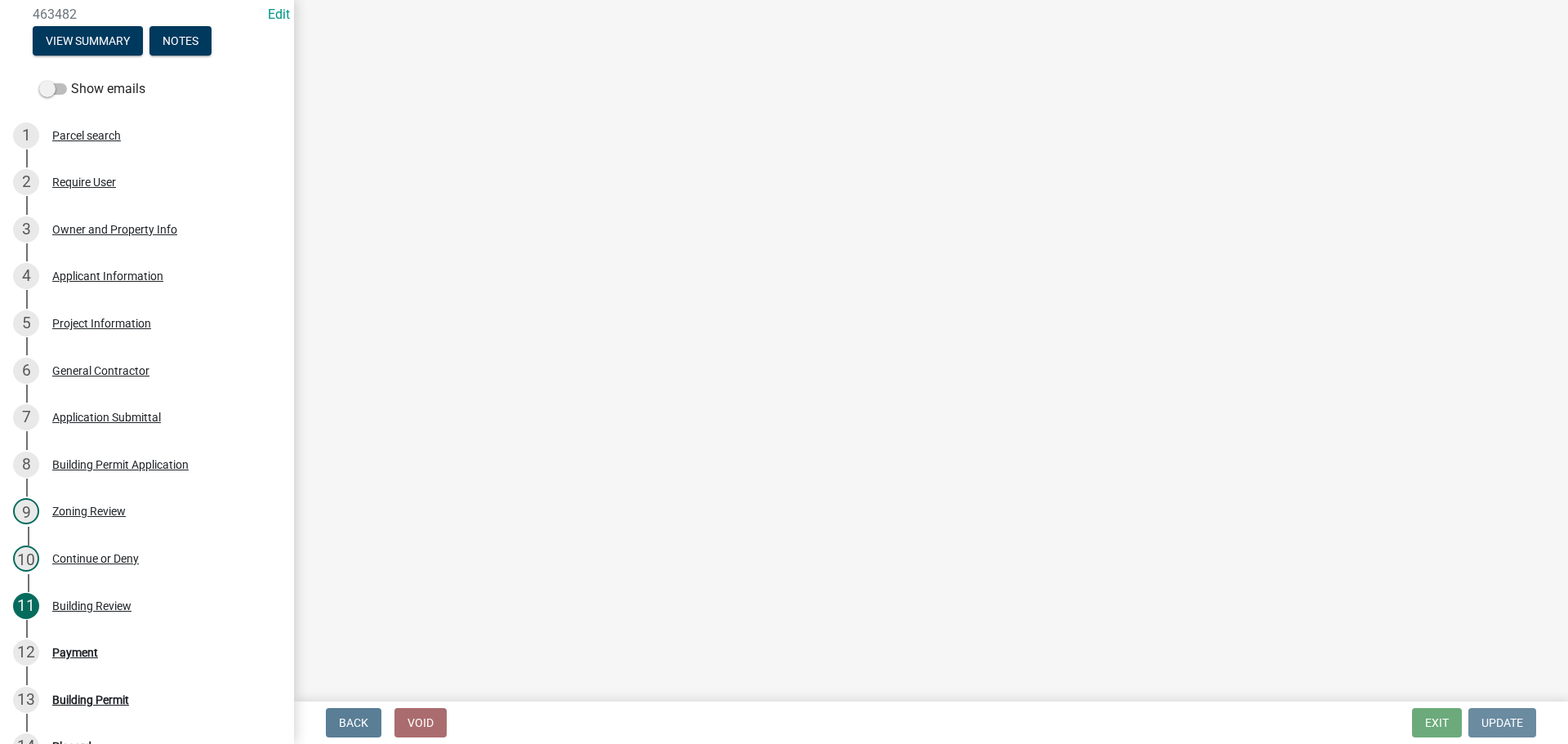
scroll to position [0, 0]
select select "2: 1"
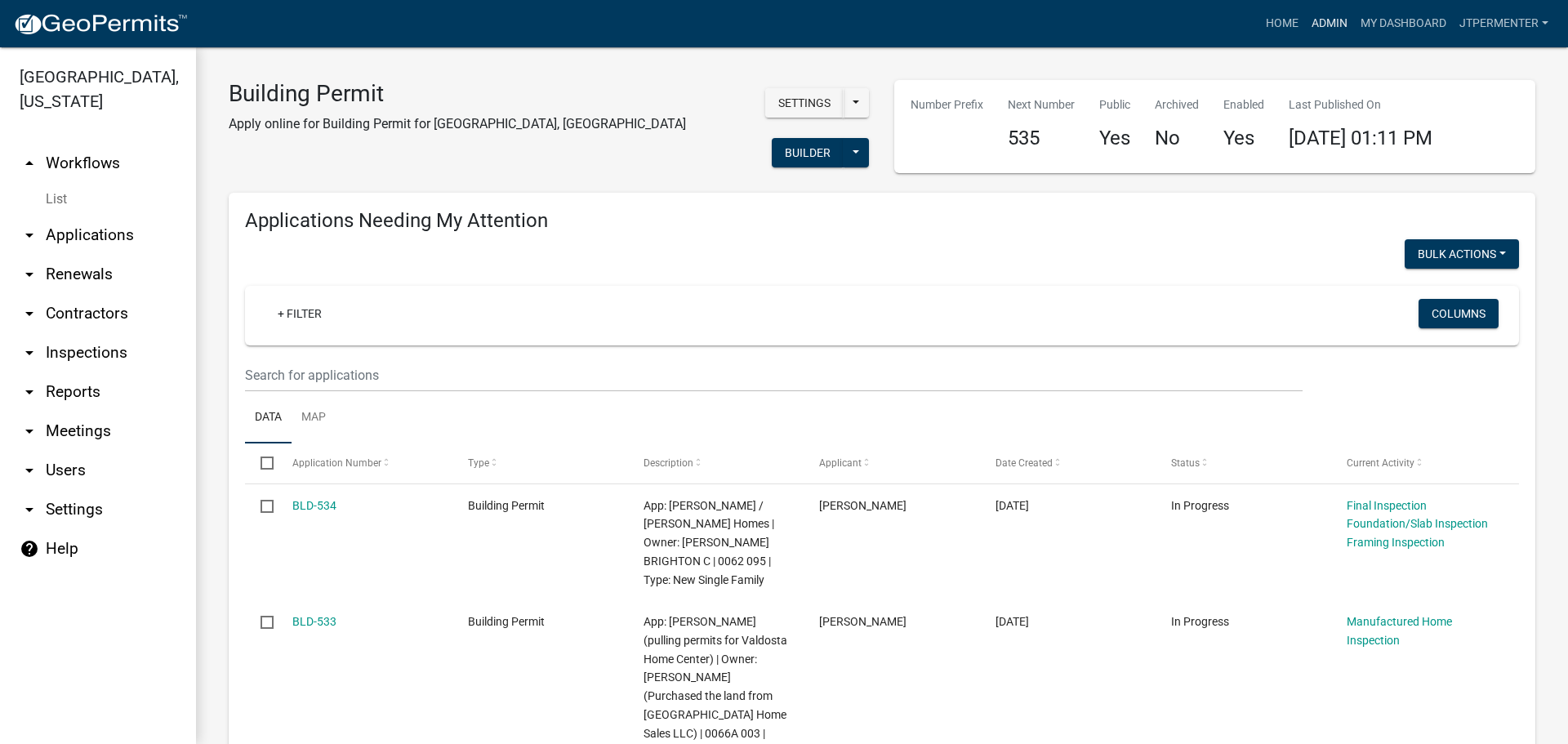
click at [1322, 27] on link "Admin" at bounding box center [1329, 24] width 49 height 31
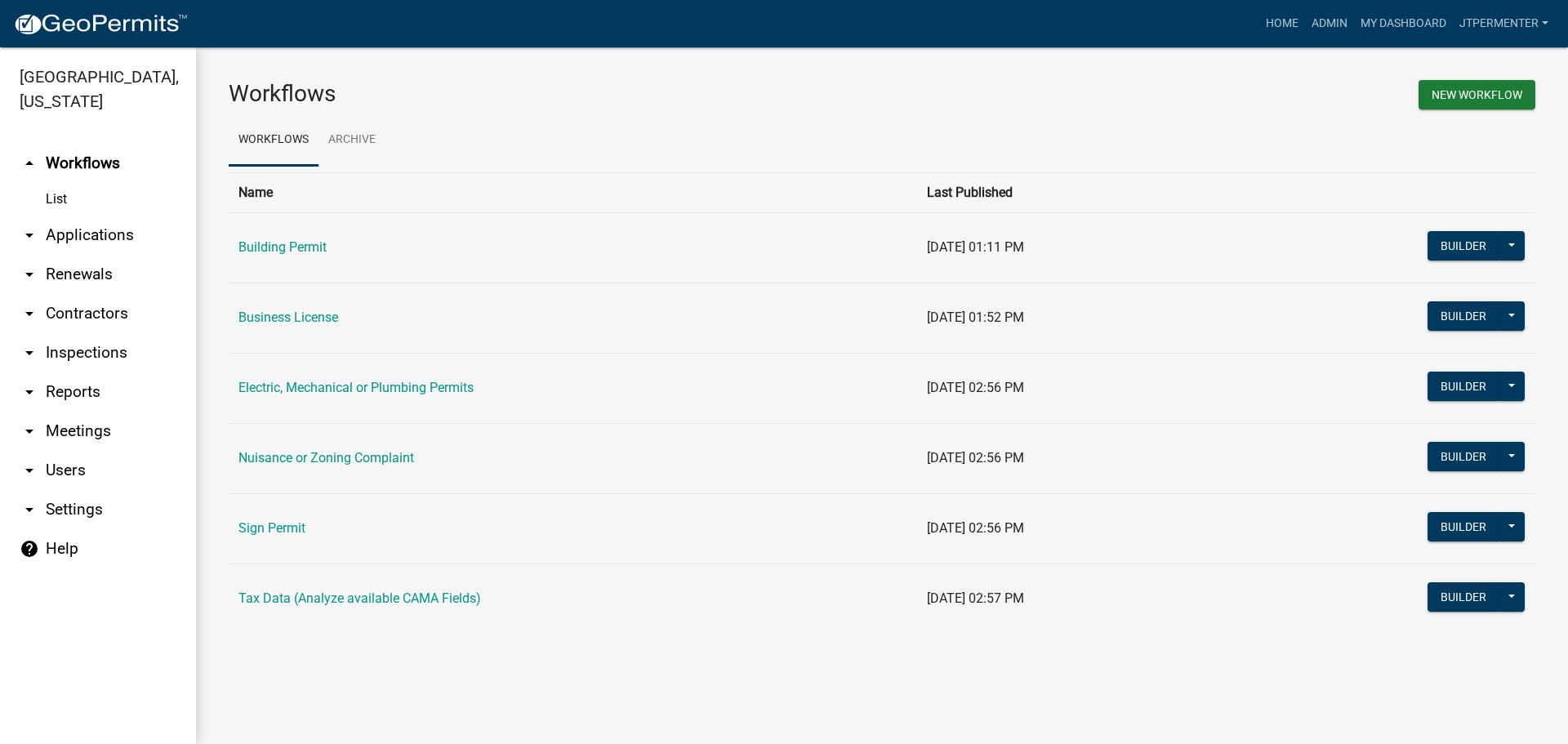
click at [338, 397] on td "Electric, Mechanical or Plumbing Permits" at bounding box center [572, 388] width 688 height 70
click at [342, 388] on link "Electric, Mechanical or Plumbing Permits" at bounding box center [356, 387] width 235 height 15
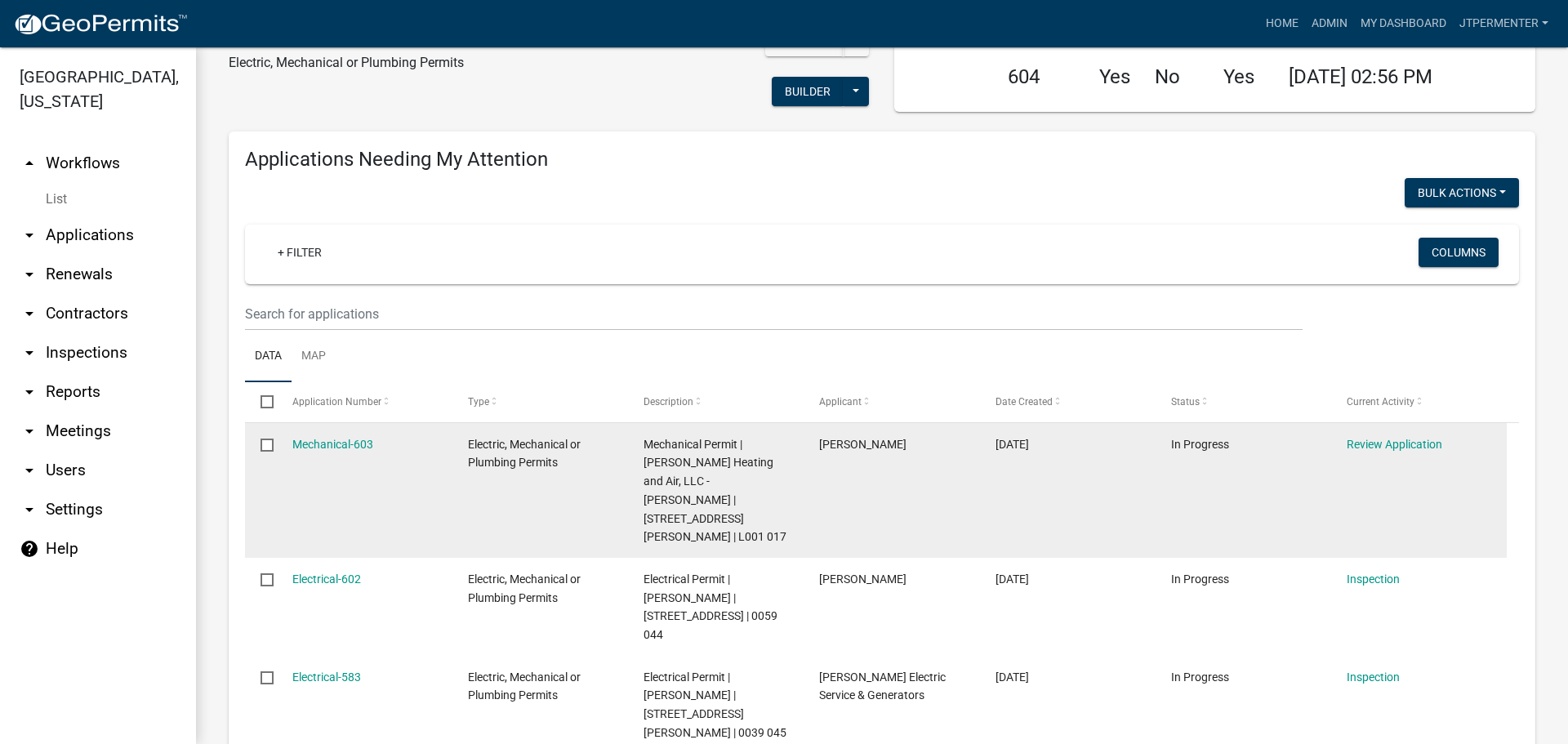
scroll to position [245, 0]
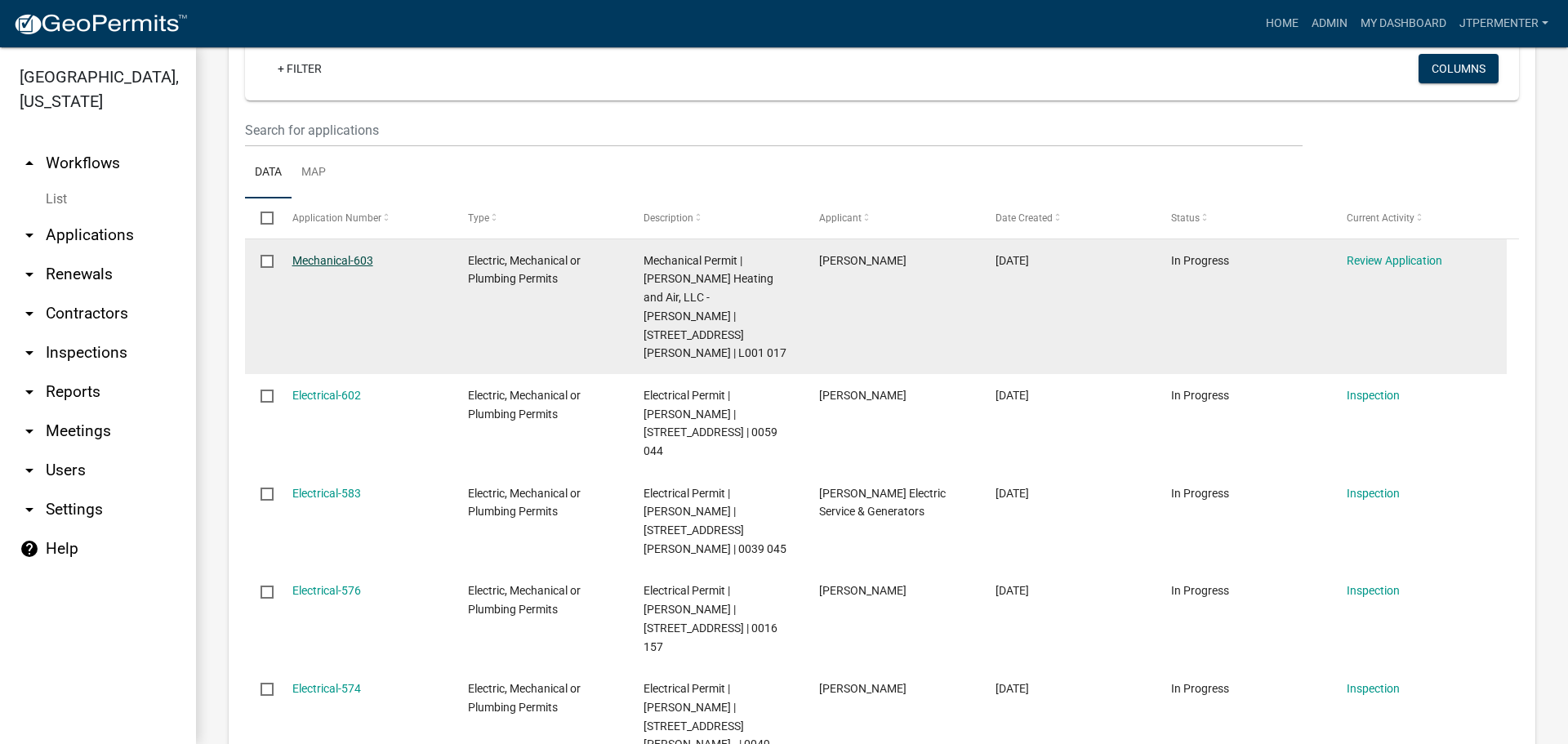
click at [330, 258] on link "Mechanical-603" at bounding box center [332, 260] width 80 height 13
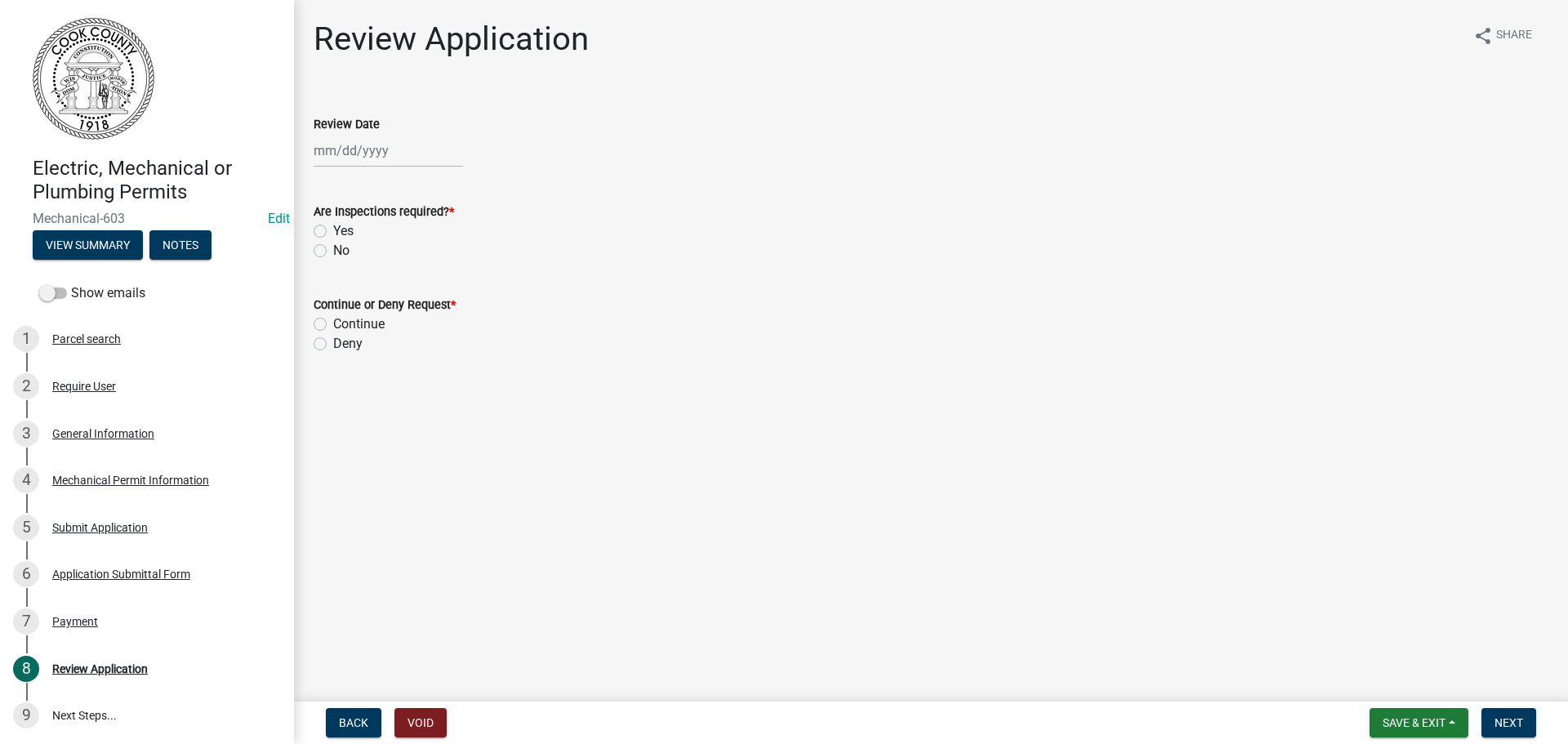
click at [356, 154] on div at bounding box center [388, 150] width 150 height 33
select select "8"
select select "2025"
click at [379, 285] on div "13" at bounding box center [383, 290] width 27 height 27
type input "[DATE]"
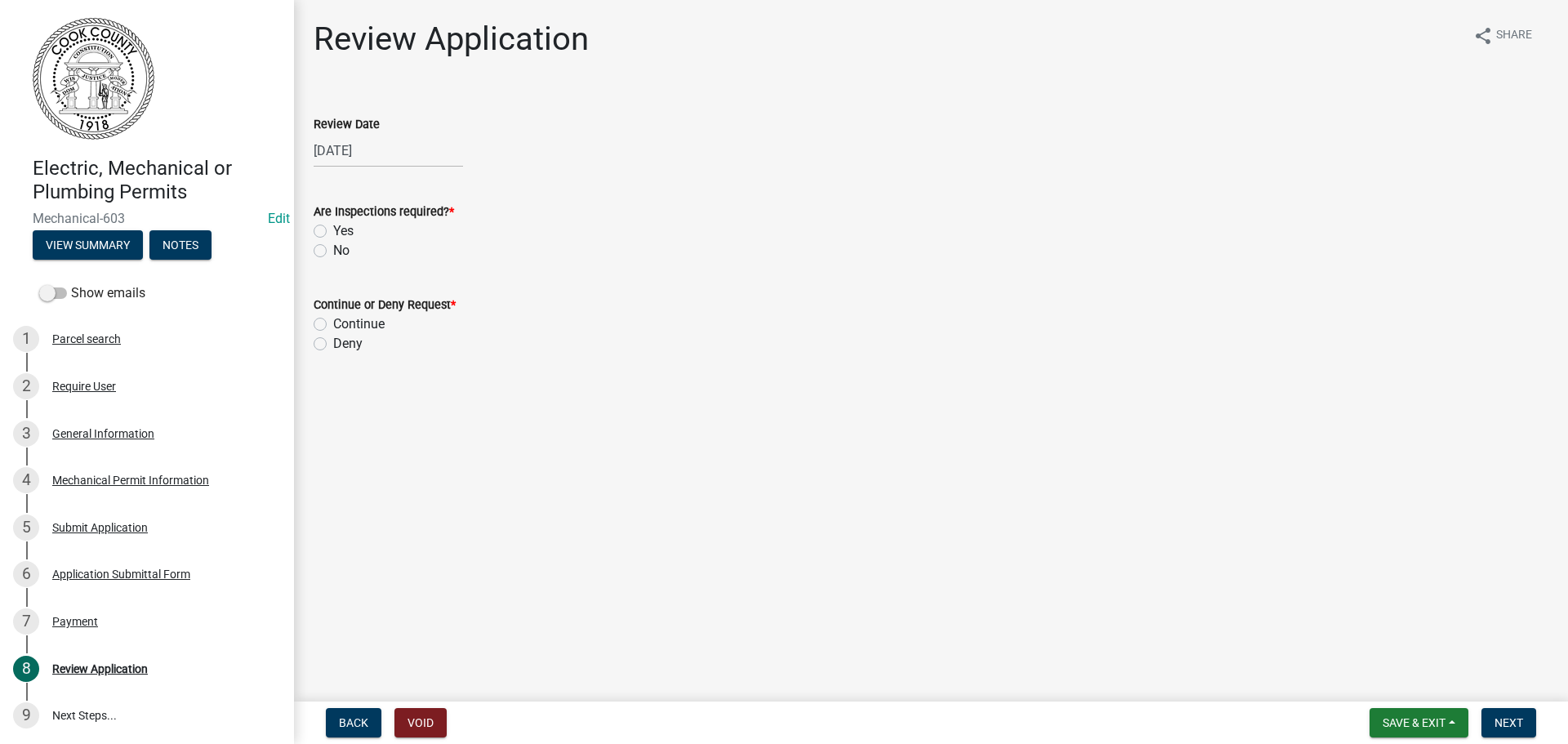
click at [333, 227] on label "Yes" at bounding box center [344, 231] width 21 height 20
click at [333, 227] on input "Yes" at bounding box center [338, 226] width 10 height 10
radio input "true"
click at [333, 325] on label "Continue" at bounding box center [359, 324] width 51 height 20
click at [333, 325] on input "Continue" at bounding box center [338, 319] width 10 height 10
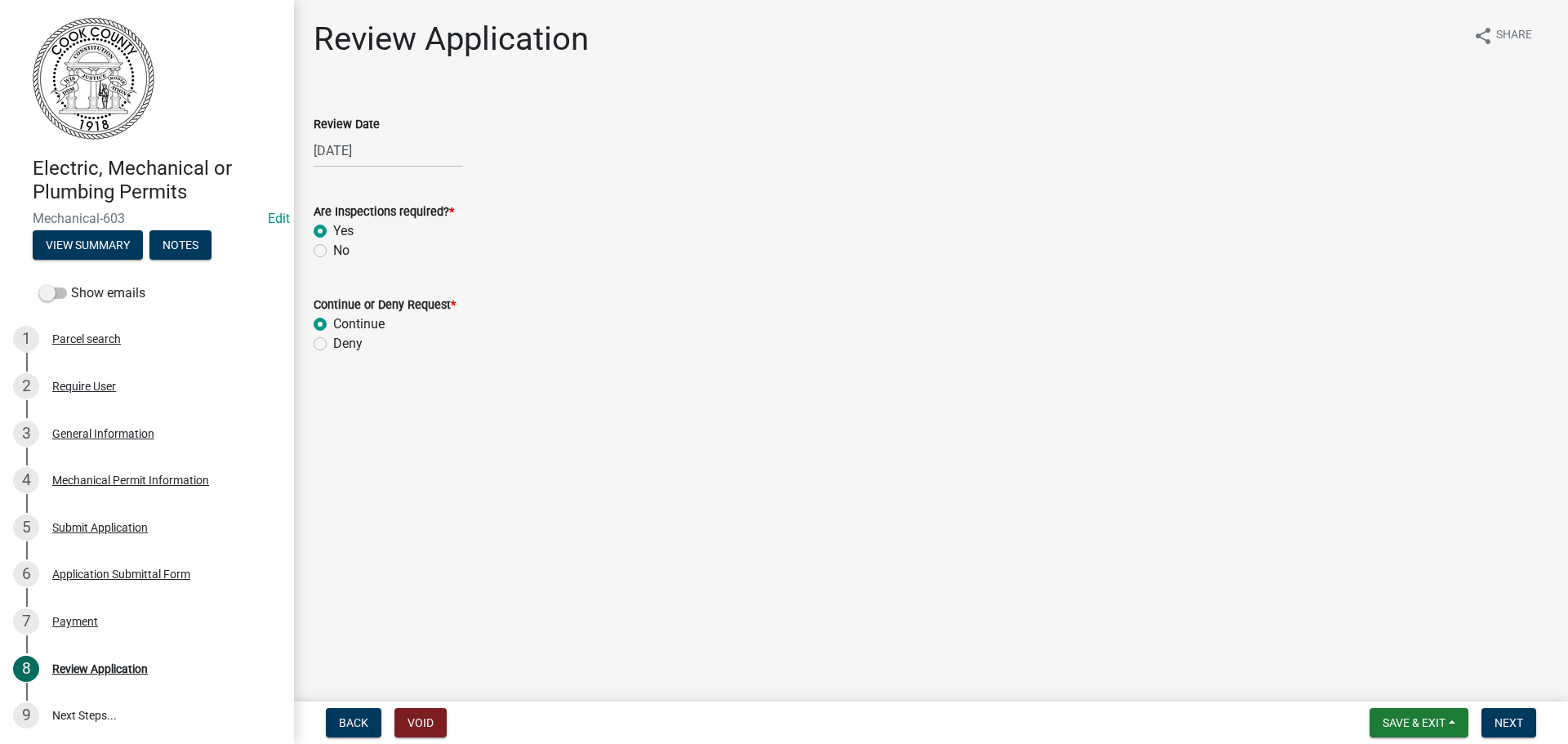
radio input "true"
click at [1503, 717] on span "Next" at bounding box center [1508, 722] width 28 height 13
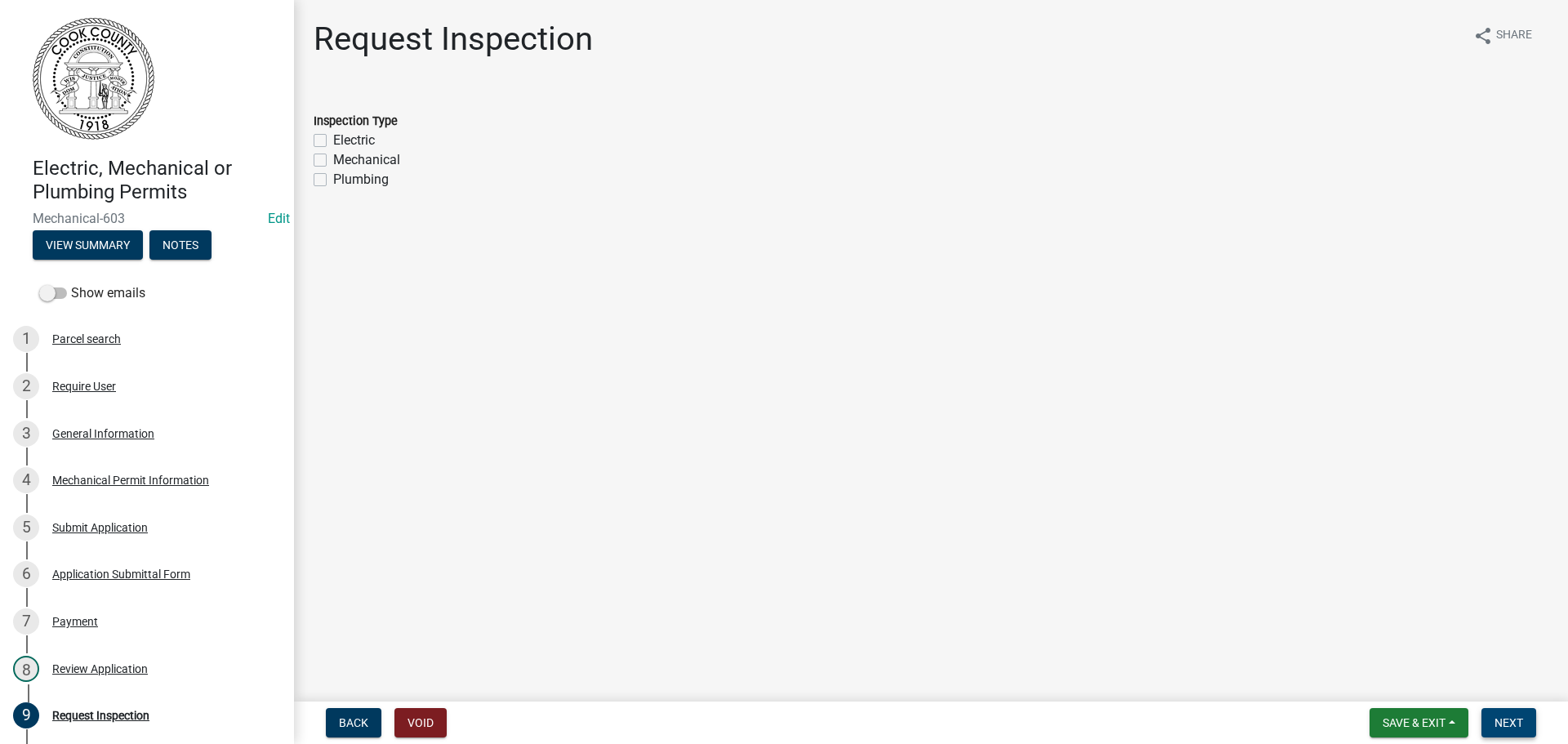
click at [1510, 724] on span "Next" at bounding box center [1508, 722] width 28 height 13
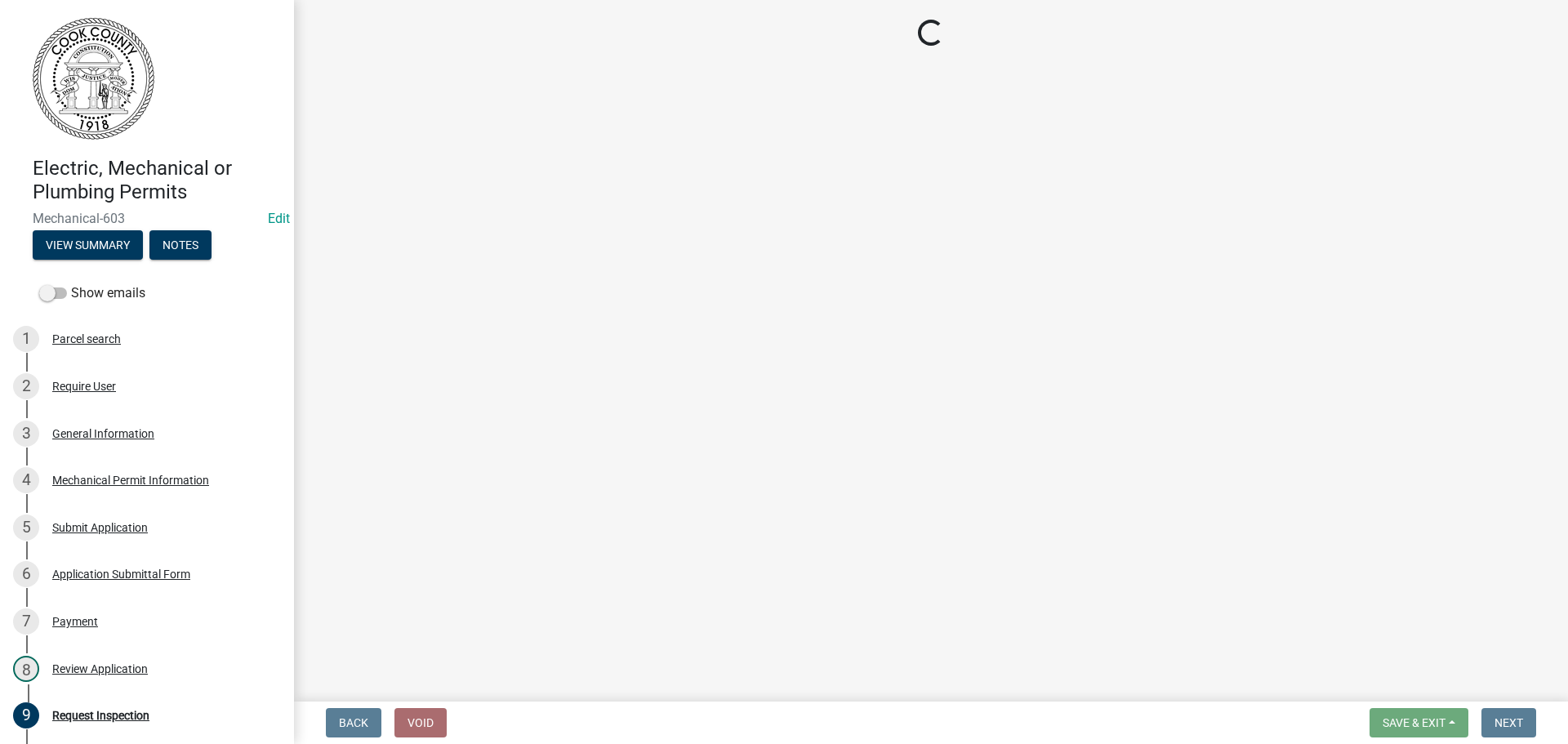
select select "99a32835-11ba-4368-9d1a-cbf1779c6d76"
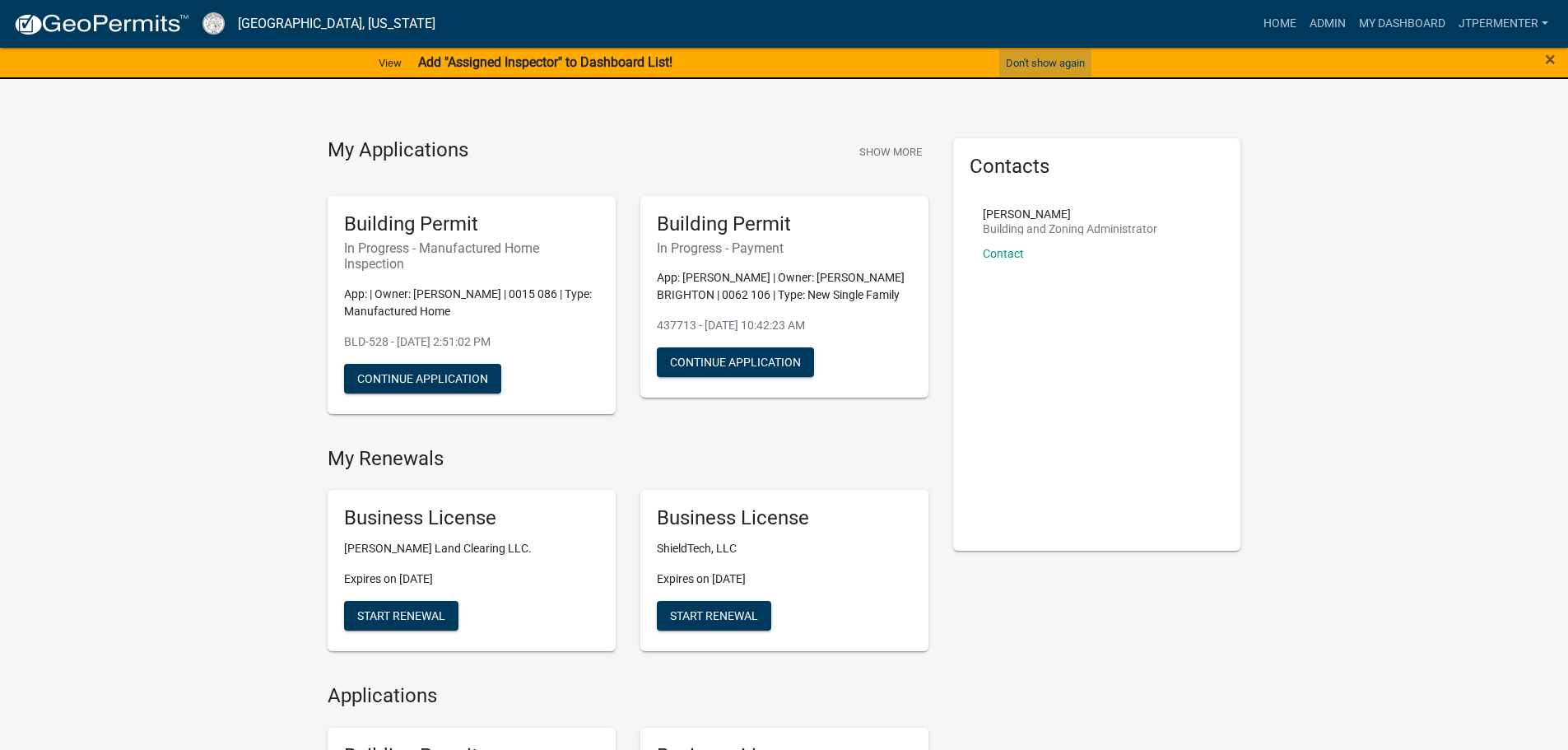
click at [1030, 54] on button "Don't show again" at bounding box center [1045, 63] width 93 height 27
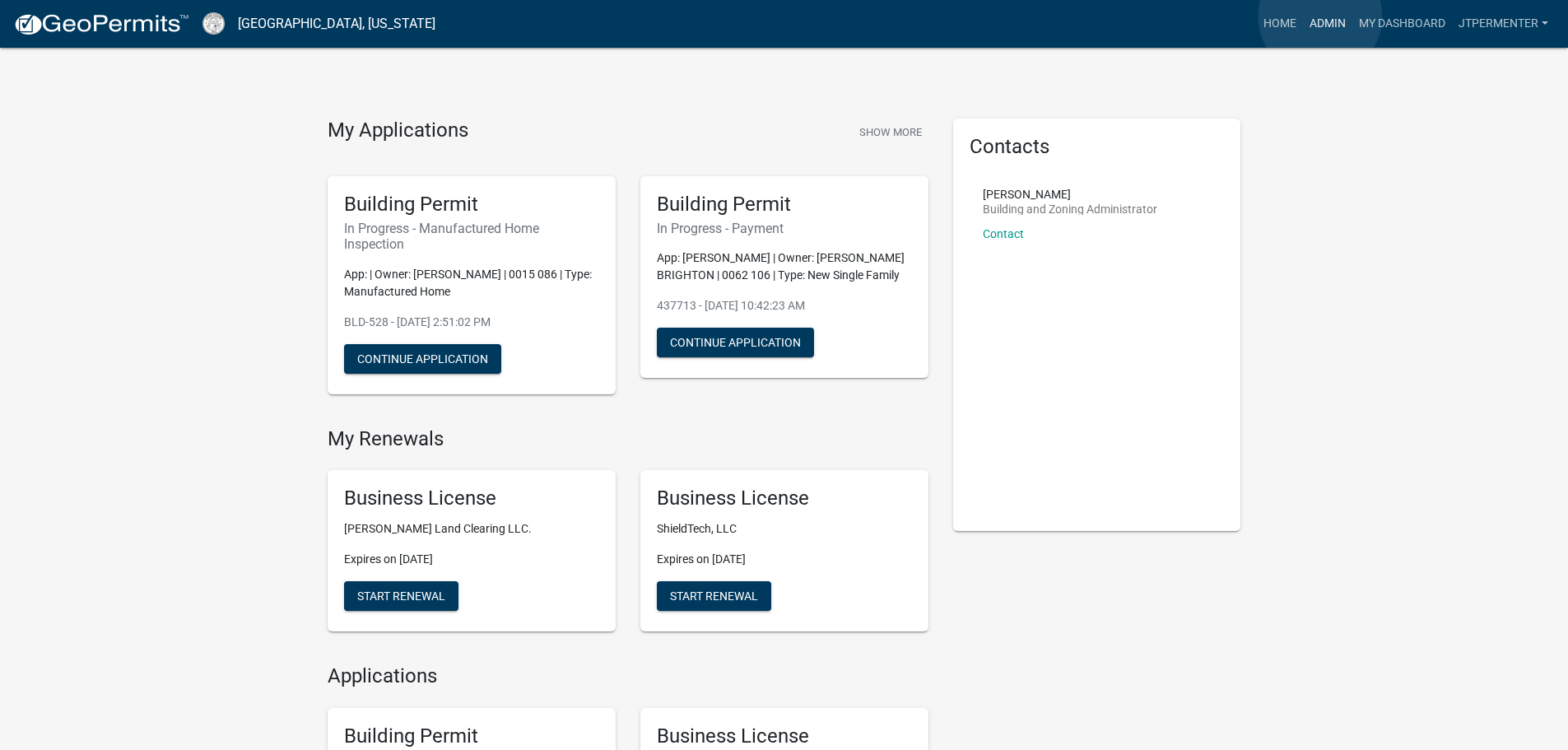
click at [1320, 17] on link "Admin" at bounding box center [1328, 24] width 50 height 31
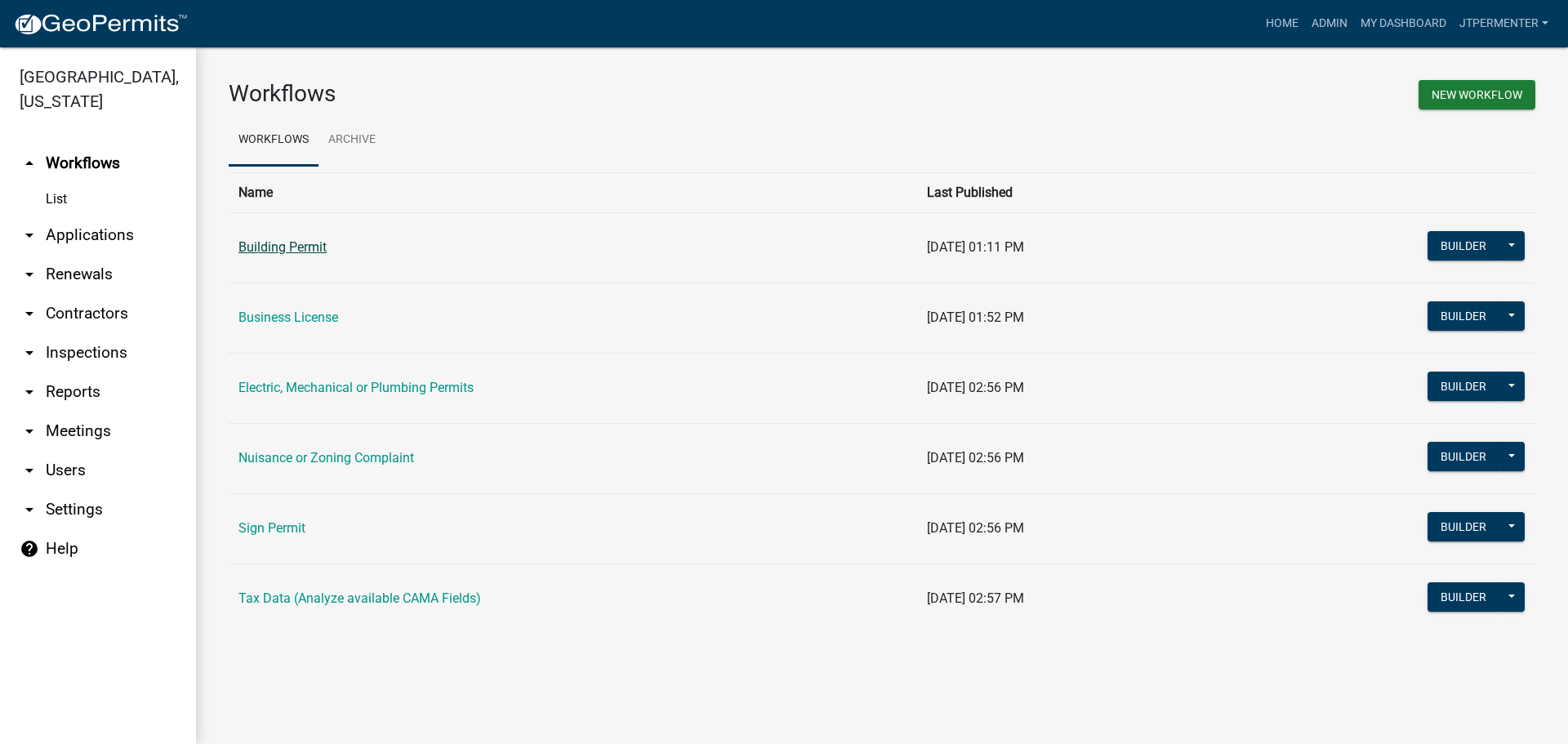
click at [314, 249] on link "Building Permit" at bounding box center [282, 247] width 88 height 15
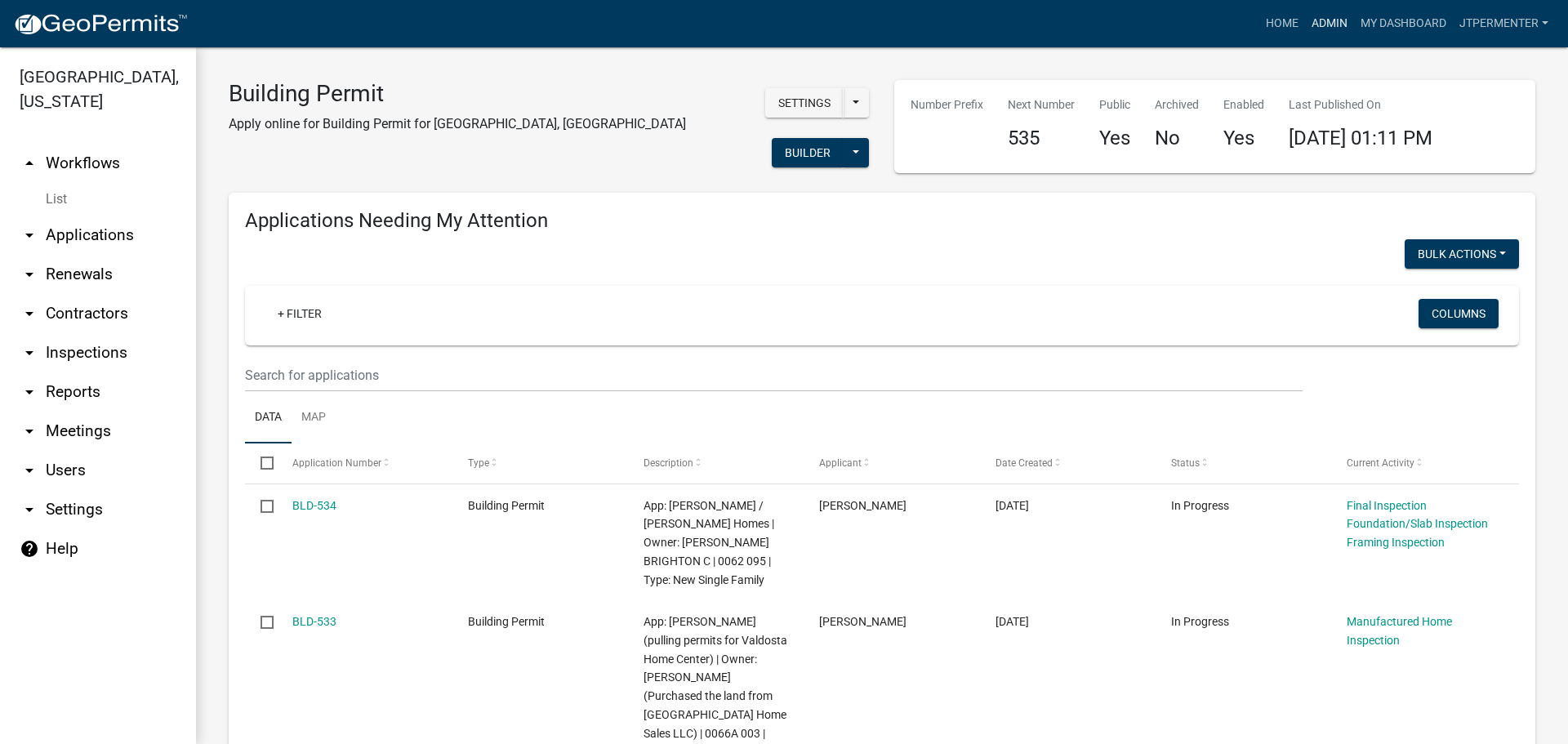
click at [1330, 28] on link "Admin" at bounding box center [1329, 24] width 49 height 31
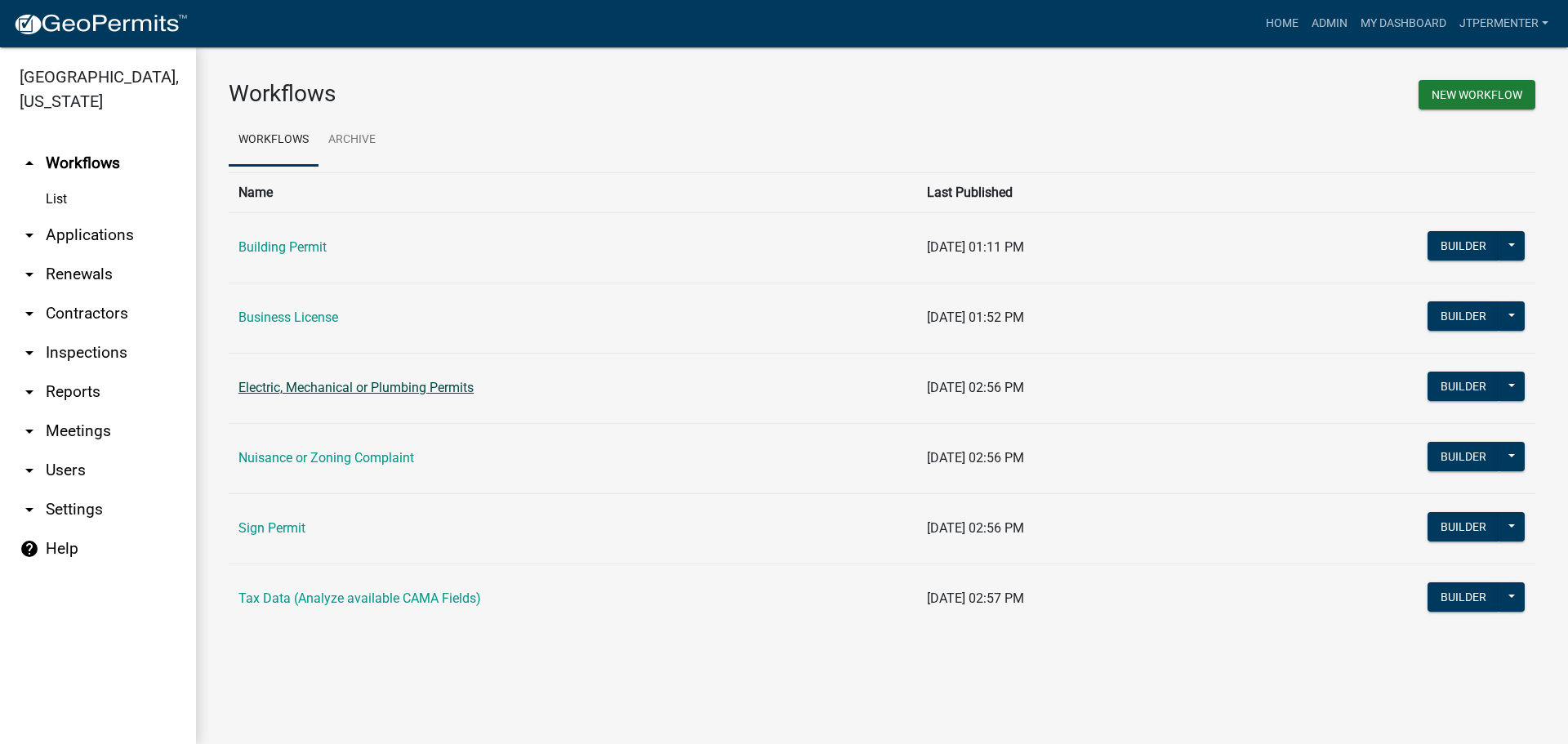
click at [334, 395] on link "Electric, Mechanical or Plumbing Permits" at bounding box center [356, 387] width 235 height 15
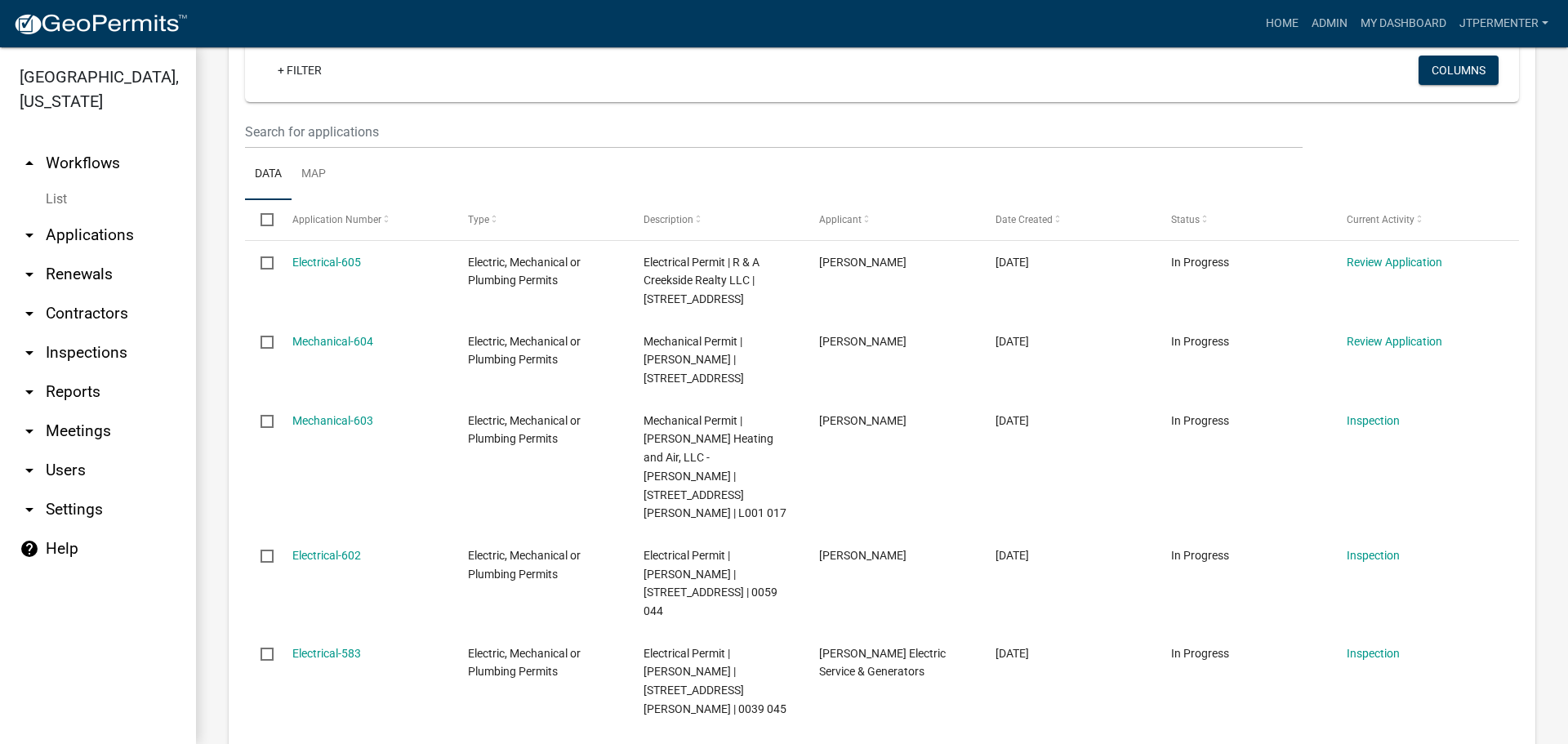
scroll to position [245, 0]
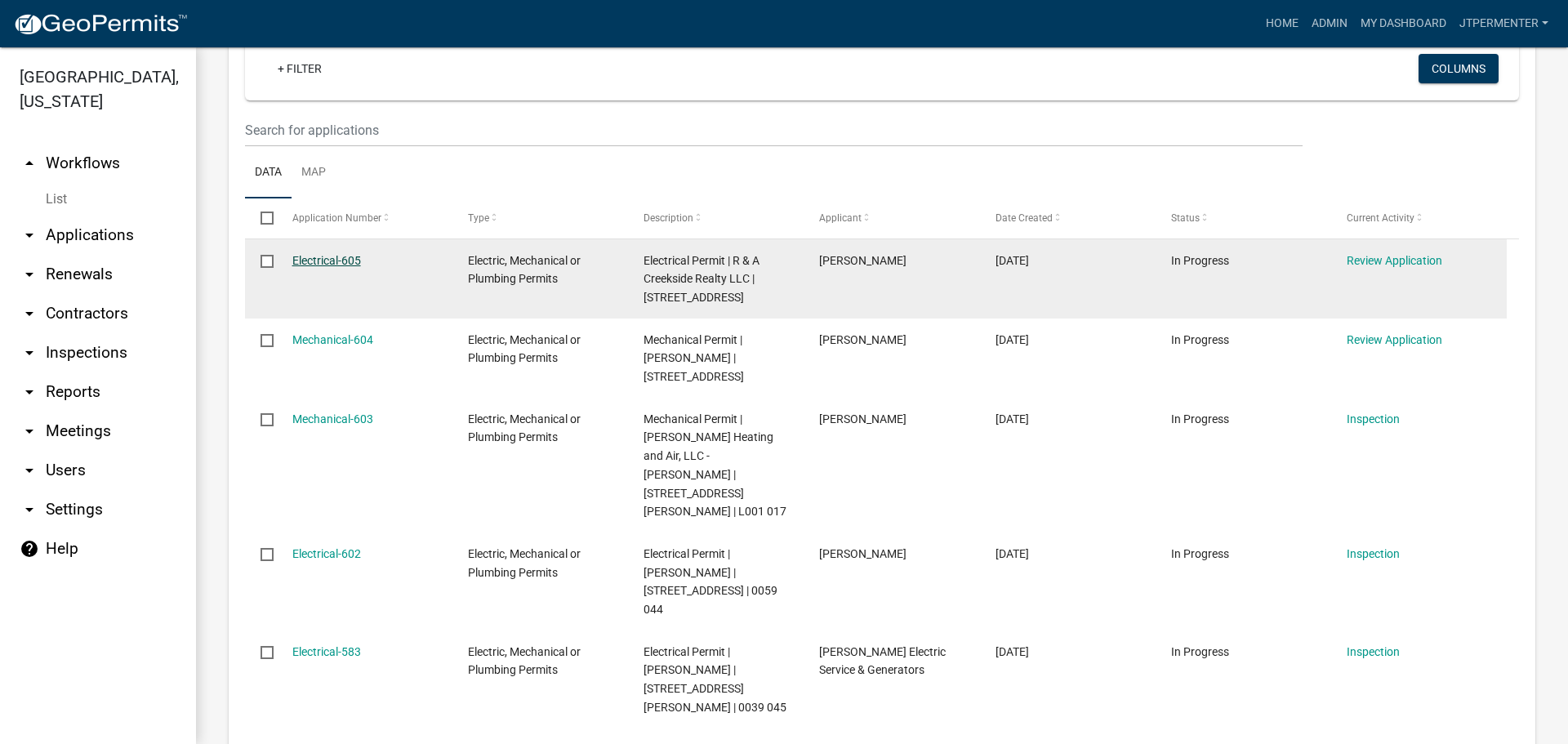
click at [335, 257] on link "Electrical-605" at bounding box center [327, 260] width 68 height 13
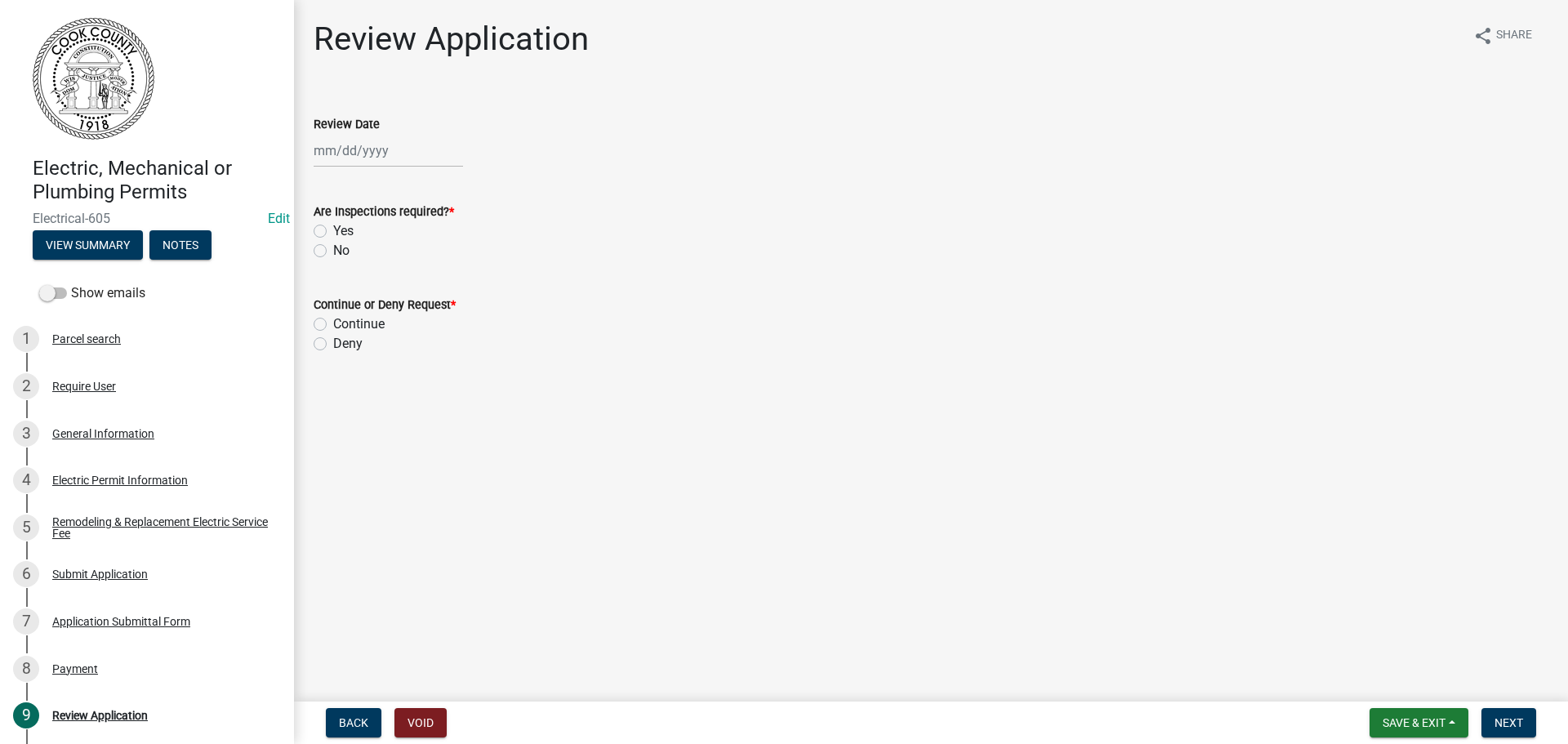
select select "8"
select select "2025"
click at [368, 160] on div "Jan Feb Mar Apr May Jun Jul Aug Sep Oct Nov Dec 1525 1526 1527 1528 1529 1530 1…" at bounding box center [388, 150] width 150 height 33
click at [390, 286] on div "13" at bounding box center [383, 290] width 27 height 27
type input "[DATE]"
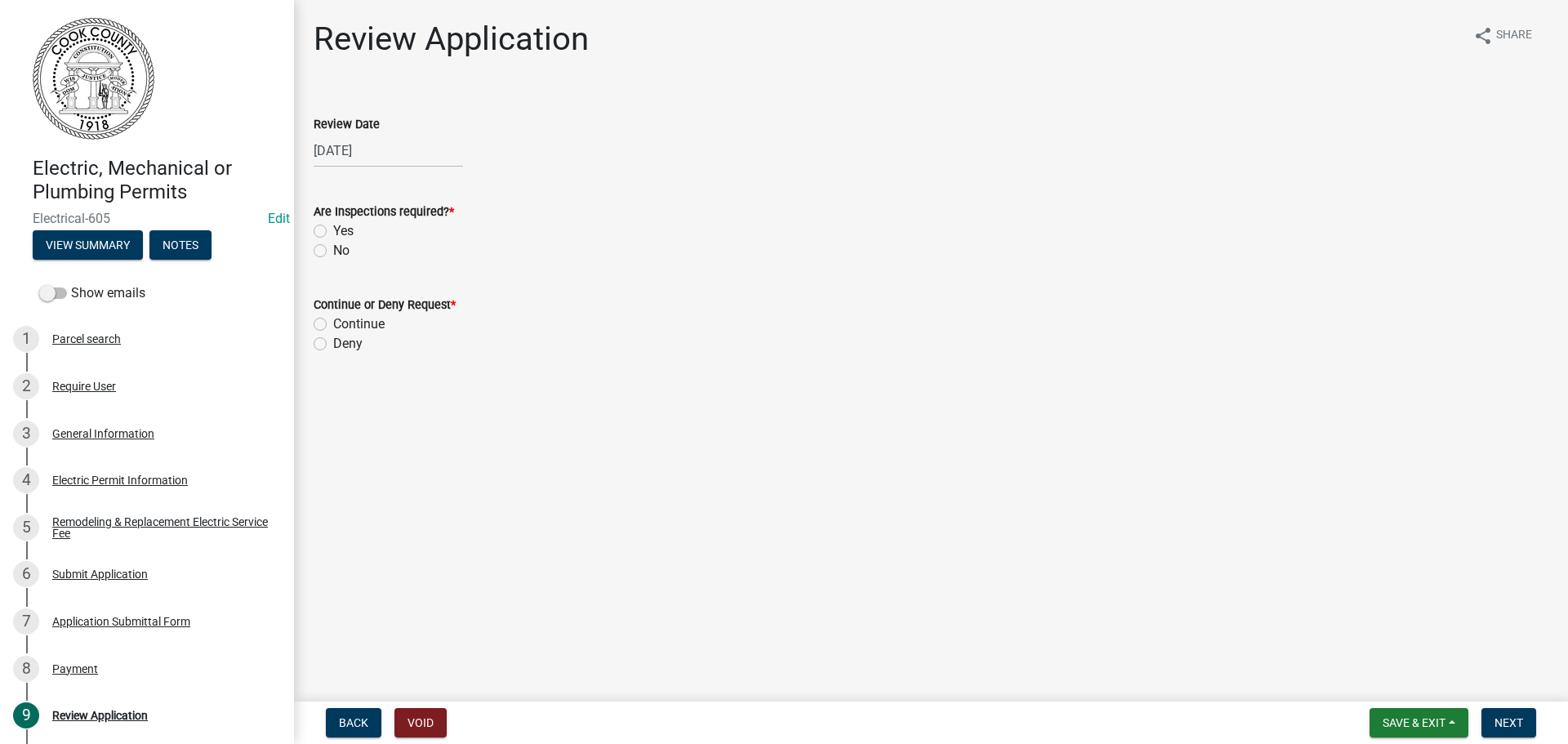
click at [333, 232] on label "Yes" at bounding box center [344, 231] width 21 height 20
click at [333, 232] on input "Yes" at bounding box center [338, 226] width 10 height 10
radio input "true"
click at [333, 322] on label "Continue" at bounding box center [359, 324] width 51 height 20
click at [333, 322] on input "Continue" at bounding box center [338, 319] width 10 height 10
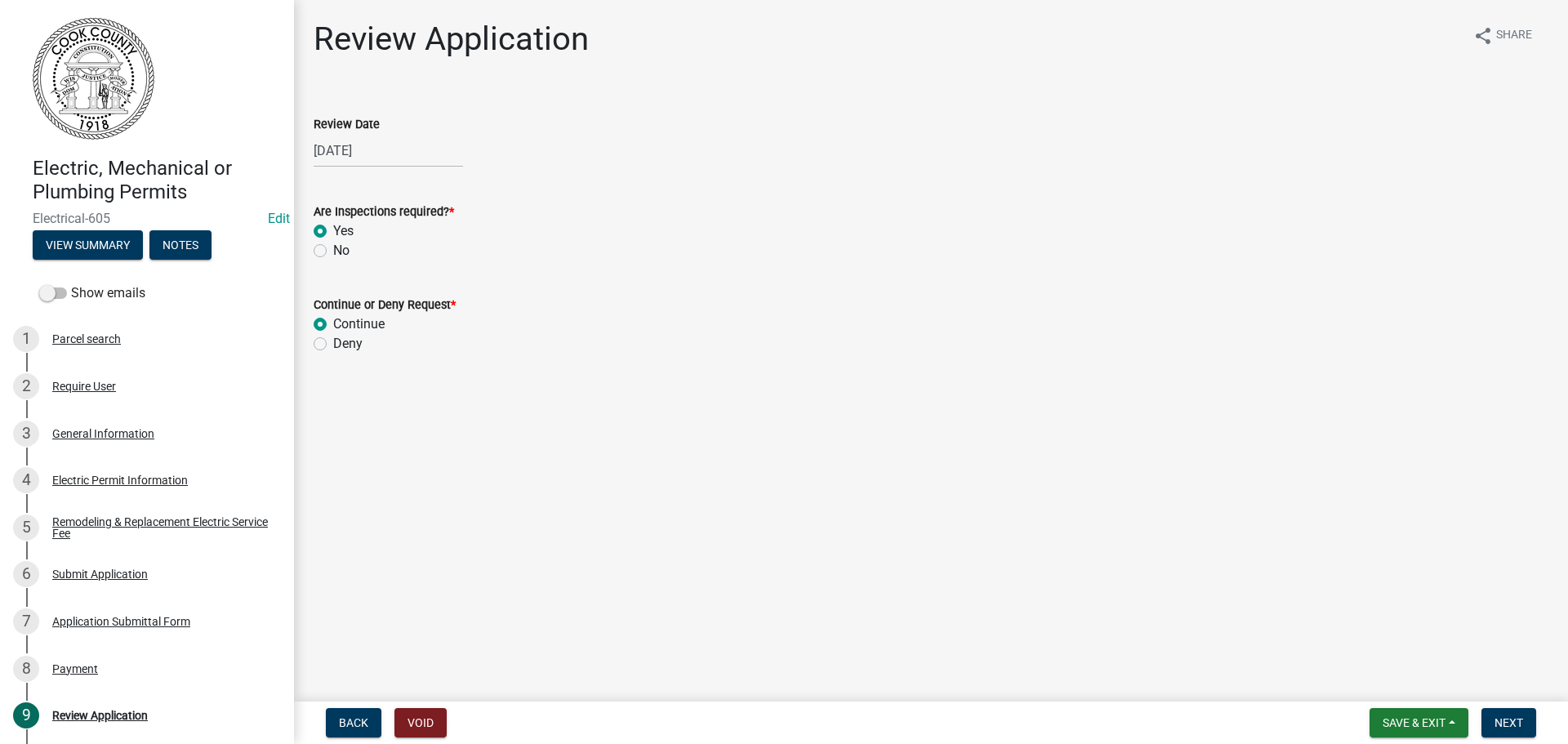
radio input "true"
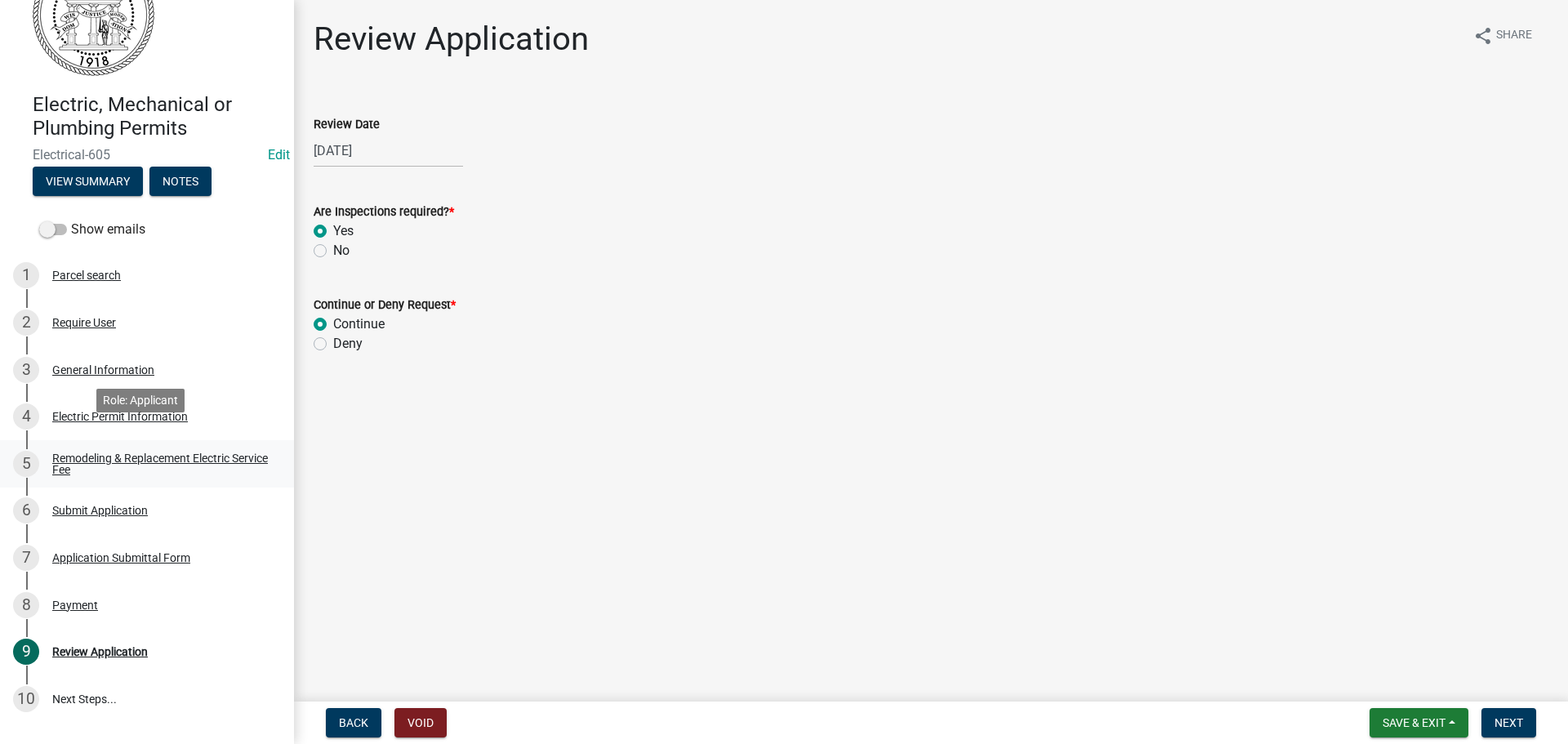
scroll to position [81, 0]
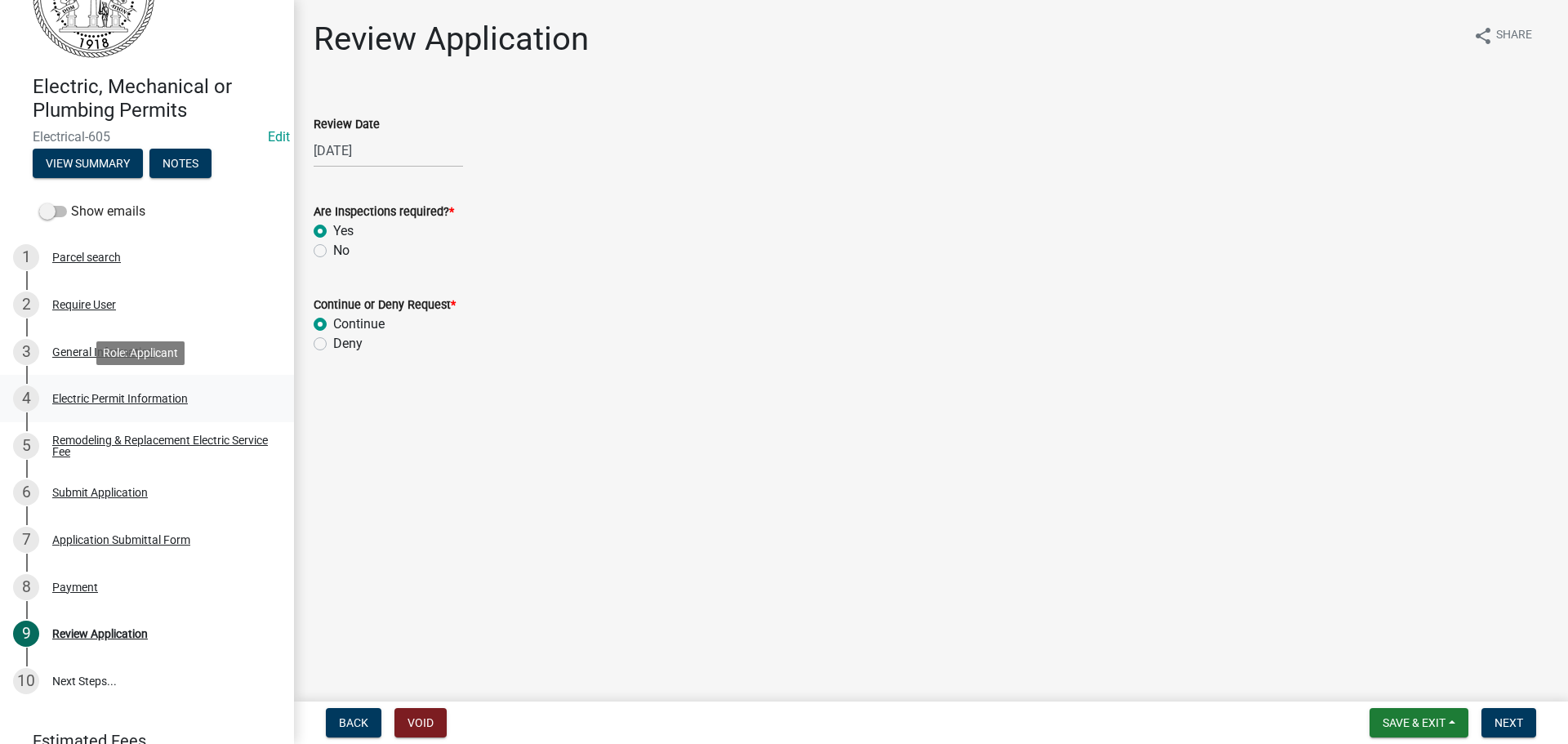
click at [103, 395] on div "Electric Permit Information" at bounding box center [119, 399] width 135 height 11
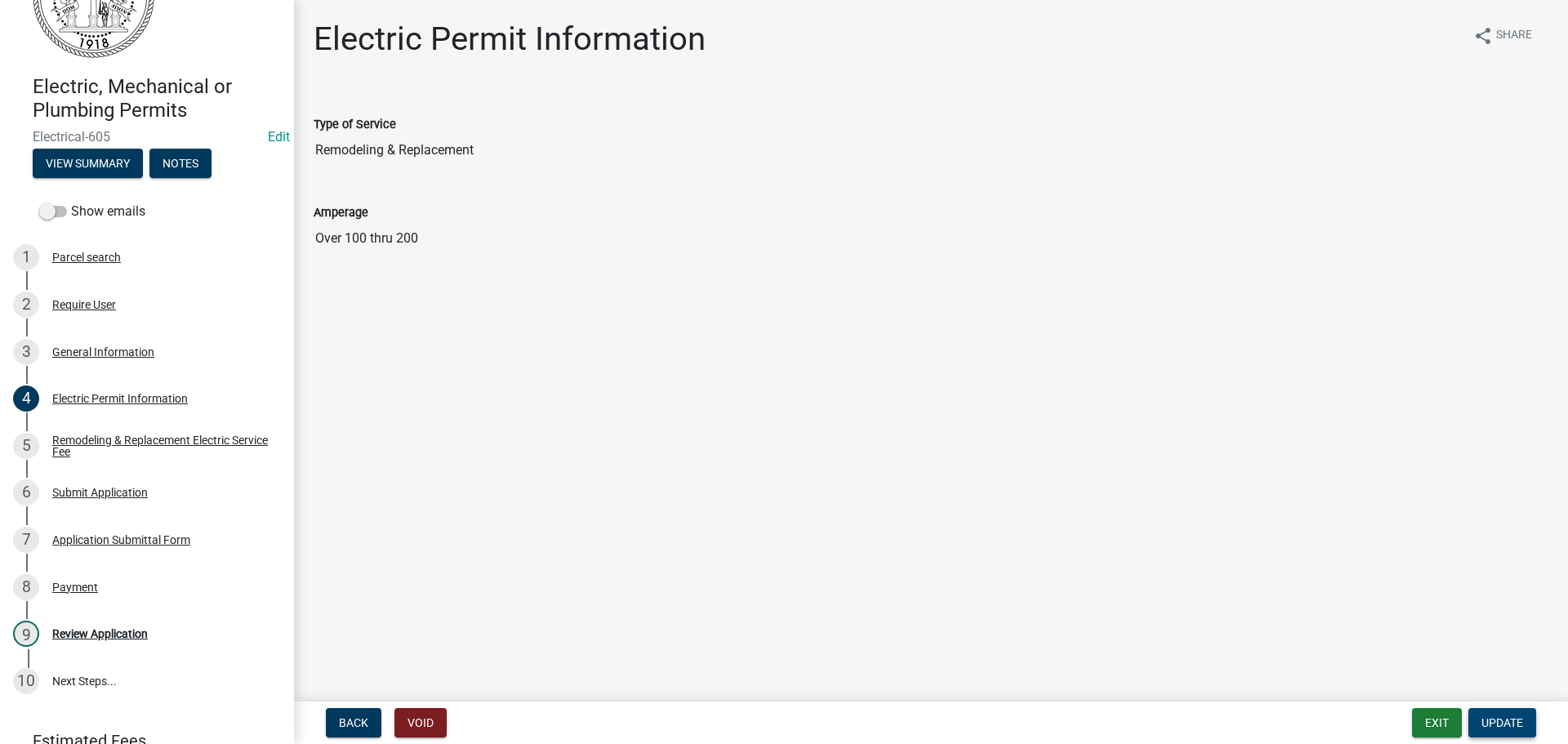
click at [1504, 716] on span "Update" at bounding box center [1503, 722] width 42 height 13
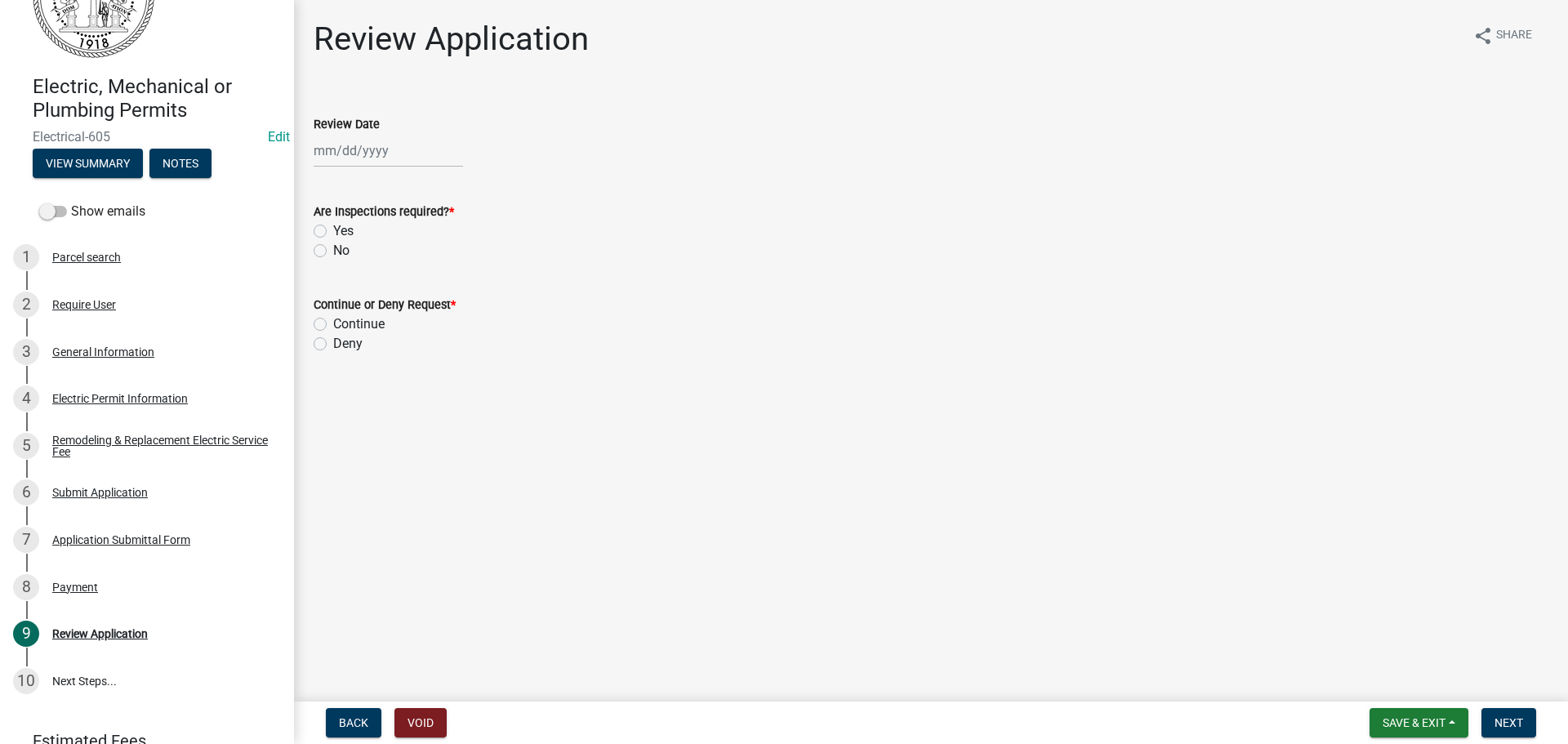
click at [395, 140] on div at bounding box center [388, 150] width 150 height 33
select select "8"
select select "2025"
click at [394, 286] on div "13" at bounding box center [383, 290] width 27 height 27
type input "[DATE]"
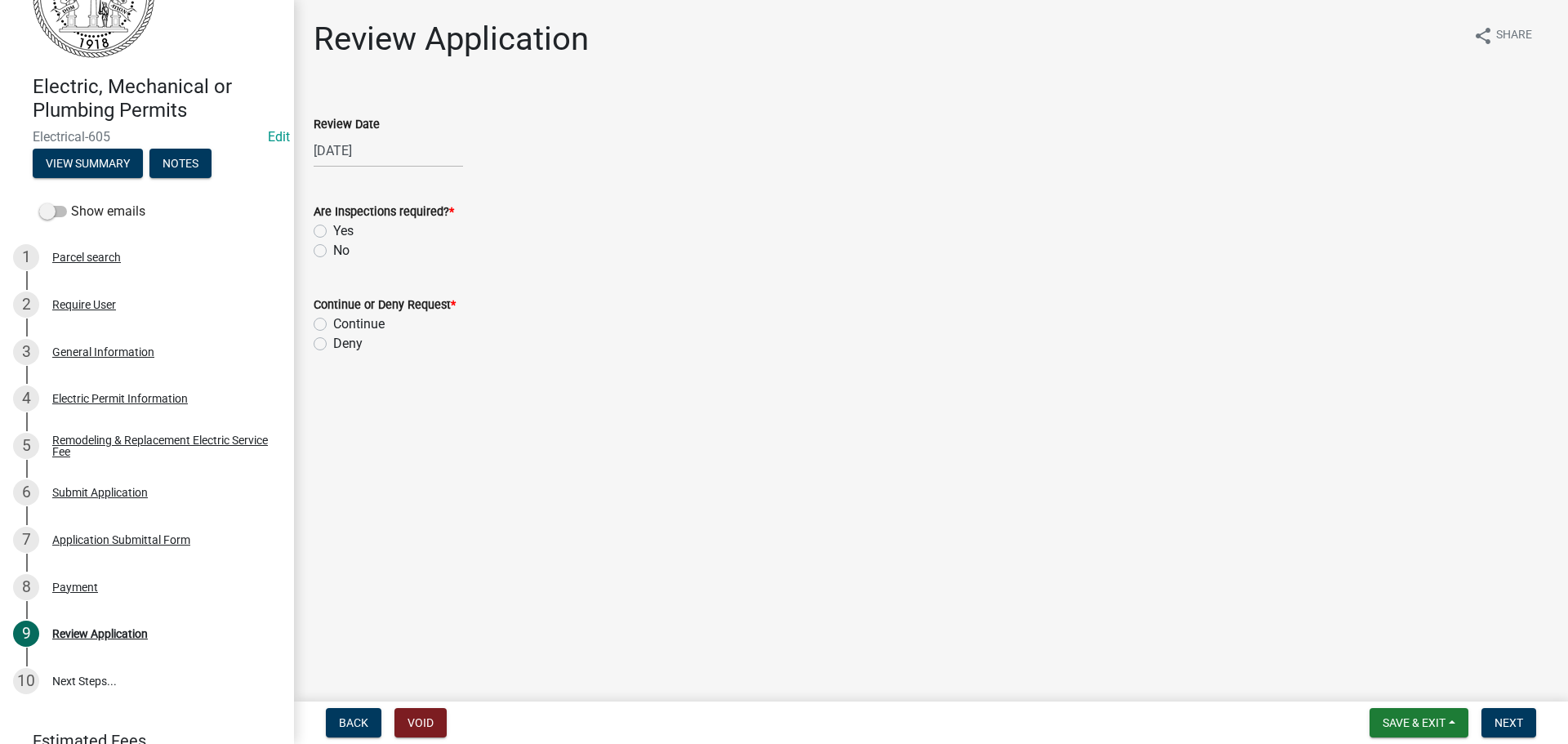
click at [333, 234] on label "Yes" at bounding box center [344, 231] width 21 height 20
click at [333, 232] on input "Yes" at bounding box center [338, 226] width 10 height 10
radio input "true"
click at [333, 326] on label "Continue" at bounding box center [359, 324] width 51 height 20
click at [333, 325] on input "Continue" at bounding box center [338, 319] width 10 height 10
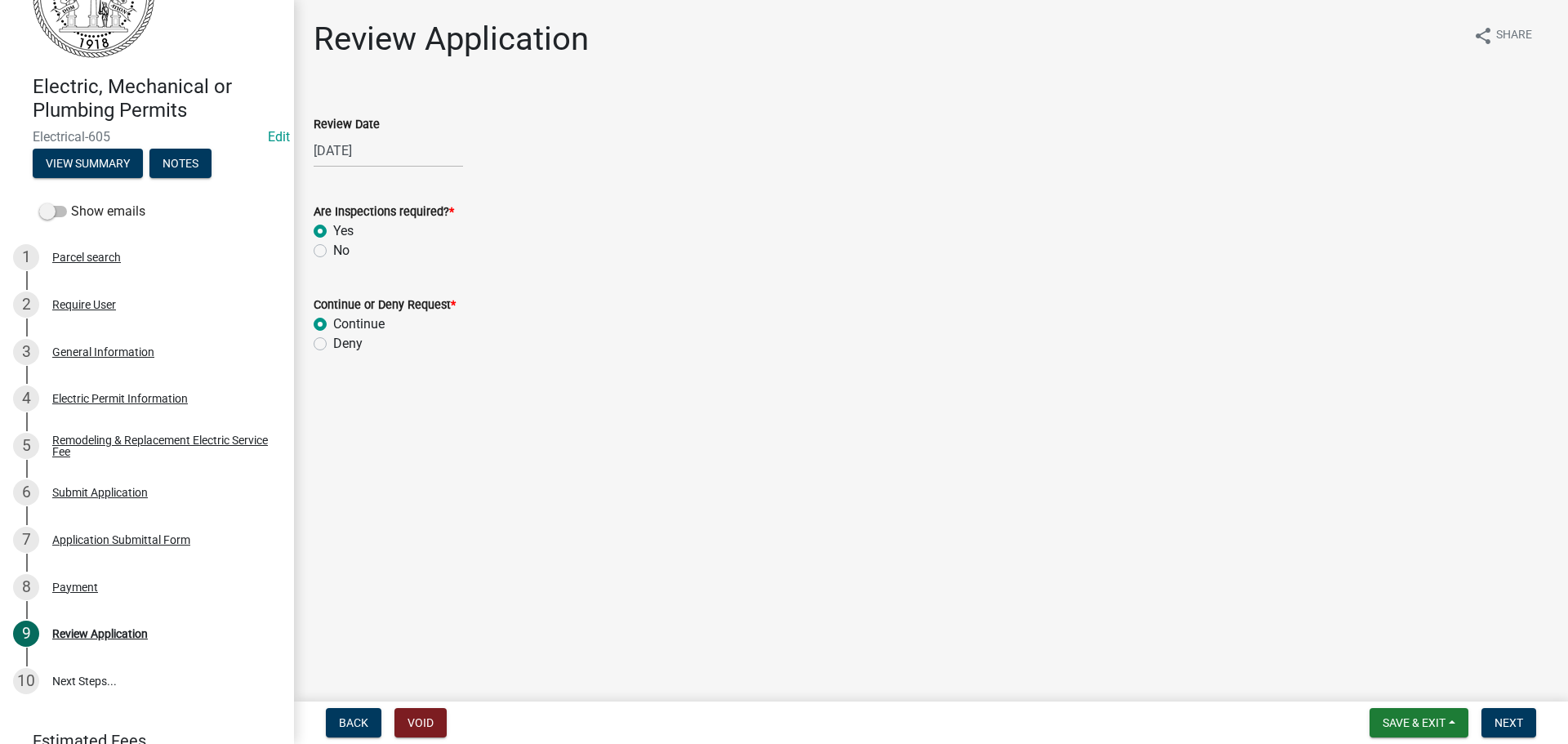
radio input "true"
click at [1500, 721] on span "Next" at bounding box center [1508, 722] width 28 height 13
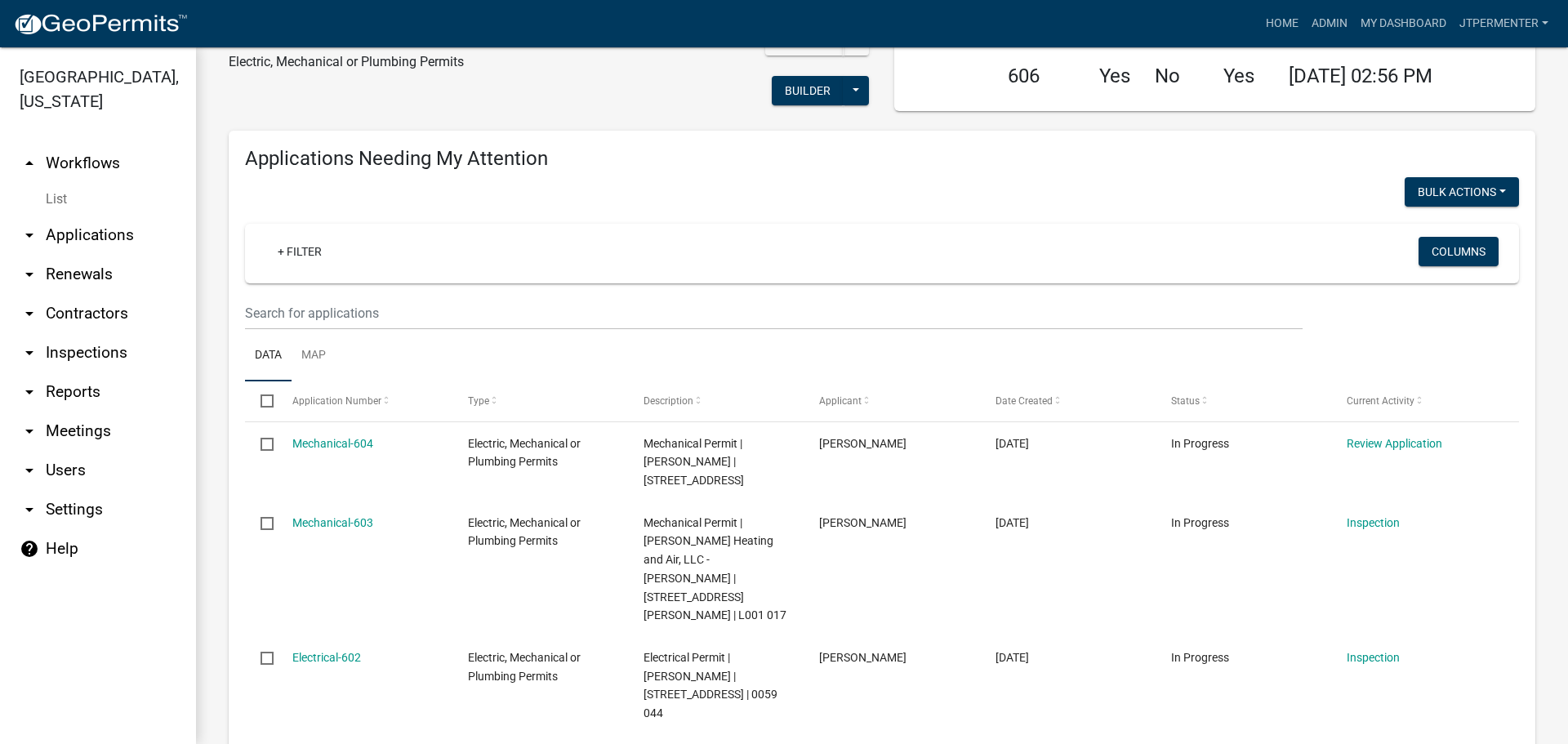
scroll to position [245, 0]
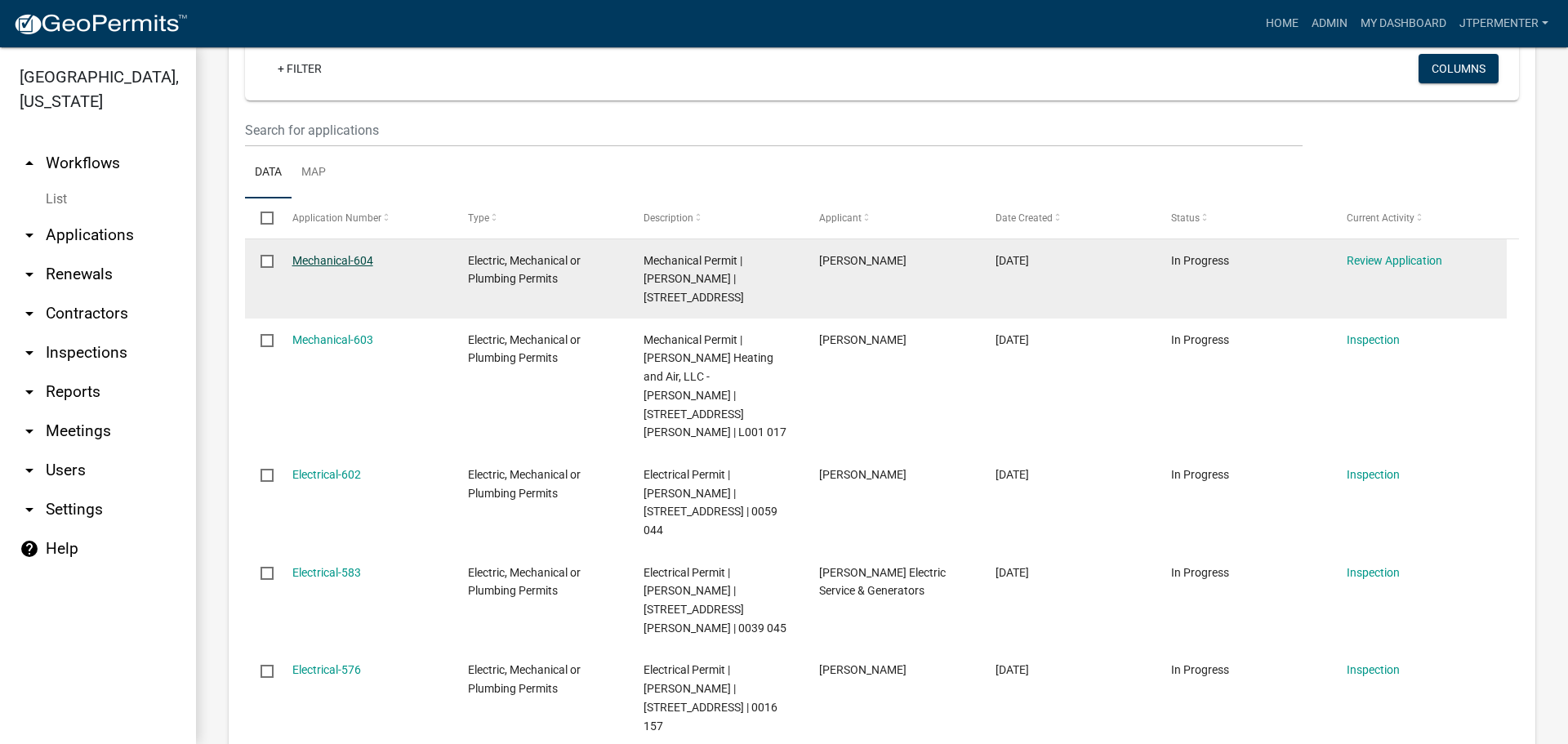
click at [329, 258] on link "Mechanical-604" at bounding box center [332, 260] width 80 height 13
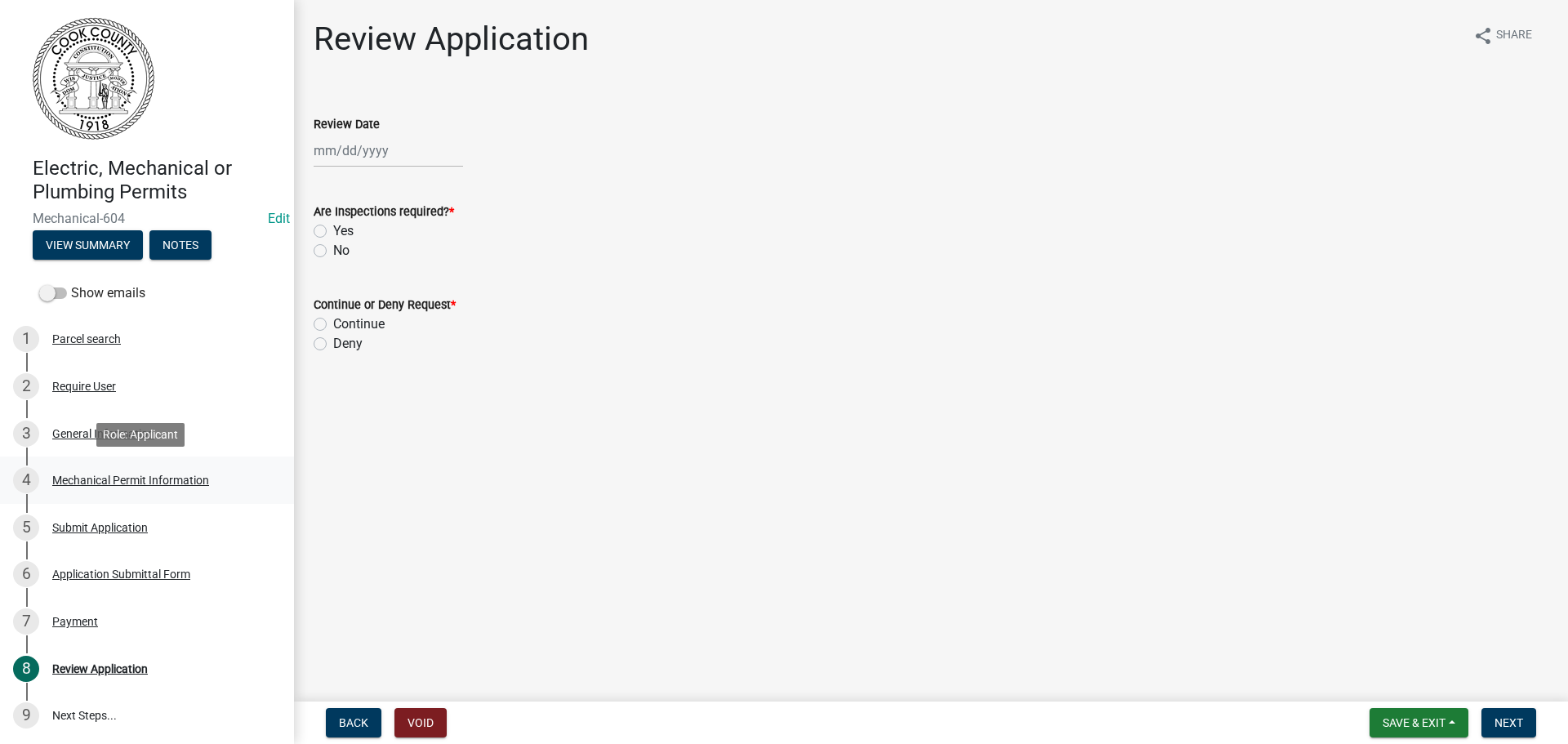
click at [86, 475] on div "Mechanical Permit Information" at bounding box center [131, 480] width 157 height 11
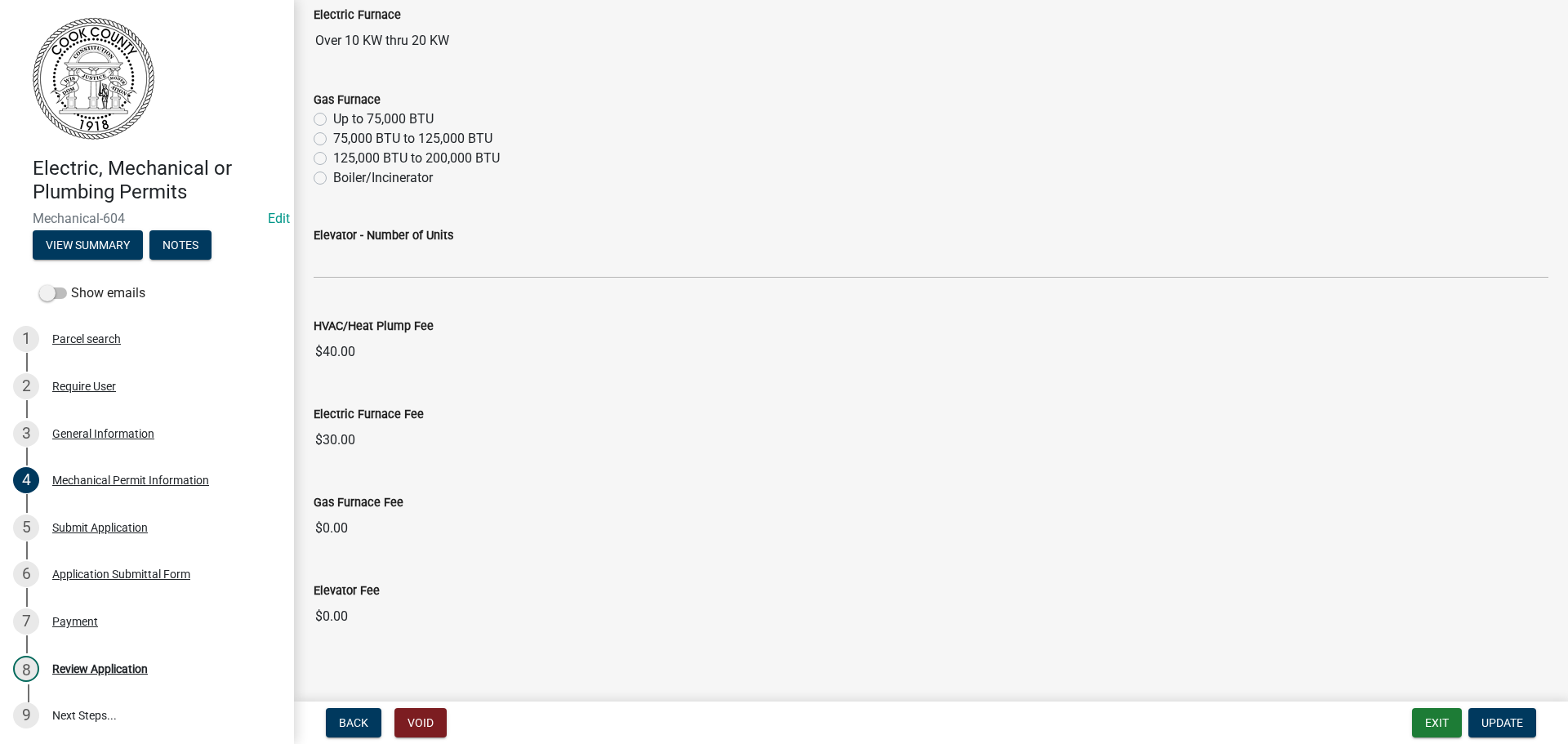
scroll to position [212, 0]
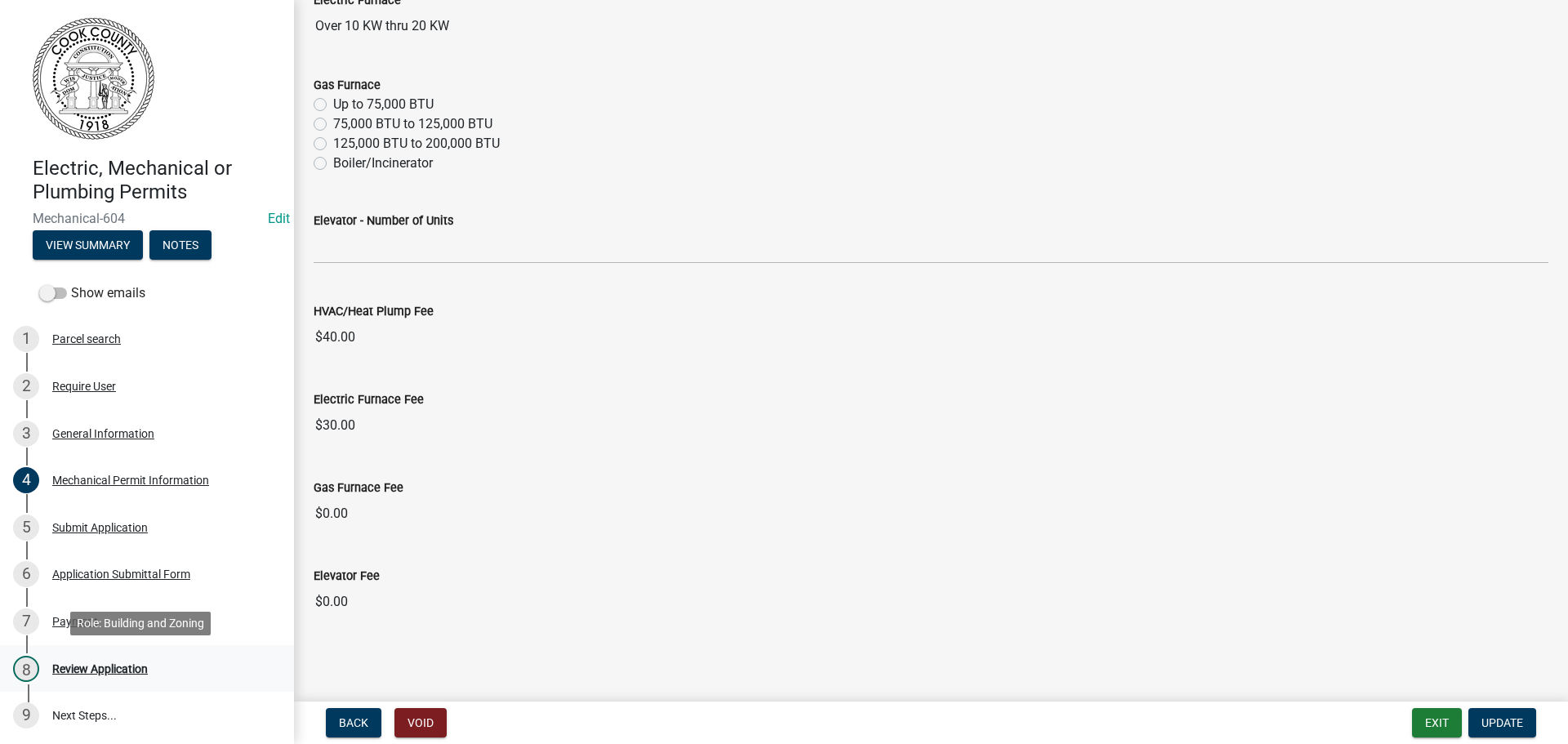
click at [110, 670] on div "Review Application" at bounding box center [99, 668] width 96 height 11
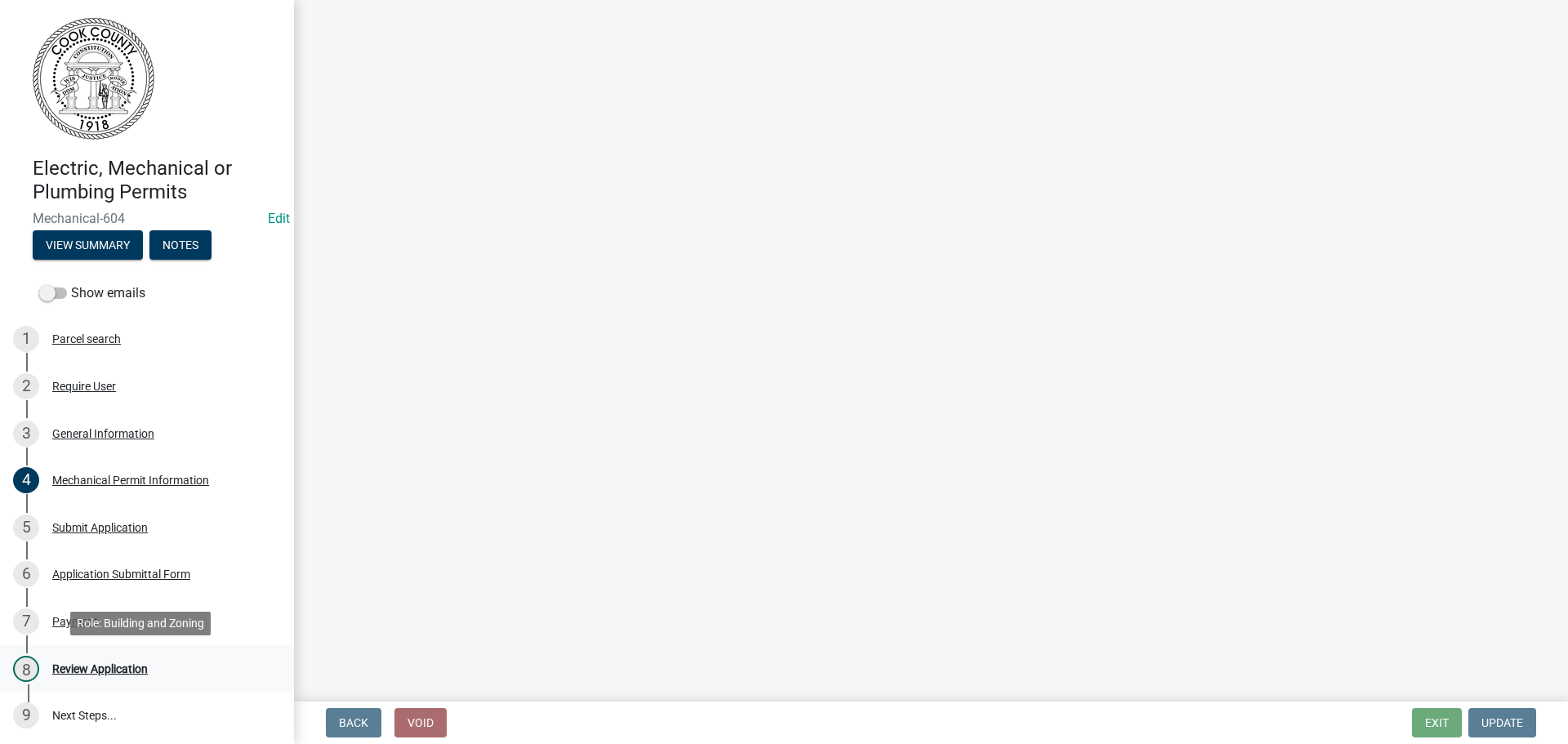
scroll to position [0, 0]
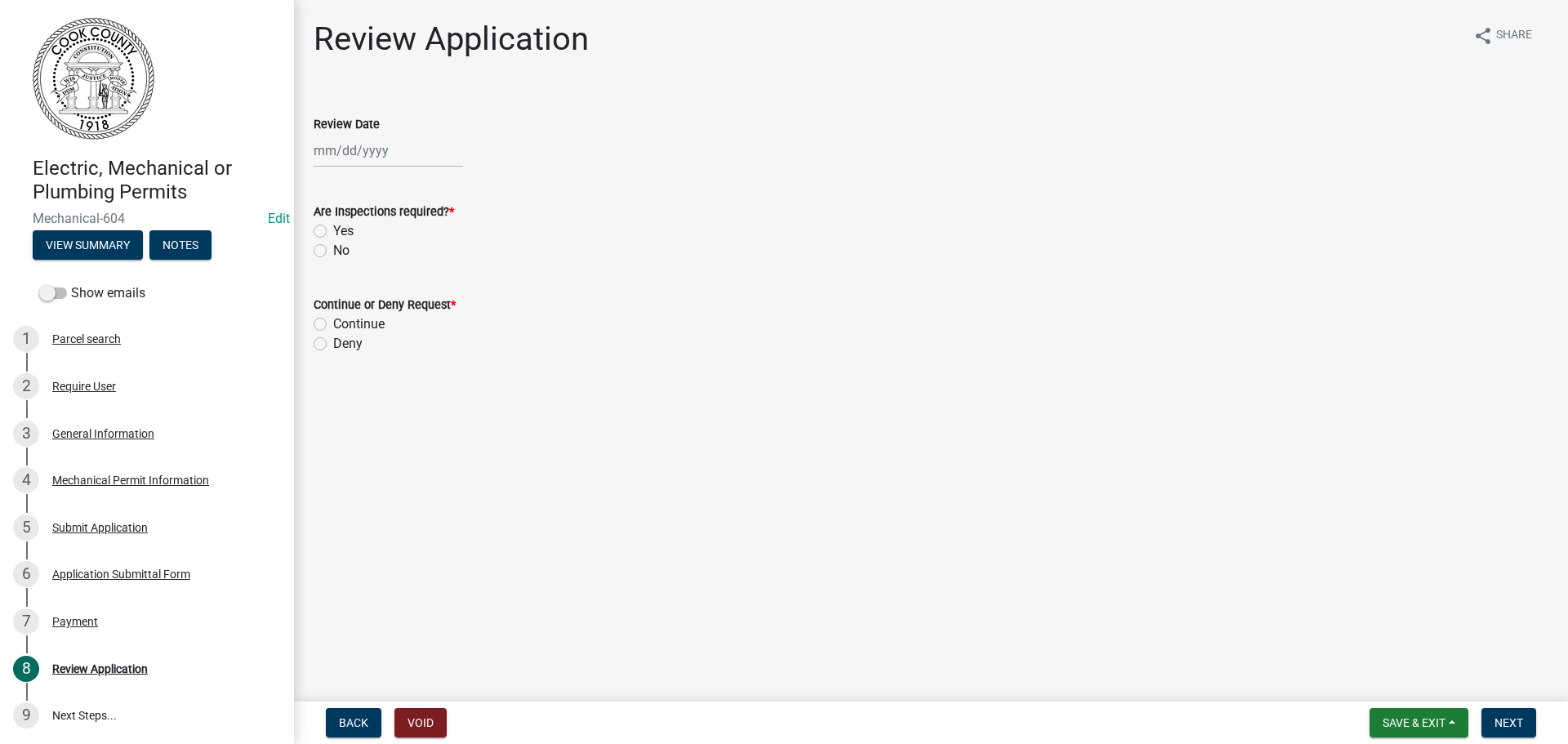
click at [359, 138] on div at bounding box center [388, 150] width 150 height 33
select select "8"
select select "2025"
click at [382, 285] on div "13" at bounding box center [383, 290] width 27 height 27
type input "[DATE]"
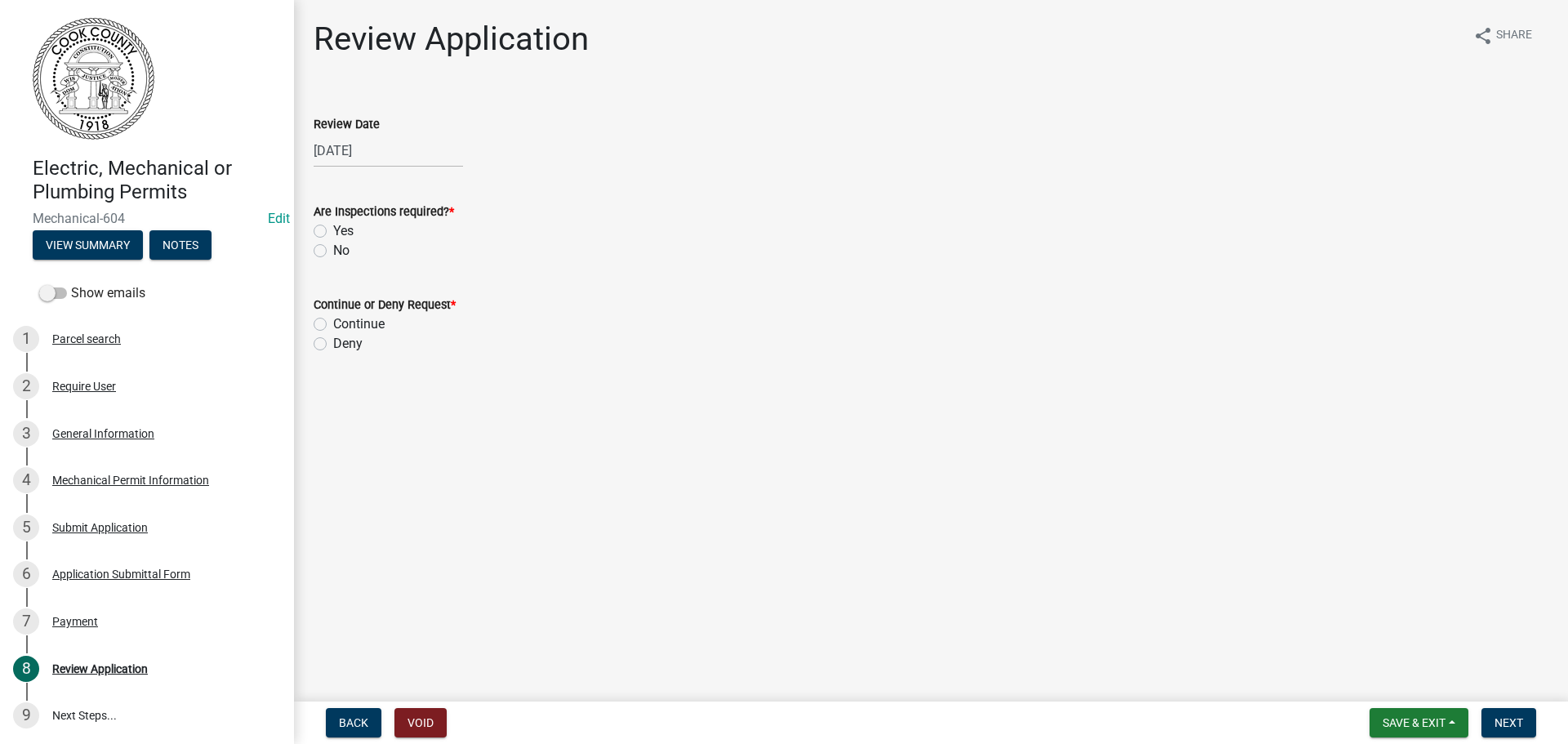
click at [333, 235] on label "Yes" at bounding box center [344, 231] width 21 height 20
click at [333, 232] on input "Yes" at bounding box center [338, 226] width 10 height 10
radio input "true"
click at [333, 322] on label "Continue" at bounding box center [359, 324] width 51 height 20
click at [333, 322] on input "Continue" at bounding box center [338, 319] width 10 height 10
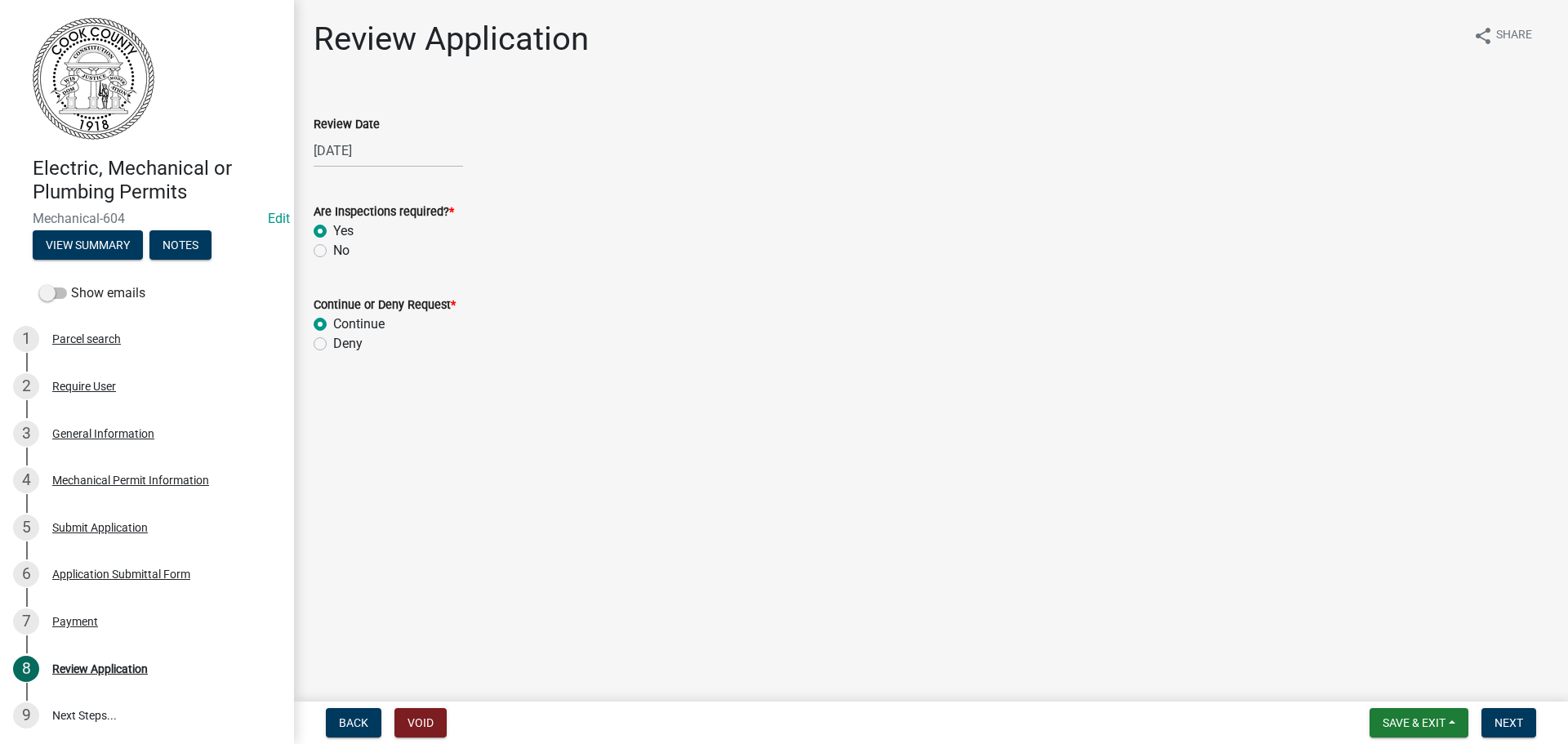
radio input "true"
click at [1521, 722] on span "Next" at bounding box center [1508, 722] width 28 height 13
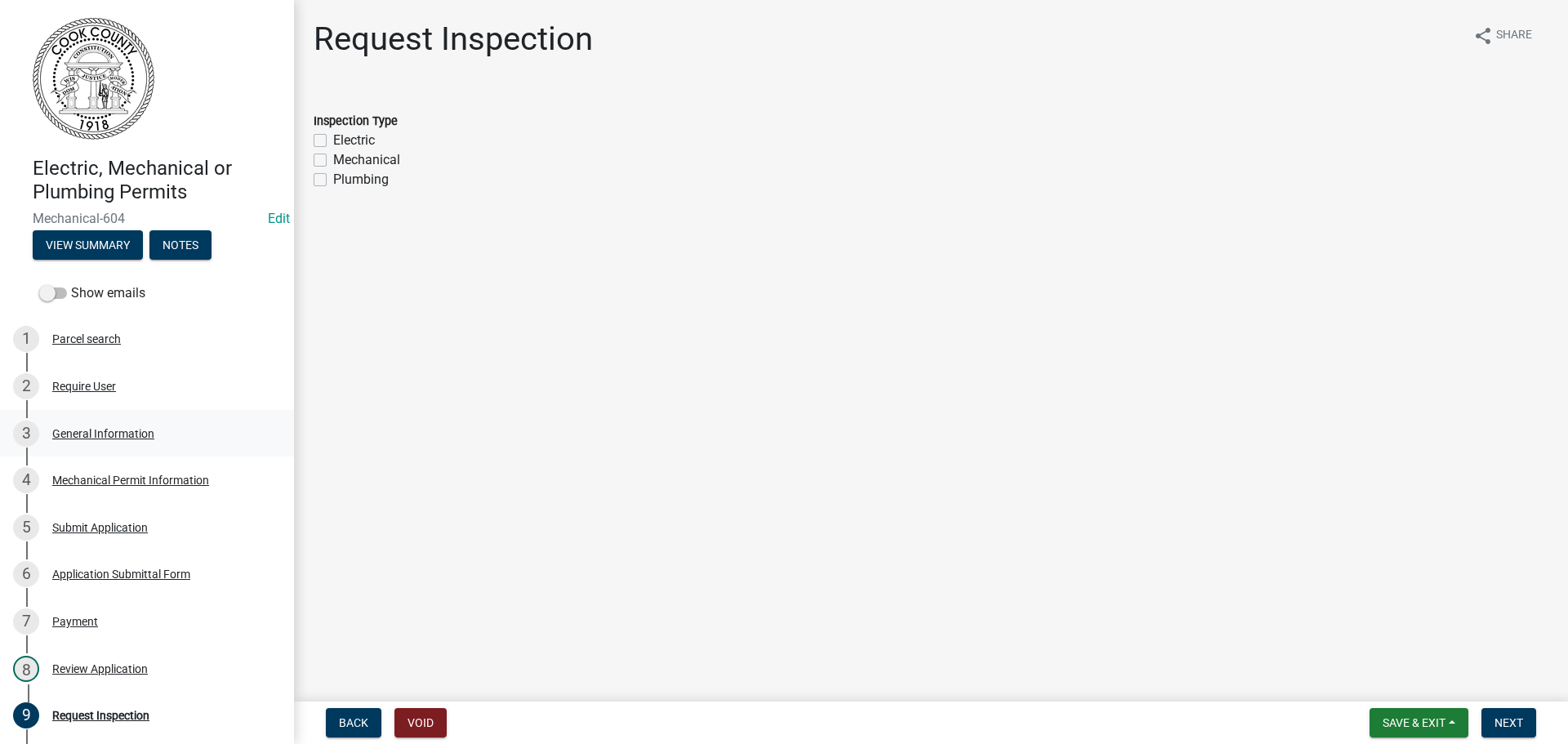
click at [86, 434] on div "General Information" at bounding box center [103, 434] width 102 height 11
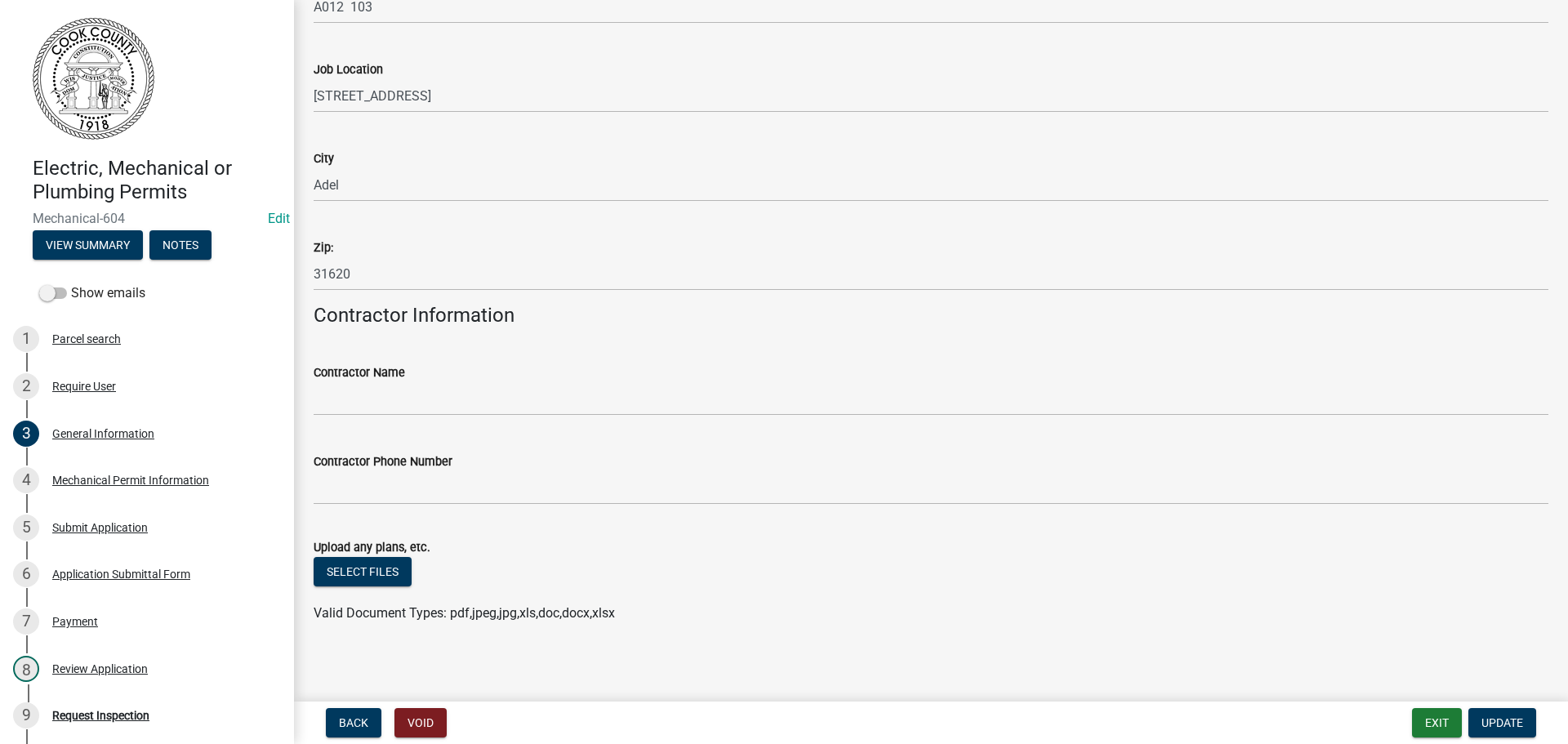
scroll to position [936, 0]
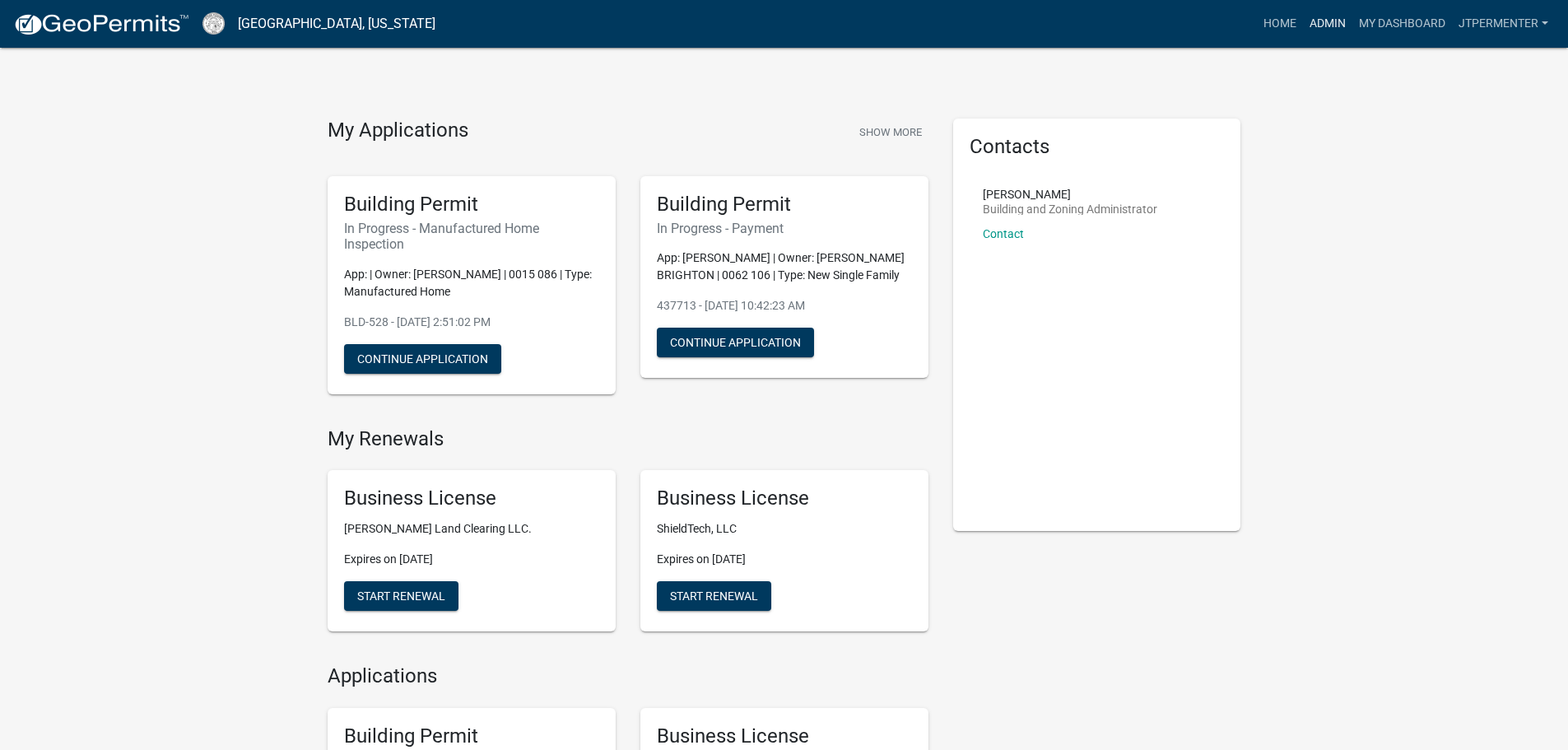
click at [1331, 32] on link "Admin" at bounding box center [1328, 24] width 50 height 31
